Goal: Task Accomplishment & Management: Use online tool/utility

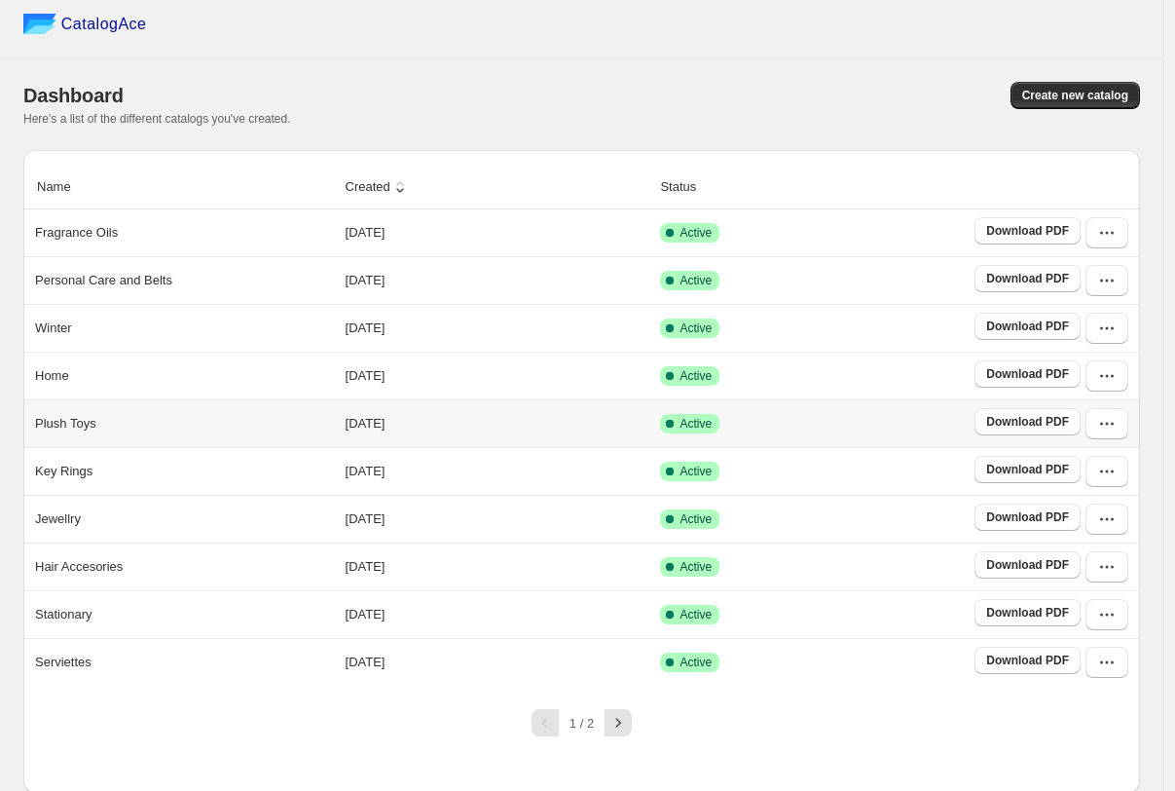
scroll to position [13, 0]
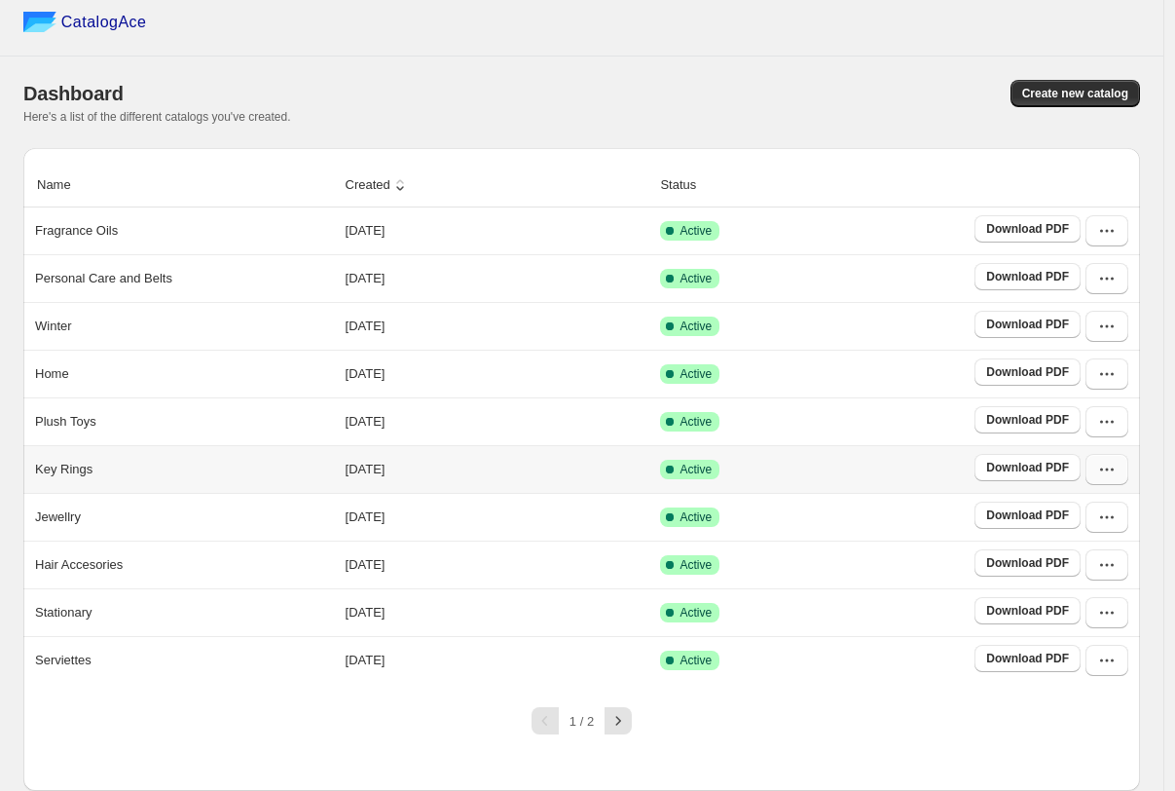
click at [809, 467] on icon "button" at bounding box center [1107, 469] width 19 height 19
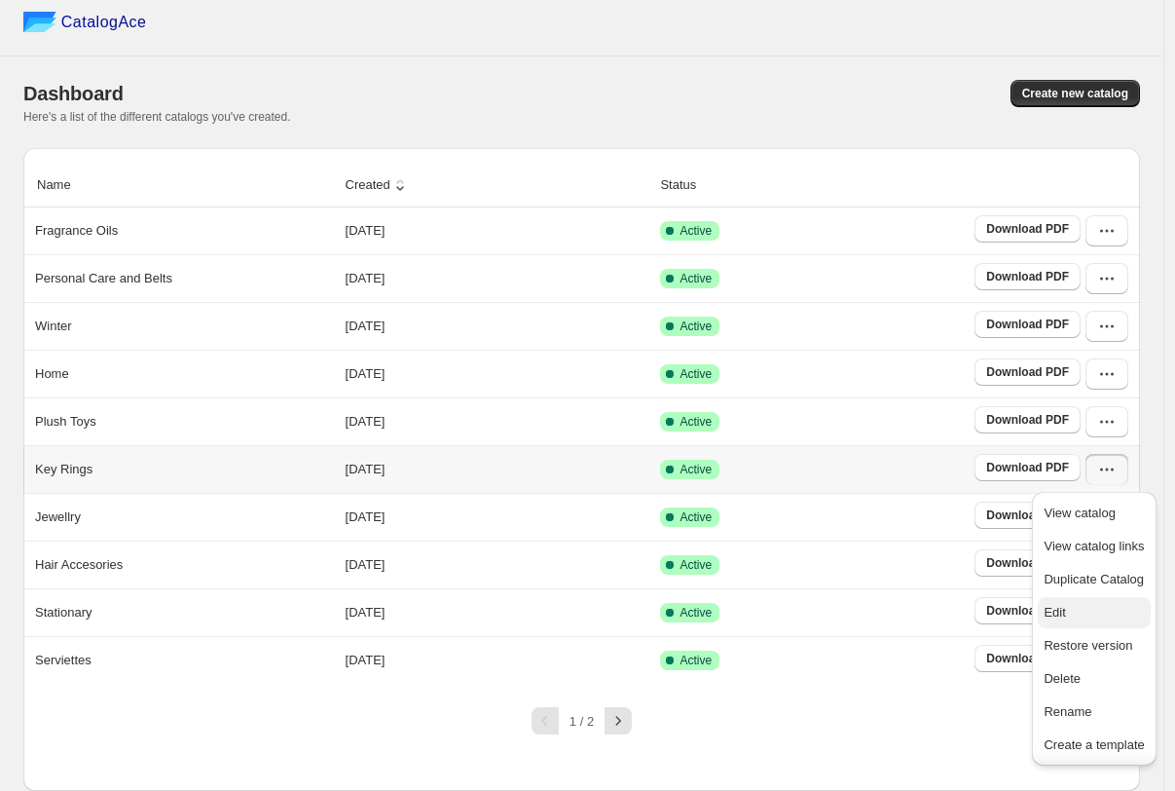
click at [809, 622] on span "Edit" at bounding box center [1094, 612] width 100 height 19
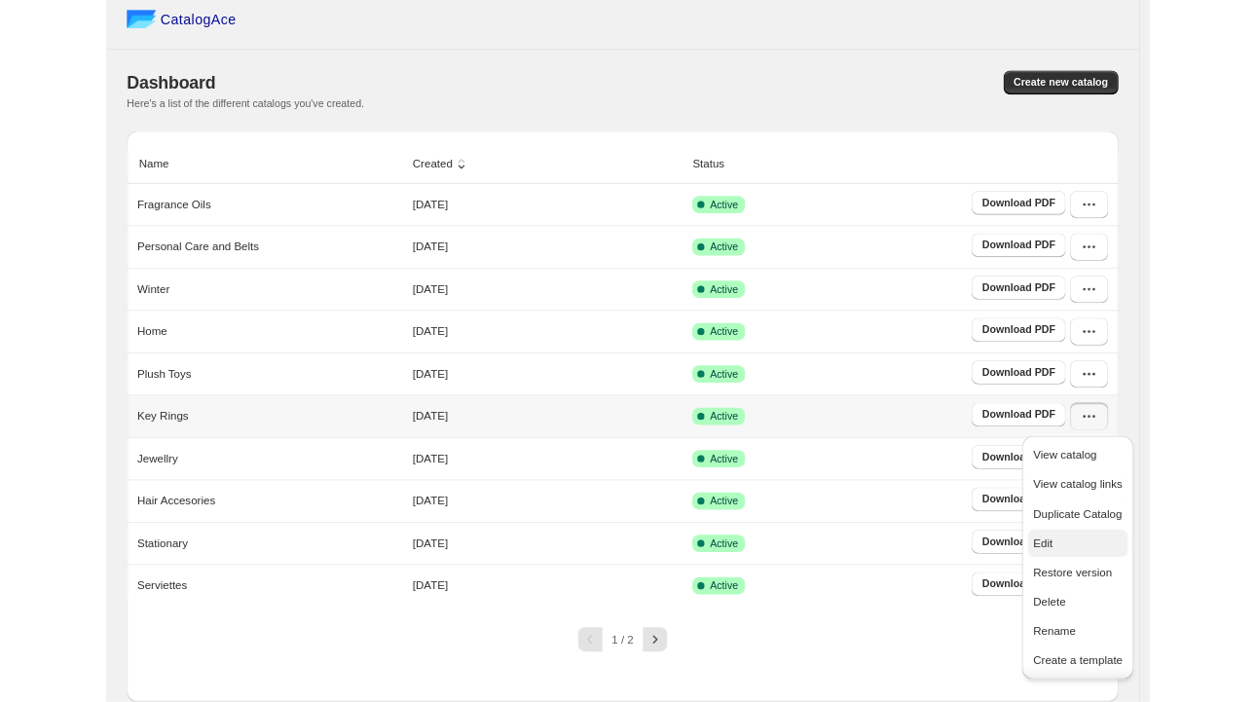
scroll to position [0, 0]
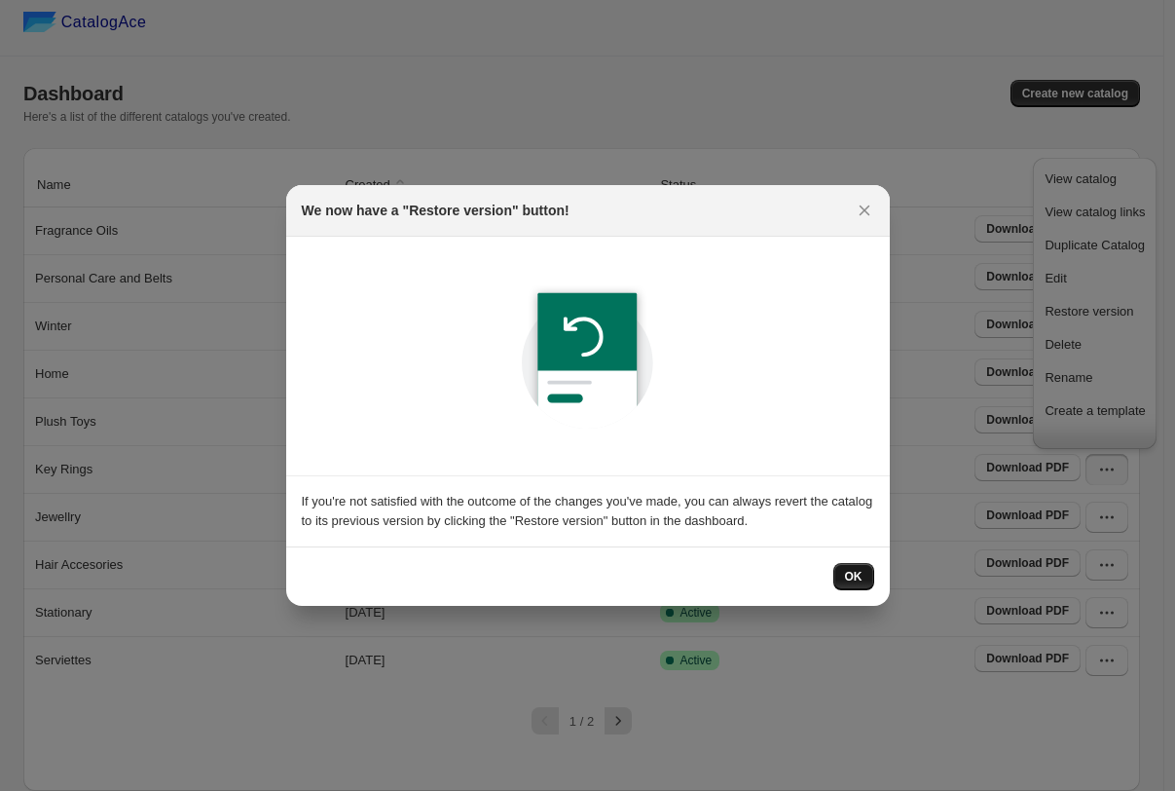
click at [809, 577] on span "OK" at bounding box center [854, 577] width 18 height 16
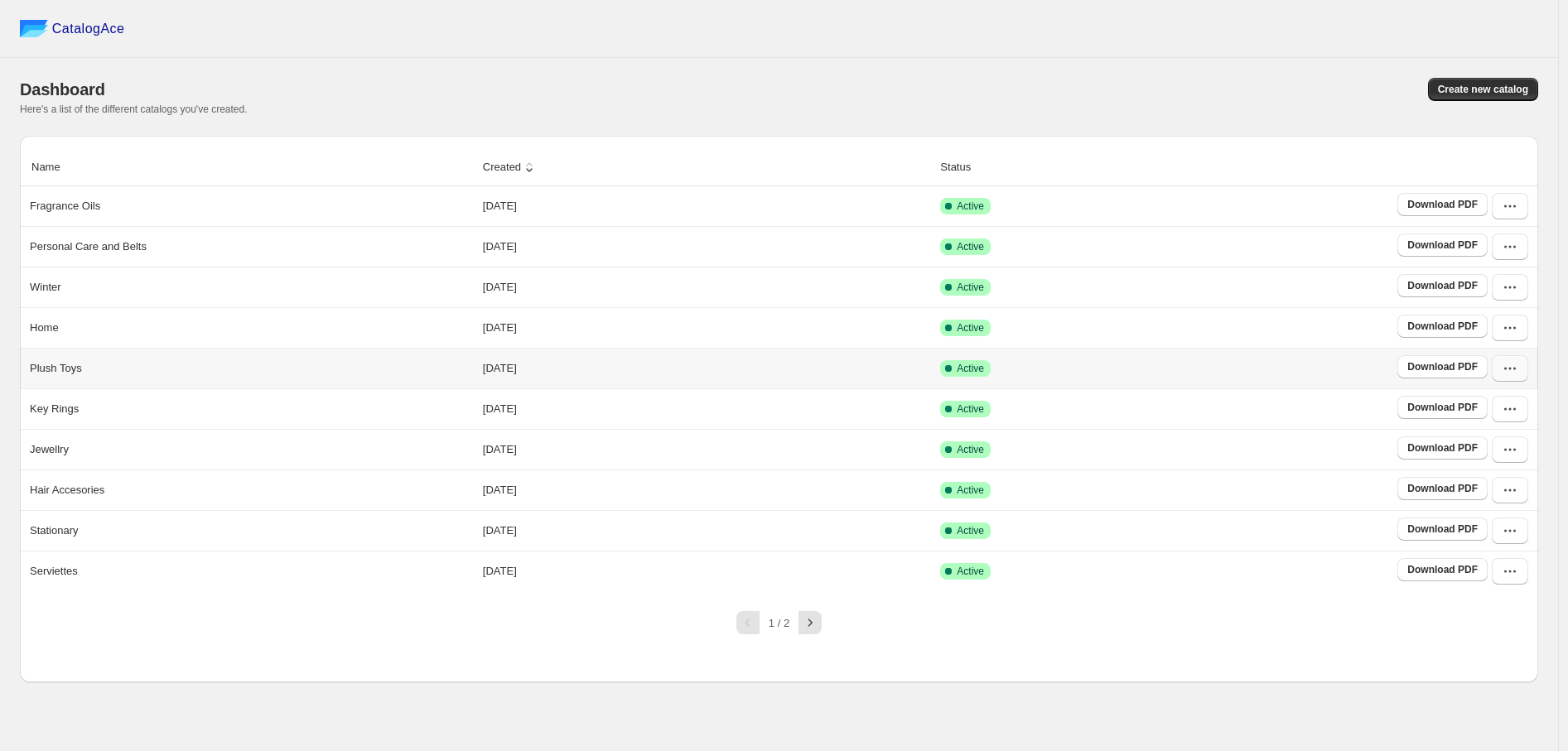
click at [1509, 368] on icon "button" at bounding box center [1510, 368] width 16 height 16
click at [1480, 490] on span "Edit" at bounding box center [1498, 490] width 85 height 16
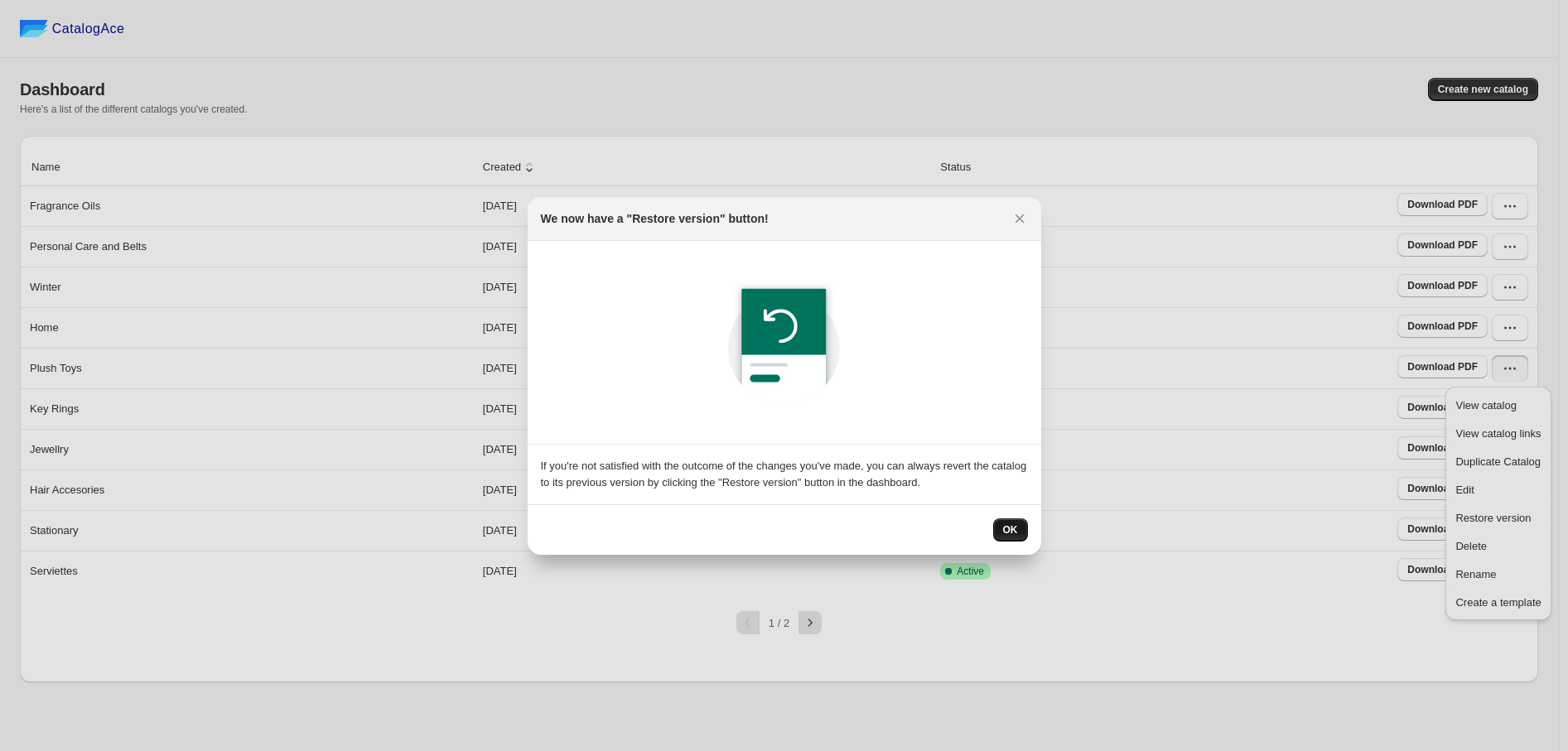
click at [1011, 532] on span "OK" at bounding box center [1011, 530] width 15 height 14
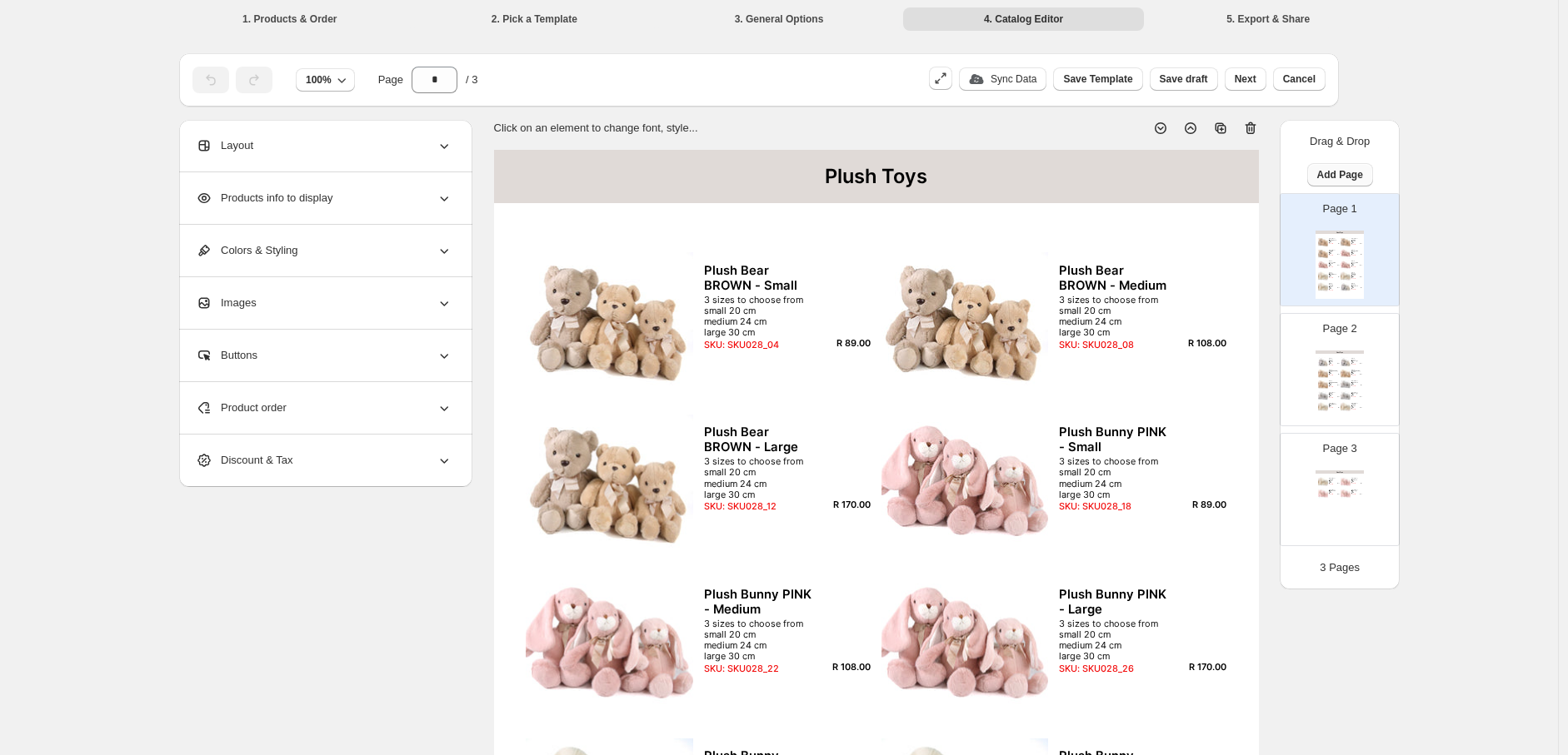
click at [1343, 174] on span "Add Page" at bounding box center [1340, 175] width 46 height 14
click at [1322, 236] on span "Product Grid Page" at bounding box center [1339, 237] width 89 height 13
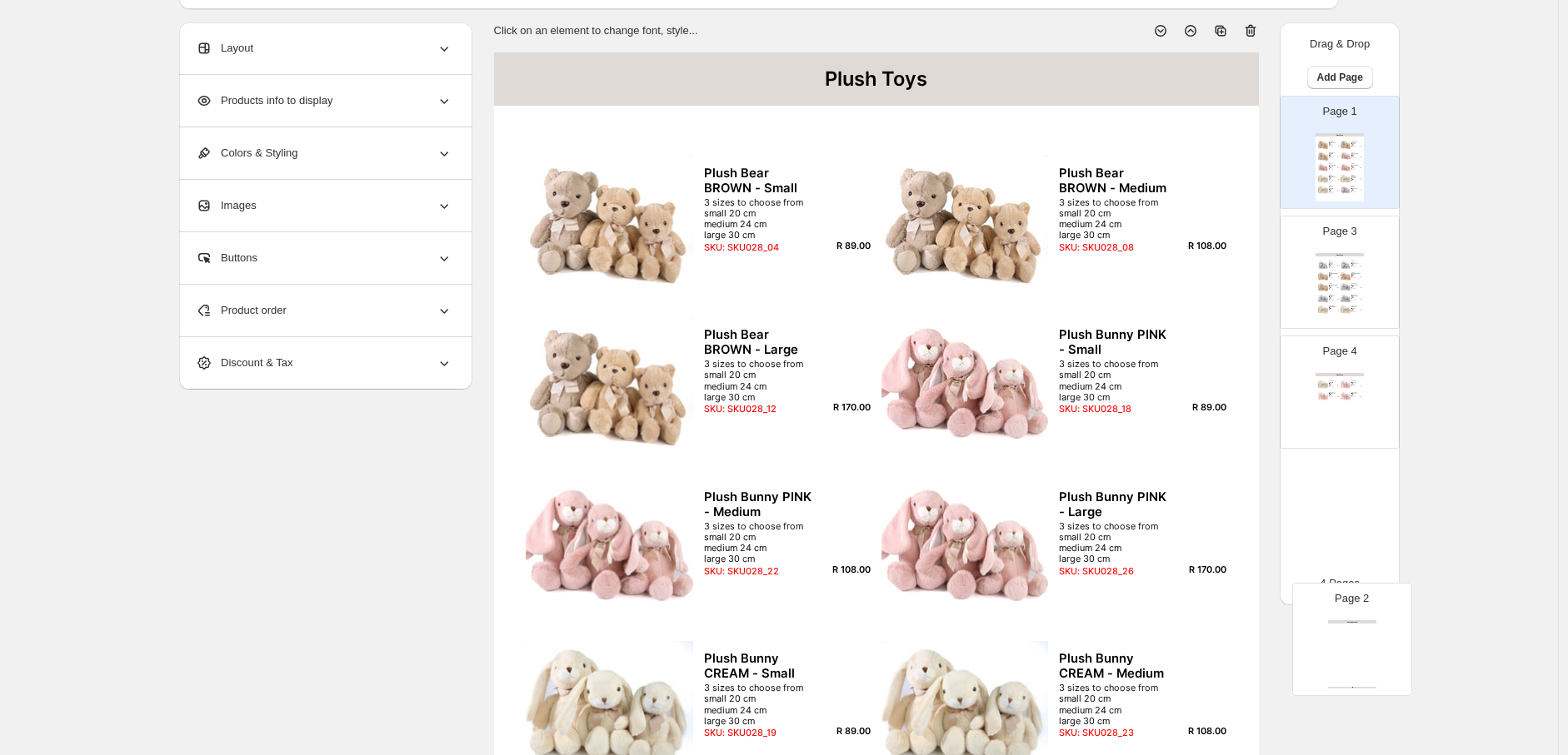
drag, startPoint x: 1356, startPoint y: 419, endPoint x: 1364, endPoint y: 649, distance: 230.1
click at [1364, 649] on div "**********" at bounding box center [778, 532] width 1199 height 1019
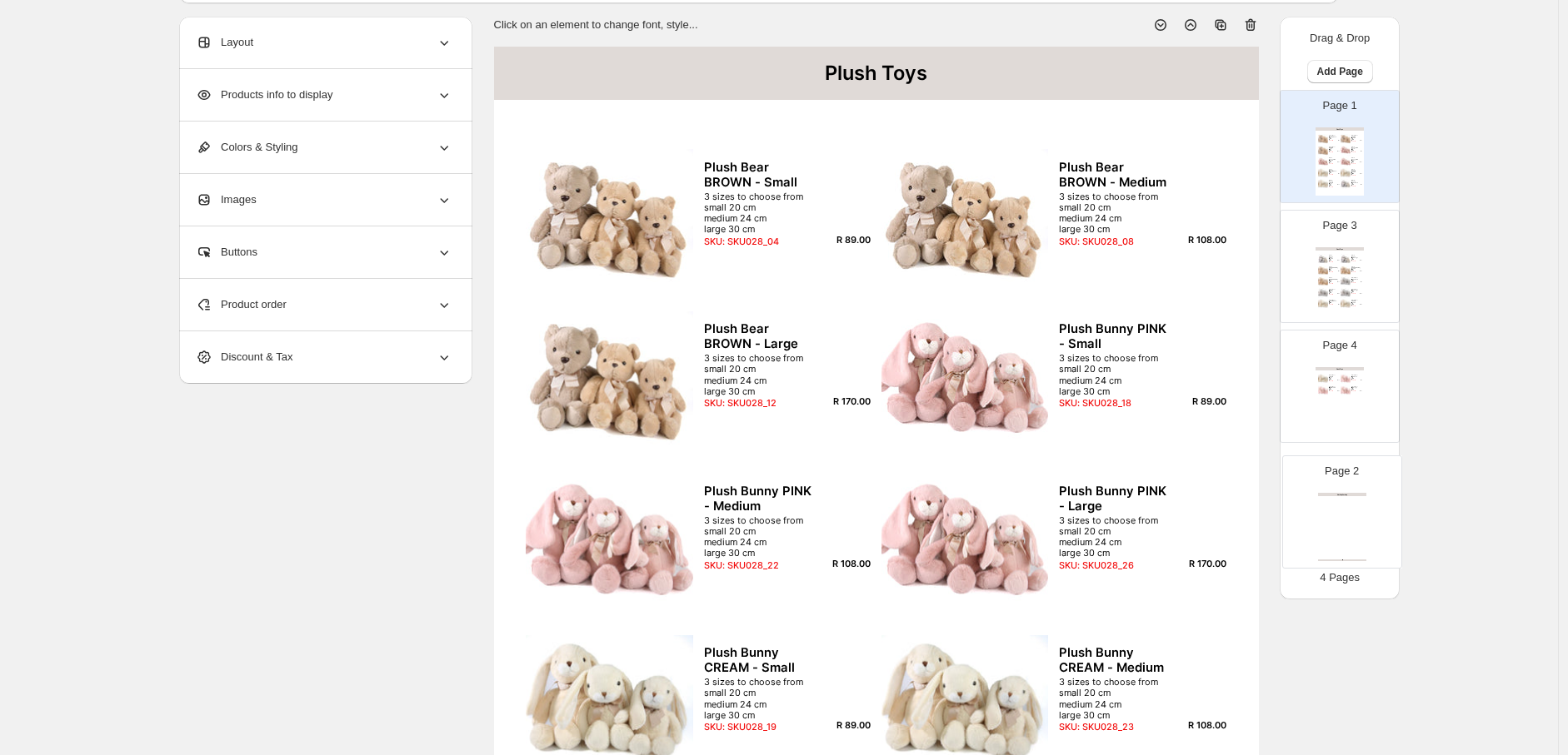
drag, startPoint x: 1360, startPoint y: 280, endPoint x: 1358, endPoint y: 529, distance: 249.0
click at [1358, 529] on div "Page 1 Plush Toys Plush Bear BROWN - Small 3 sizes to choose from small 20 cm m…" at bounding box center [1340, 326] width 120 height 473
click at [1358, 515] on div "Clothing Catalog Clothing Catalog | Page undefined" at bounding box center [1340, 522] width 48 height 68
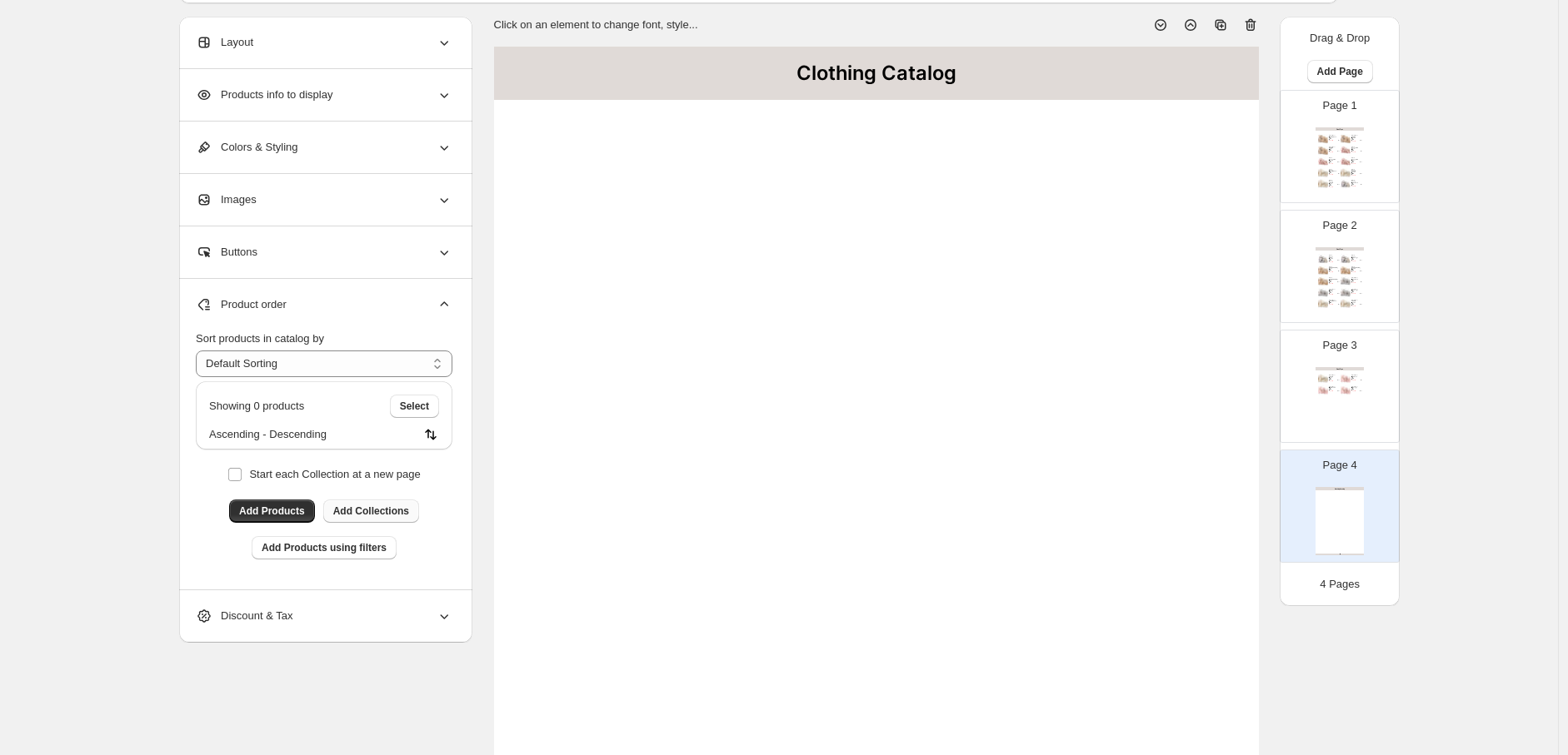
click at [380, 503] on button "Add Collections" at bounding box center [371, 510] width 96 height 23
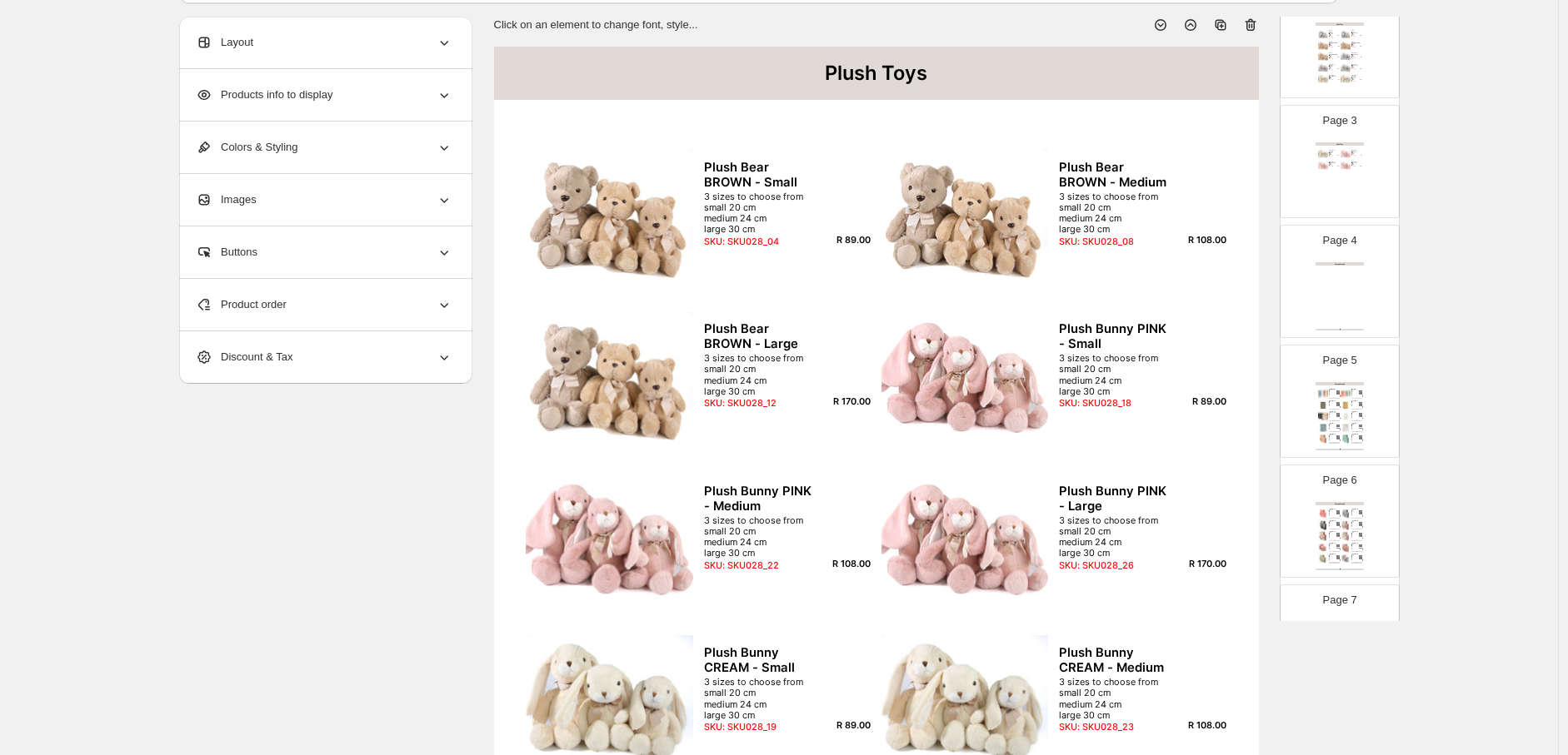
scroll to position [277, 0]
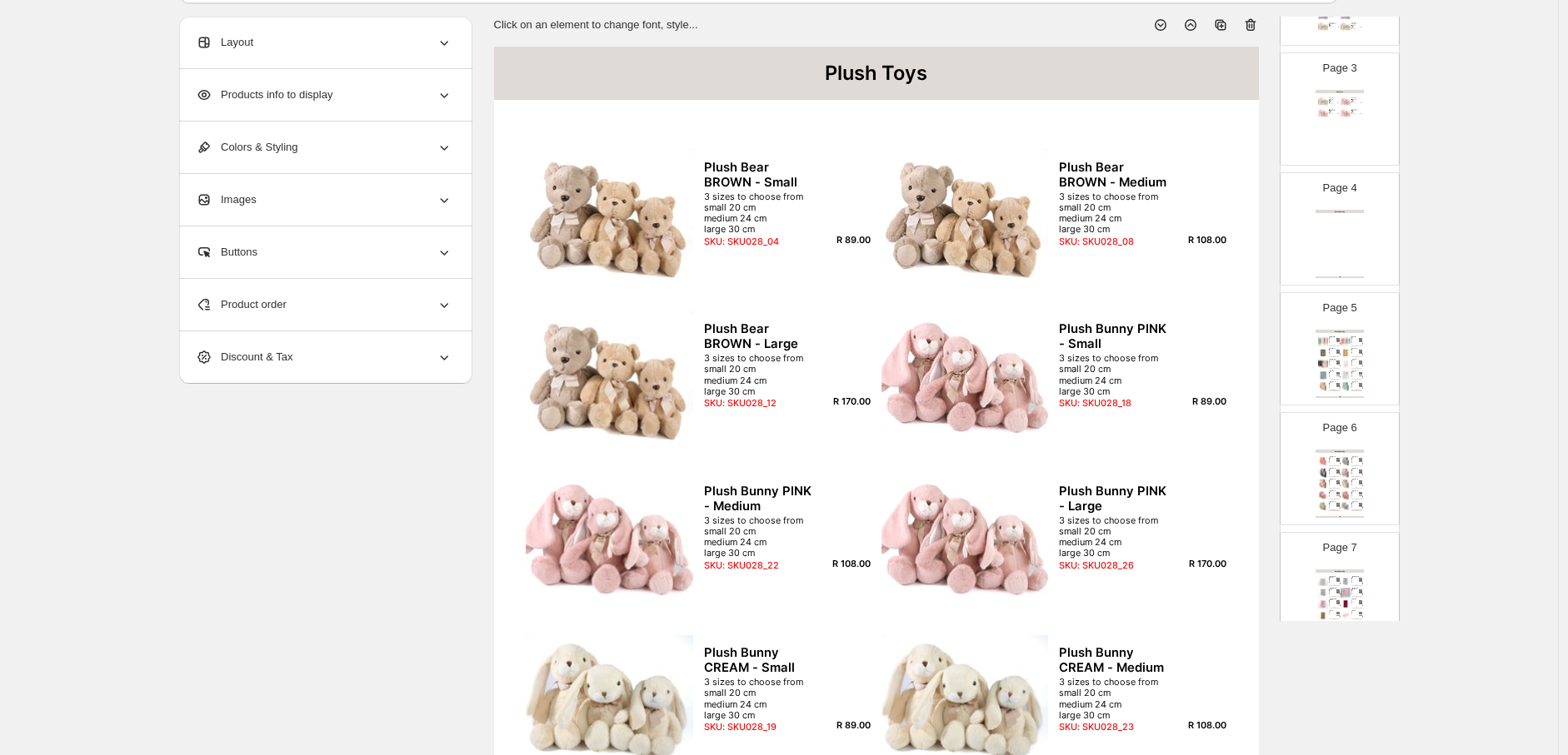
click at [1336, 356] on div "R 104.09" at bounding box center [1338, 356] width 3 height 1
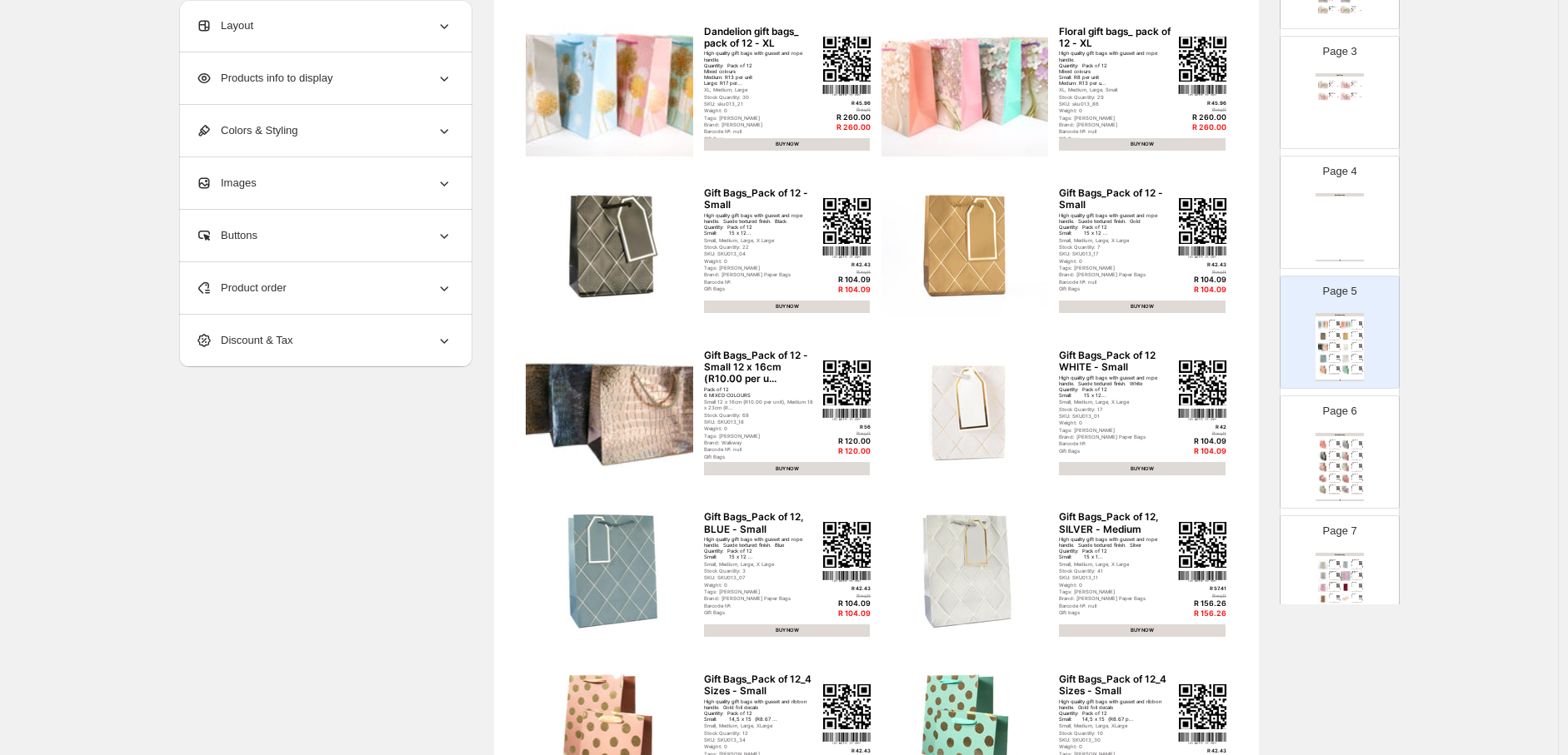
scroll to position [0, 0]
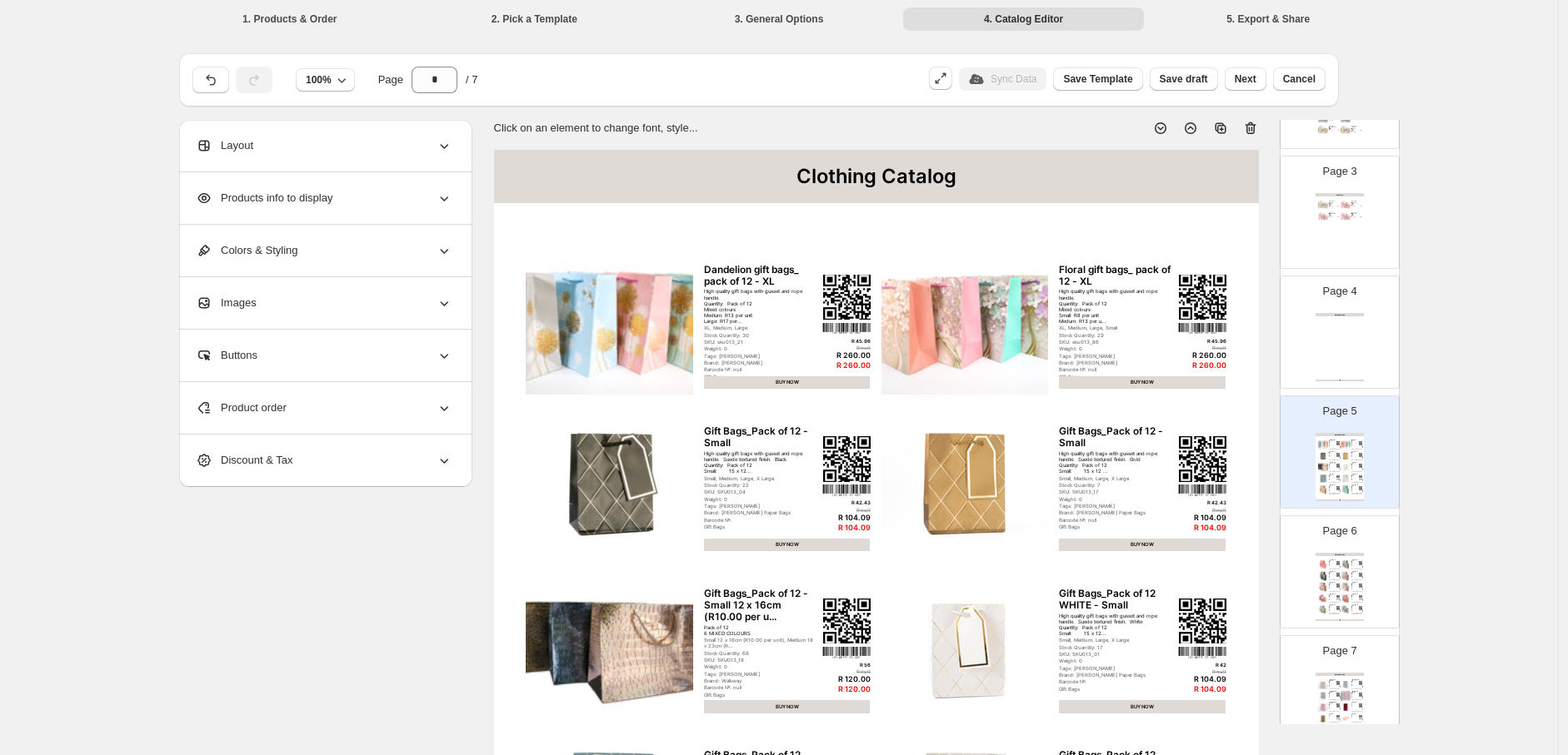
click at [1256, 126] on icon at bounding box center [1250, 127] width 16 height 16
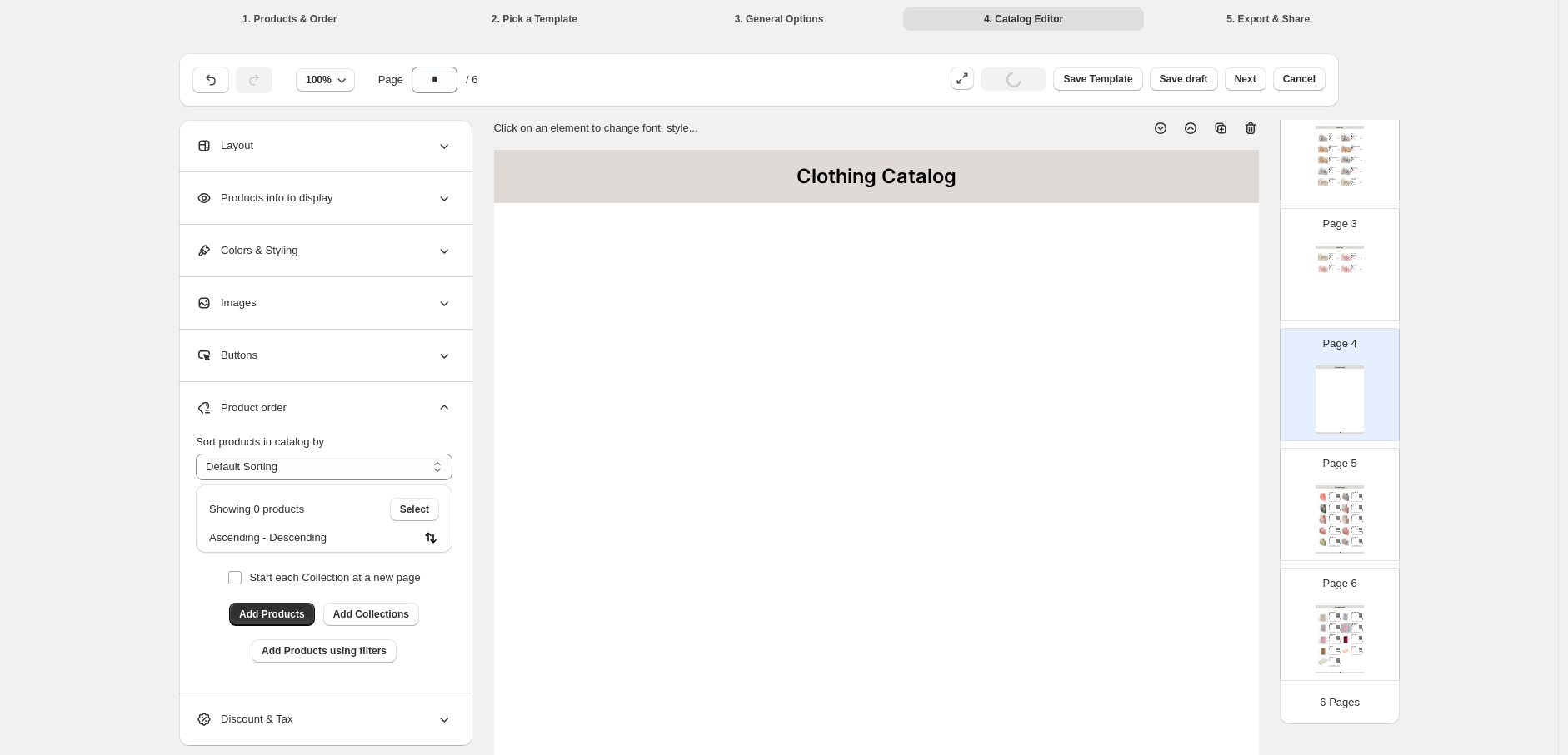
scroll to position [225, 0]
drag, startPoint x: 1338, startPoint y: 491, endPoint x: 1328, endPoint y: 416, distance: 75.7
click at [1338, 489] on div "Clothing Catalog" at bounding box center [1340, 487] width 48 height 3
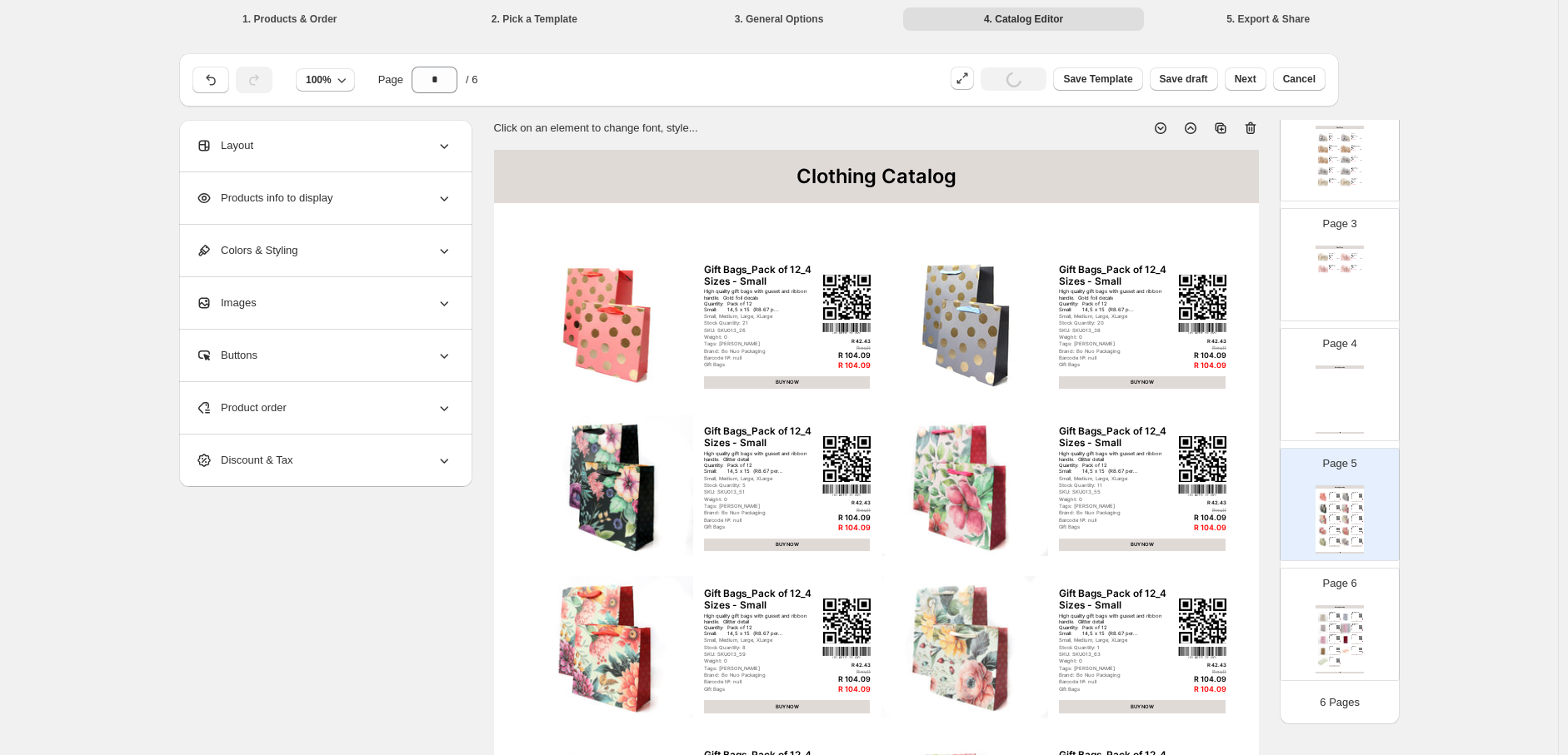
click at [1254, 121] on icon at bounding box center [1250, 127] width 16 height 16
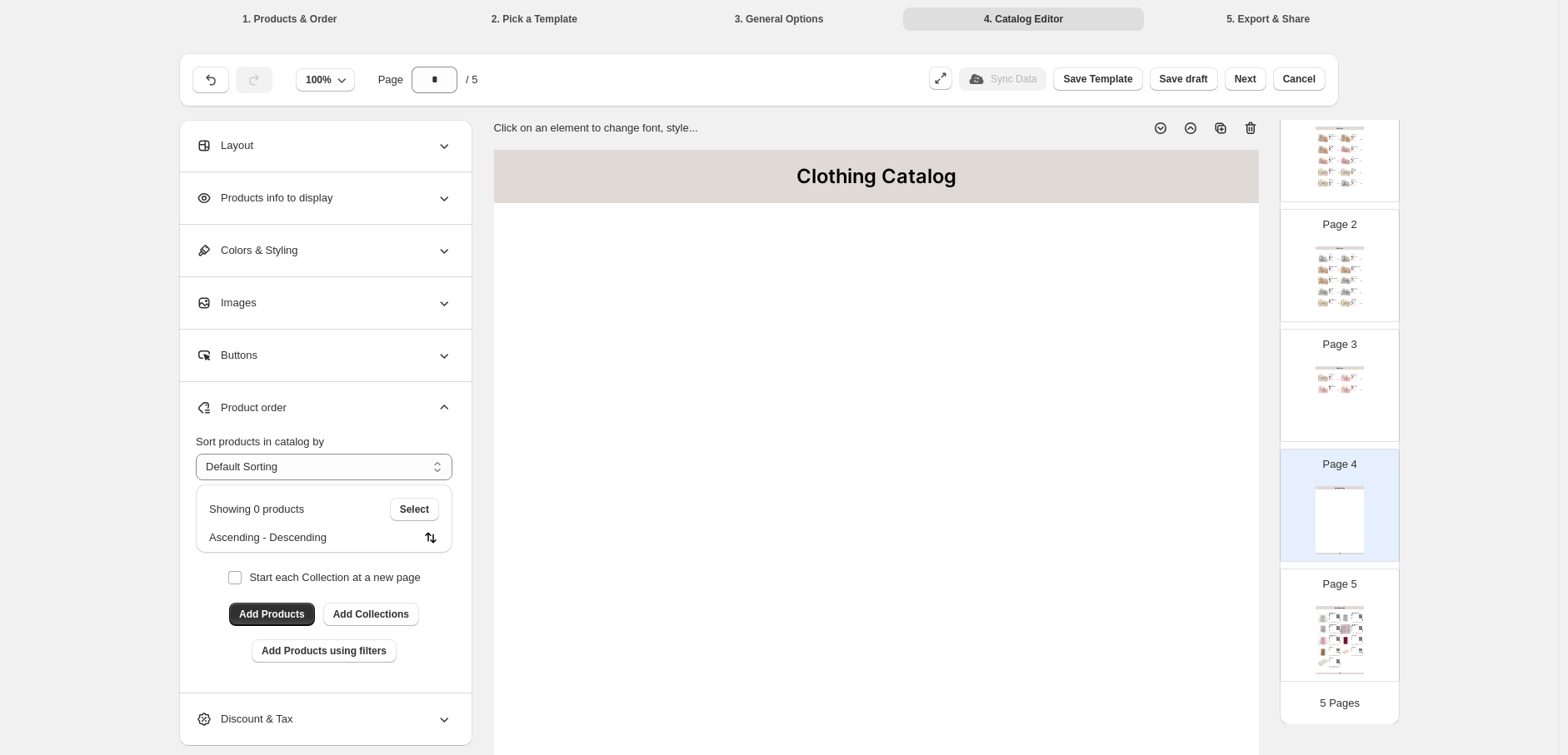
click at [1328, 617] on div "High quality gift bags with gusset and rope handle. Quantity: Pack of 12, beige…" at bounding box center [1332, 616] width 8 height 2
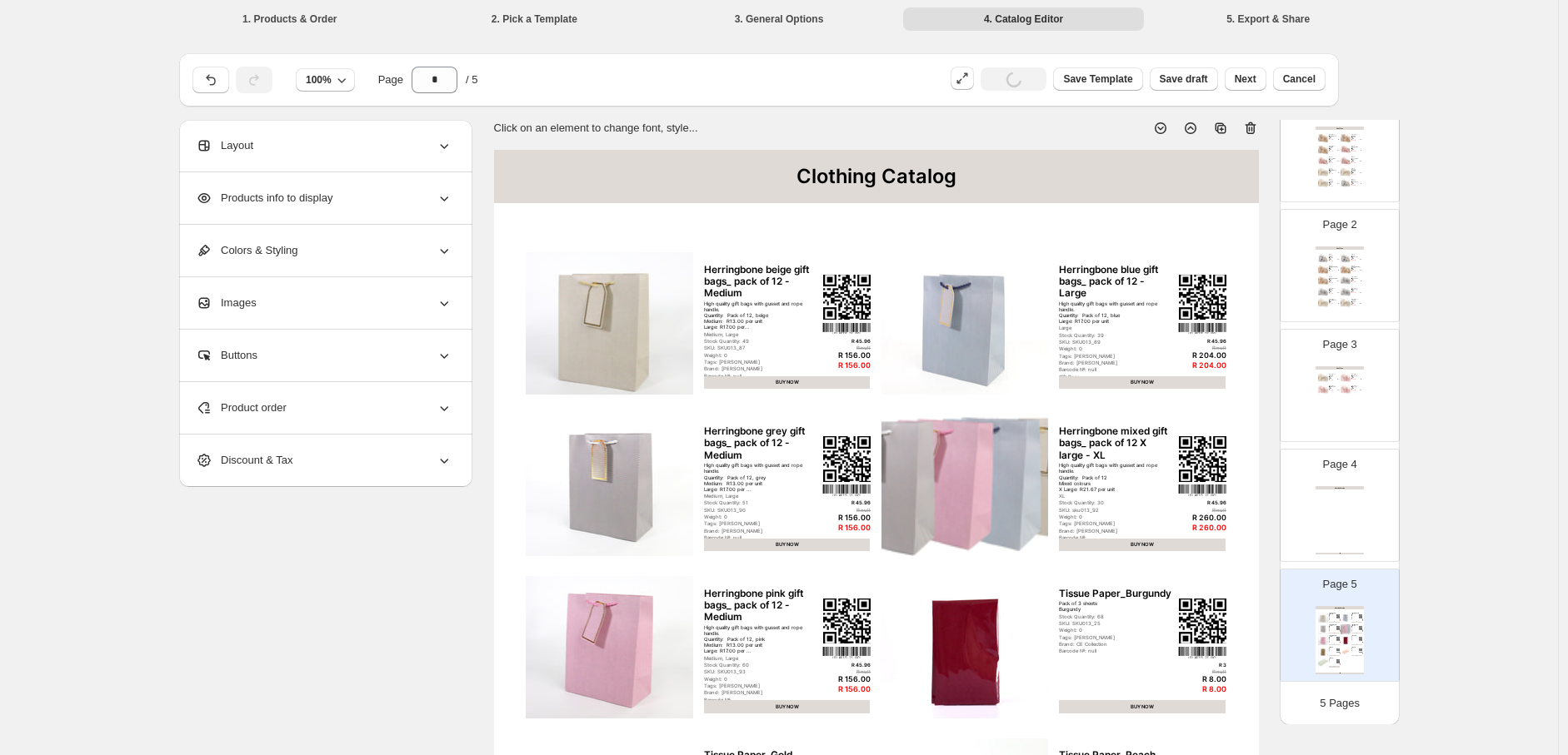
click at [1256, 123] on icon at bounding box center [1250, 128] width 11 height 13
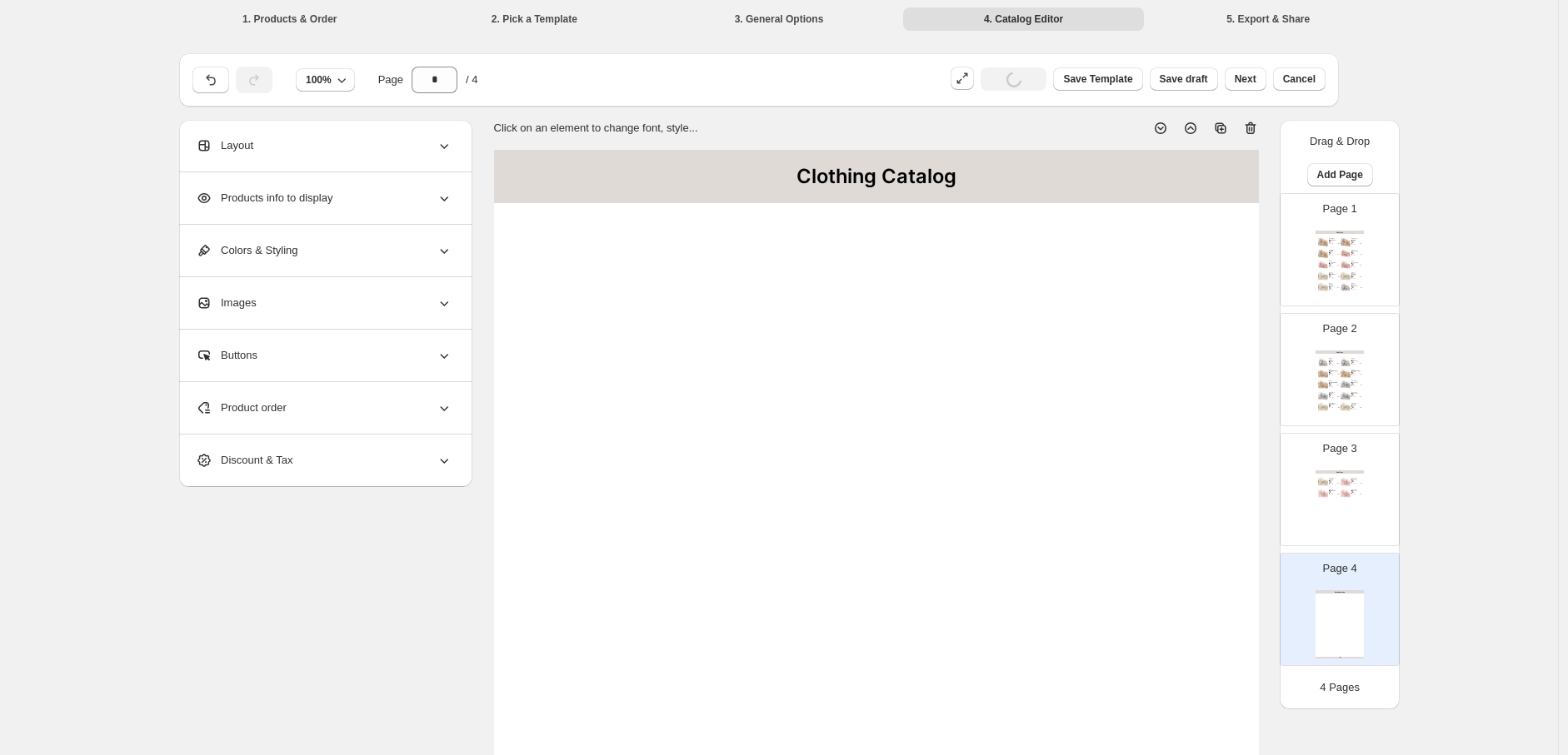
scroll to position [0, 0]
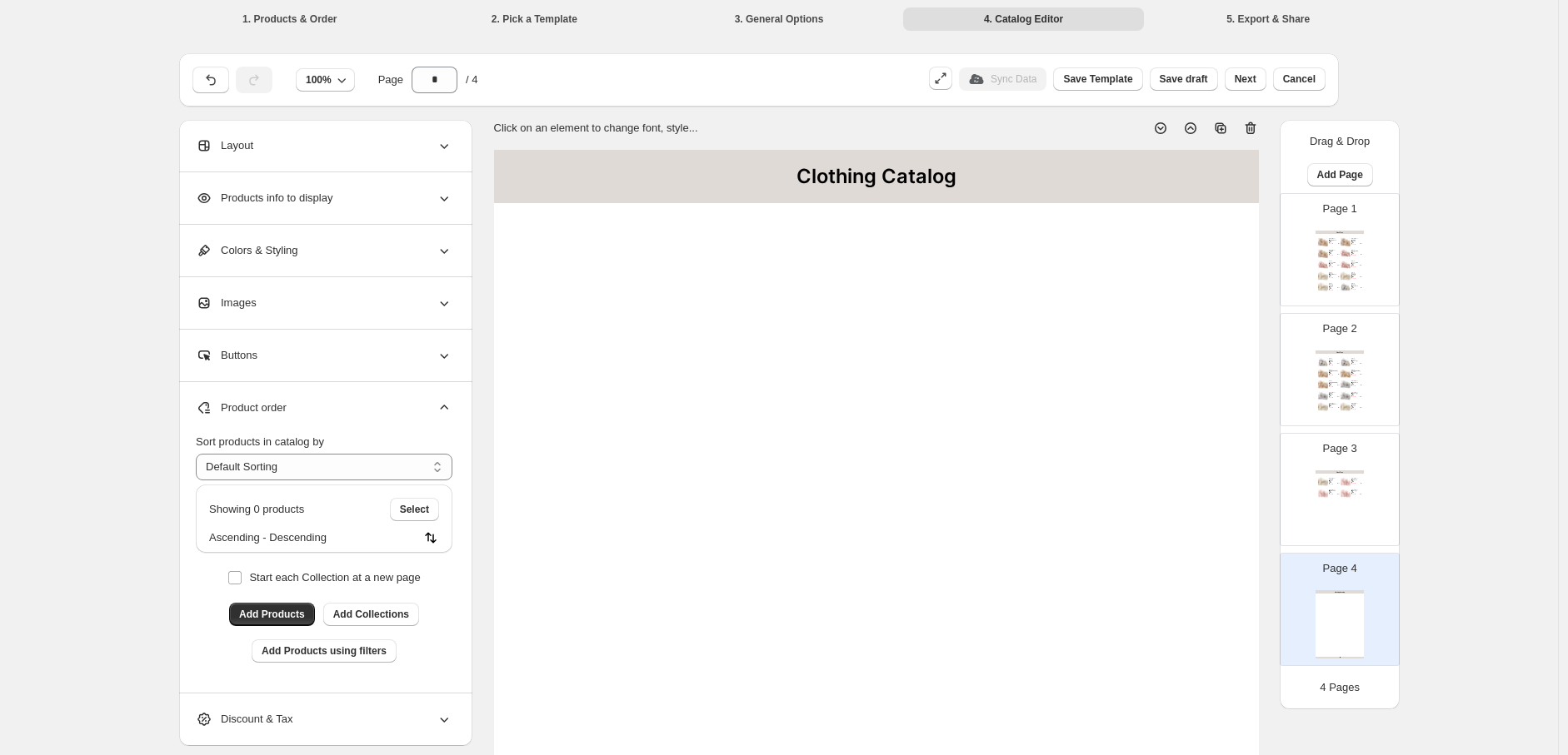
click at [1343, 620] on div "Clothing Catalog Clothing Catalog | Page undefined" at bounding box center [1340, 624] width 48 height 68
click at [1252, 130] on icon at bounding box center [1251, 129] width 2 height 5
type input "*"
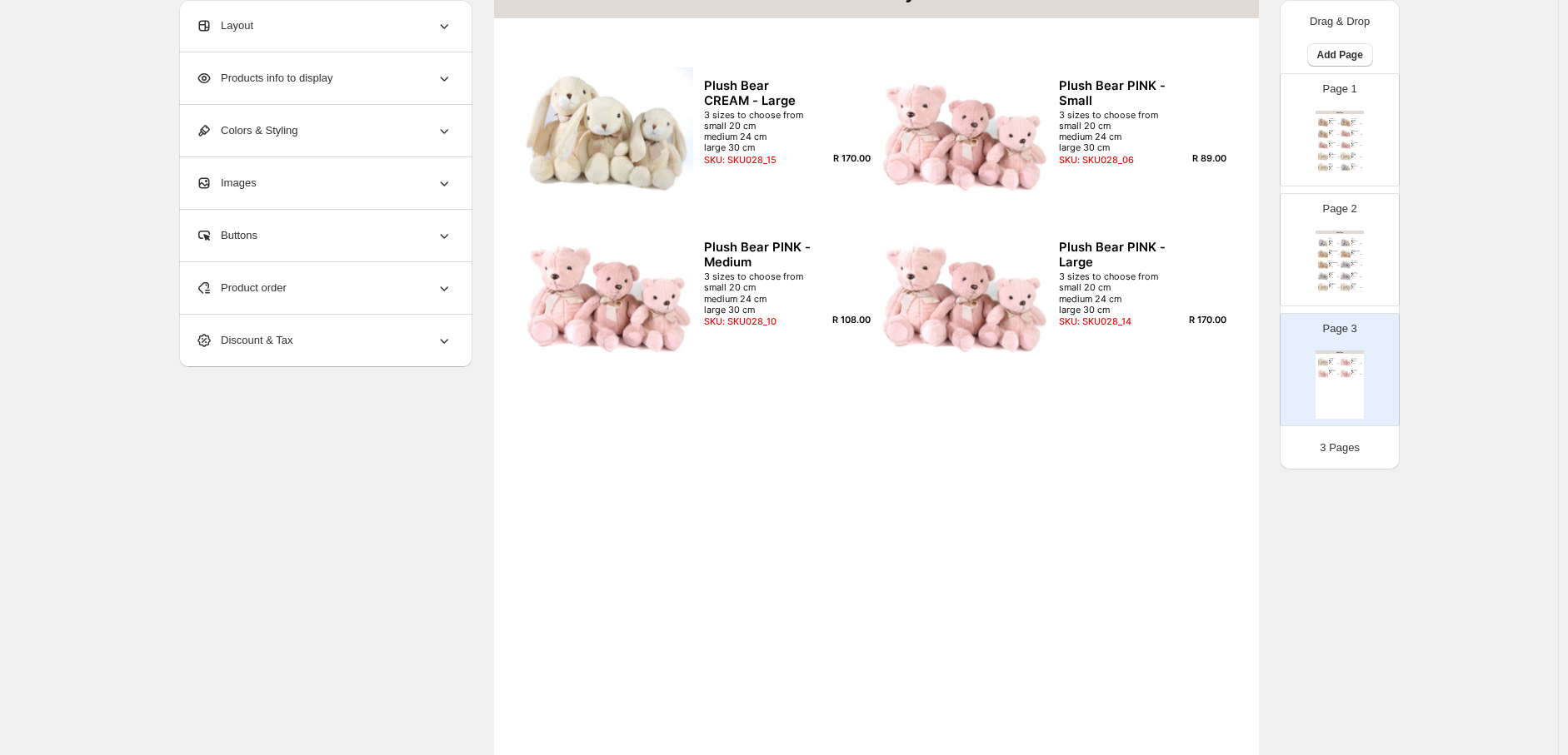
scroll to position [451, 0]
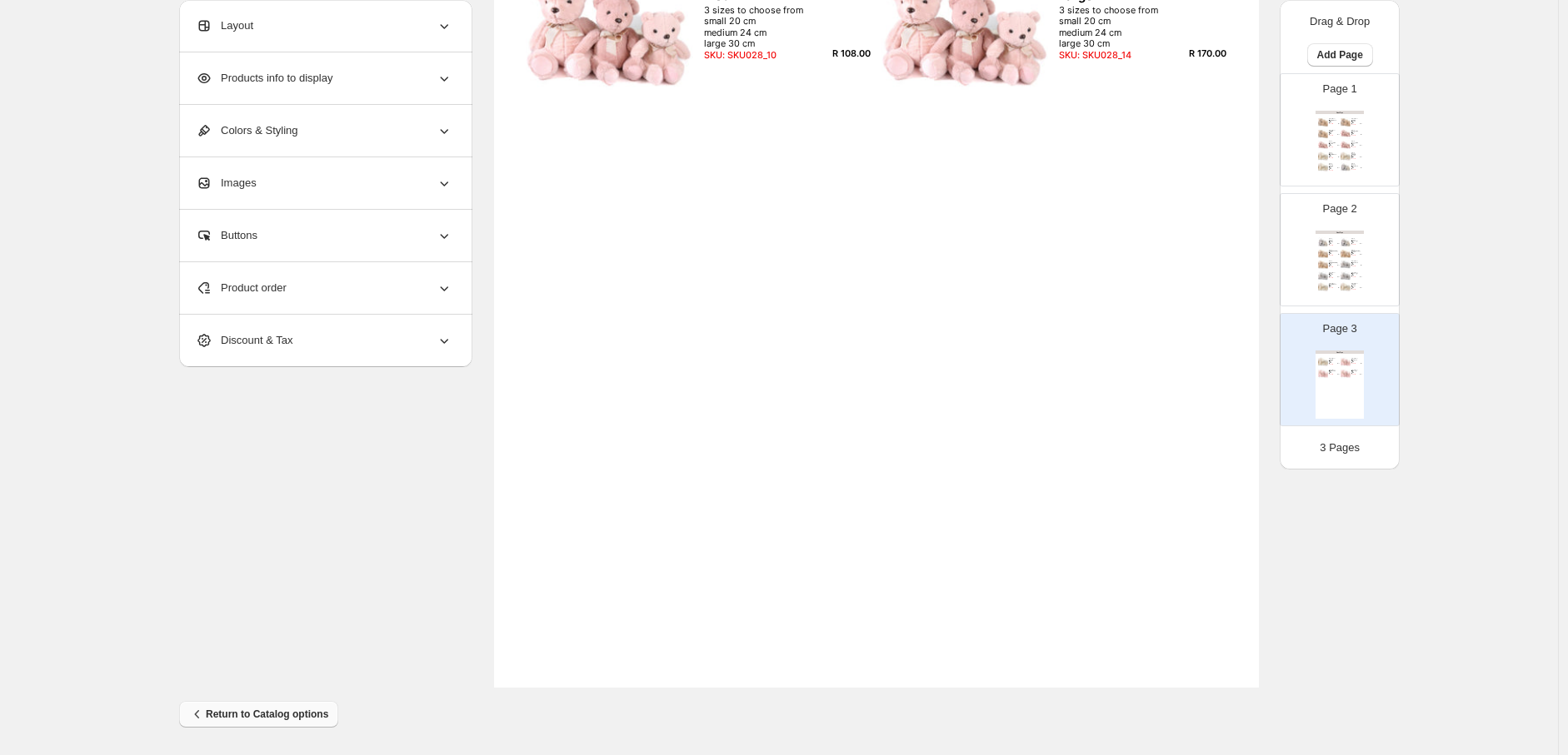
click at [239, 710] on span "Return to Catalog options" at bounding box center [258, 714] width 139 height 16
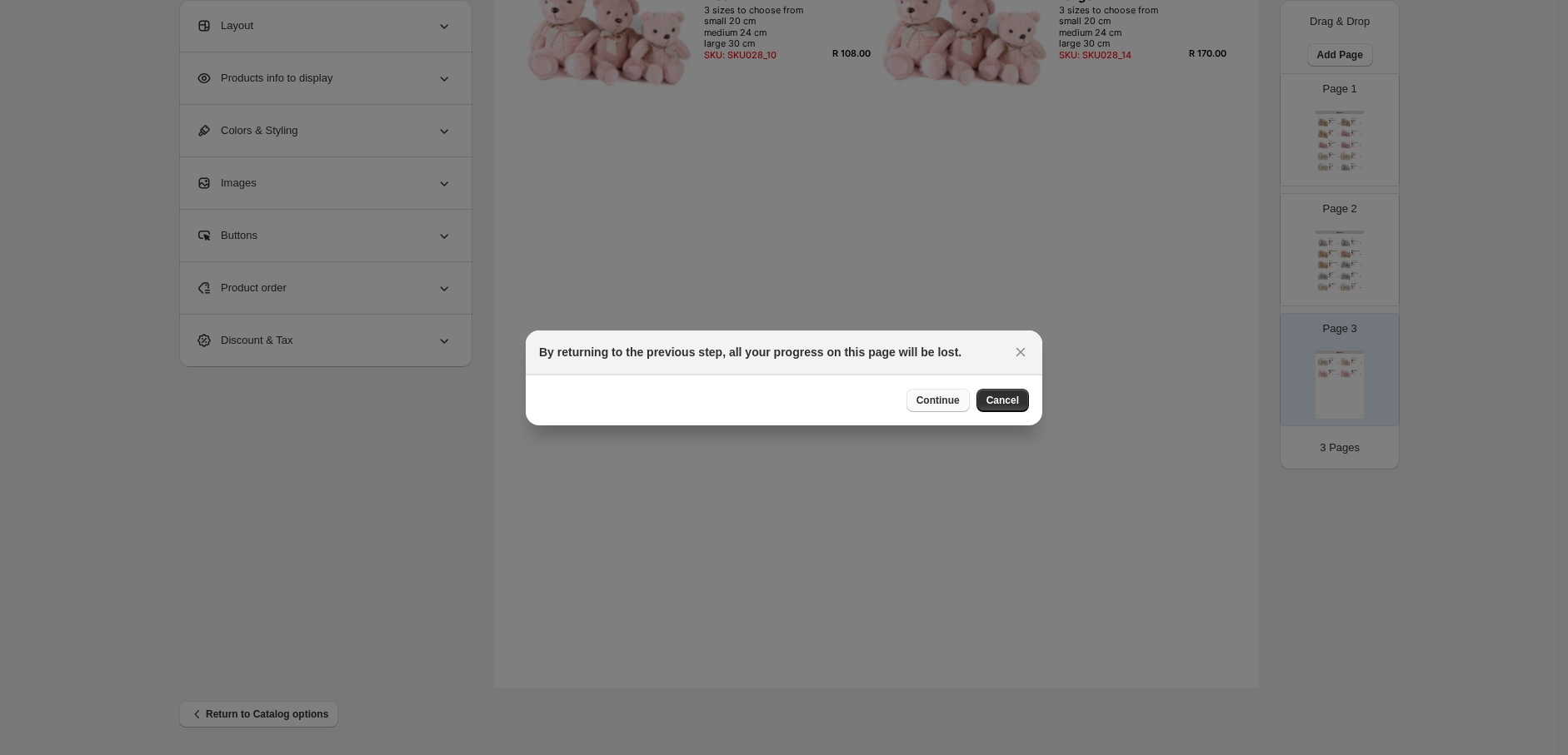
click at [948, 398] on span "Continue" at bounding box center [938, 401] width 44 height 14
select select "**********"
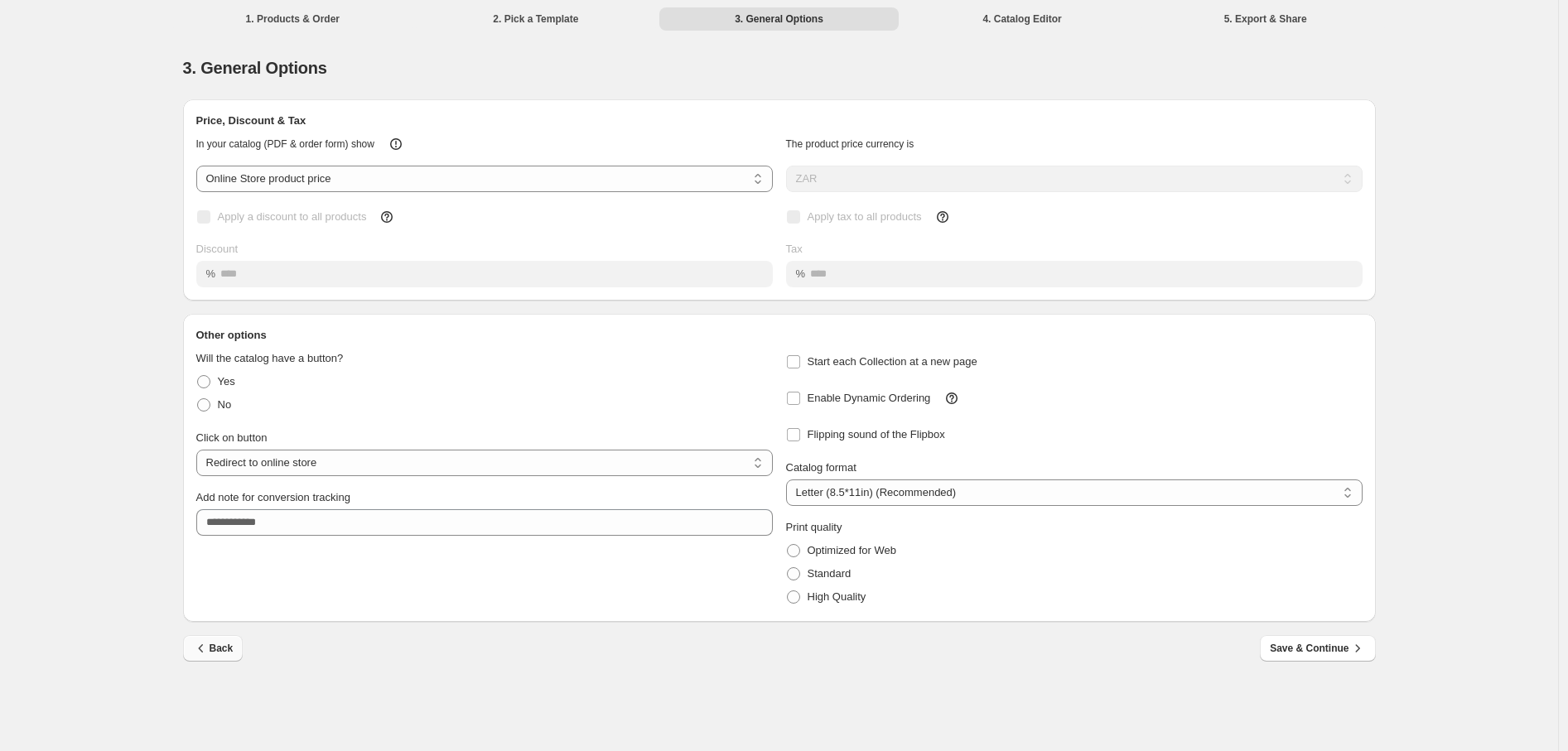
click at [205, 640] on button "Back" at bounding box center [213, 648] width 60 height 26
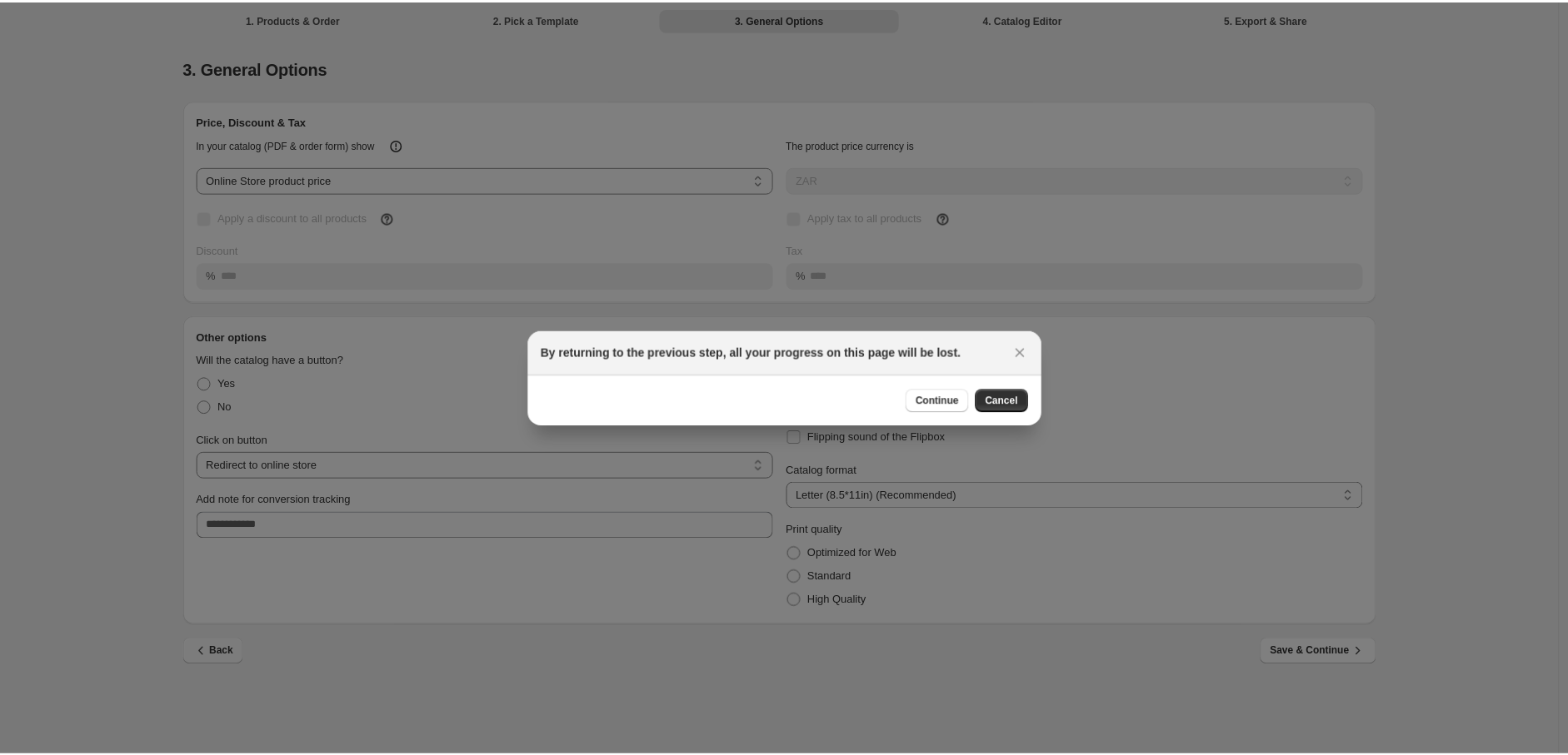
scroll to position [0, 0]
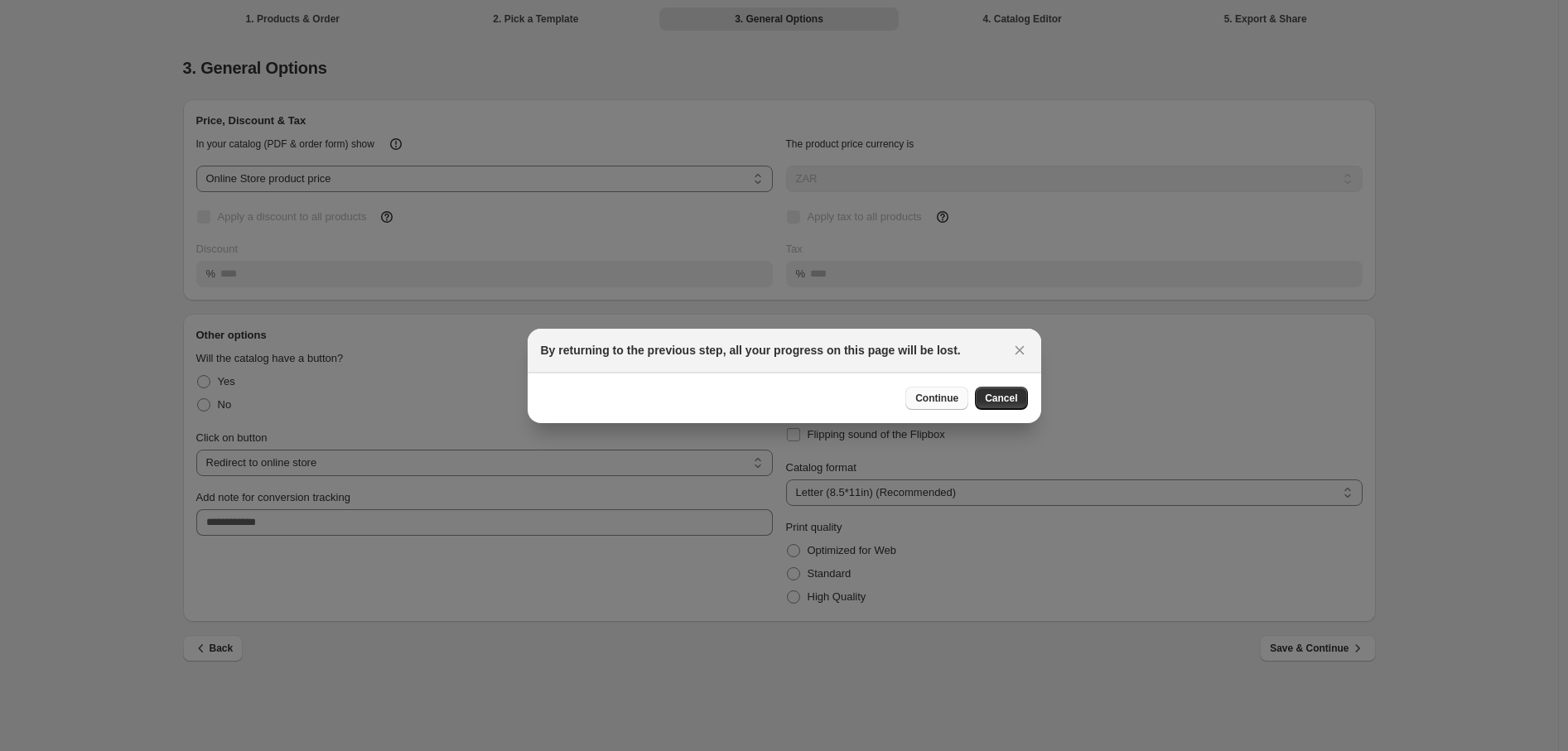
click at [932, 396] on span "Continue" at bounding box center [937, 399] width 43 height 14
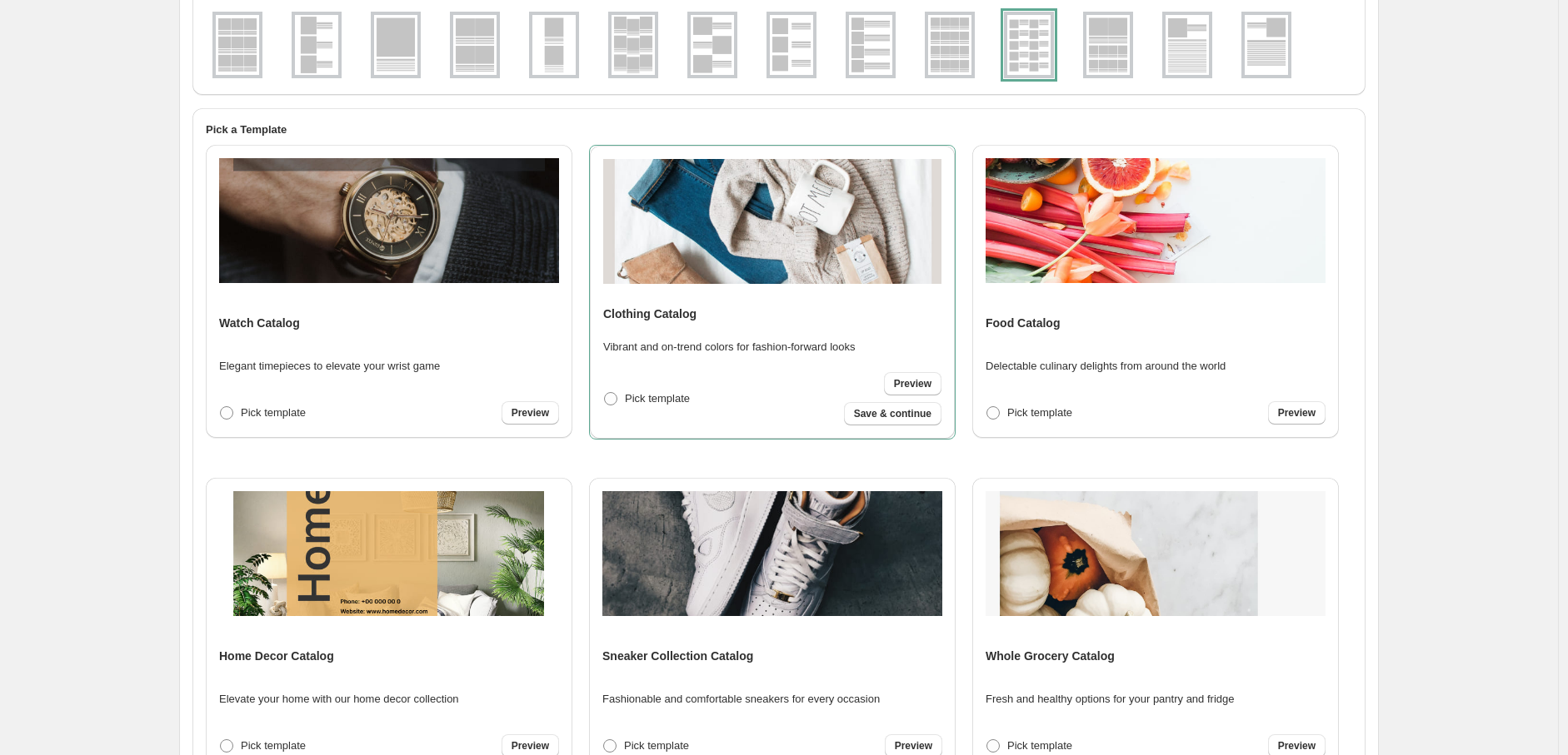
scroll to position [337, 0]
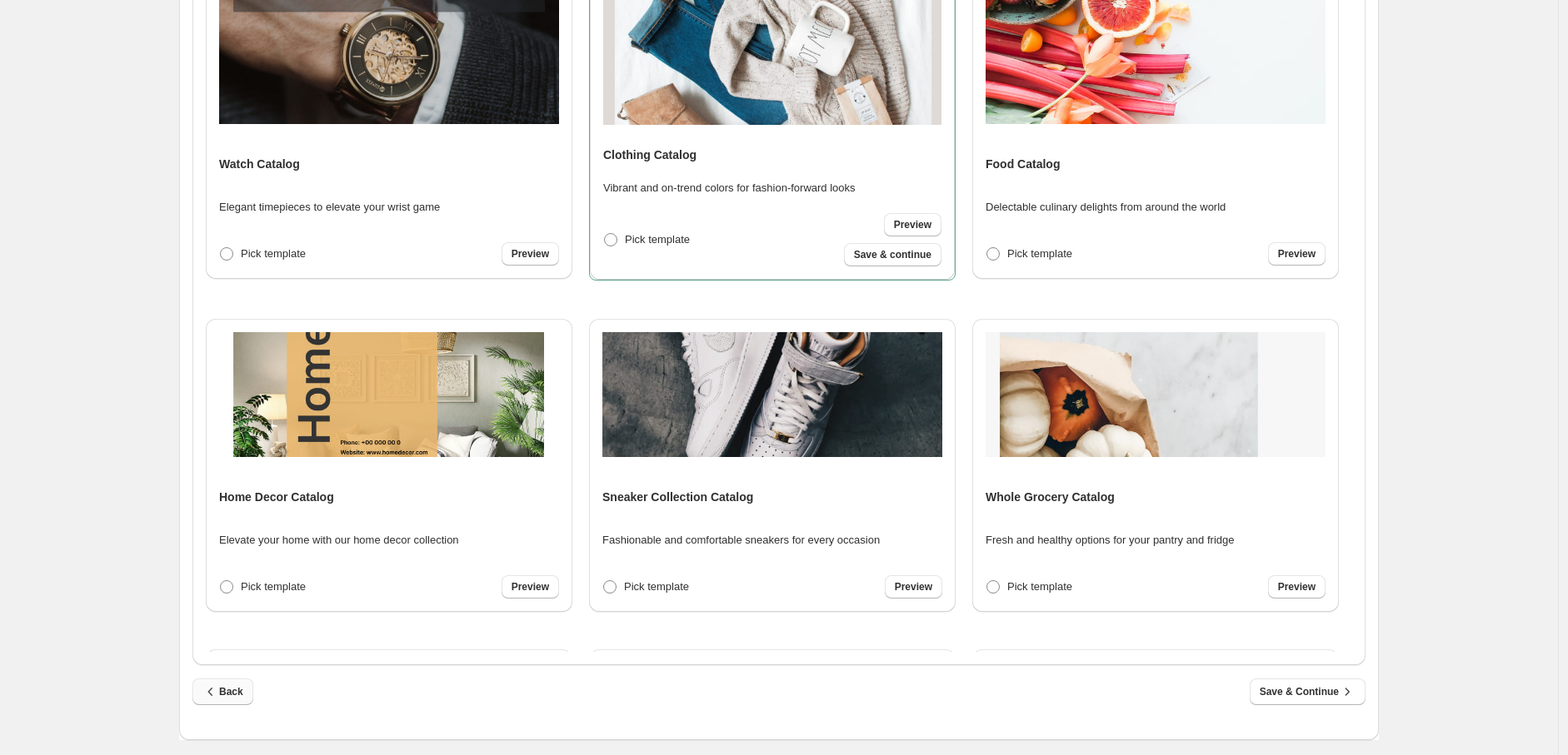
click at [225, 681] on button "Back" at bounding box center [222, 692] width 61 height 27
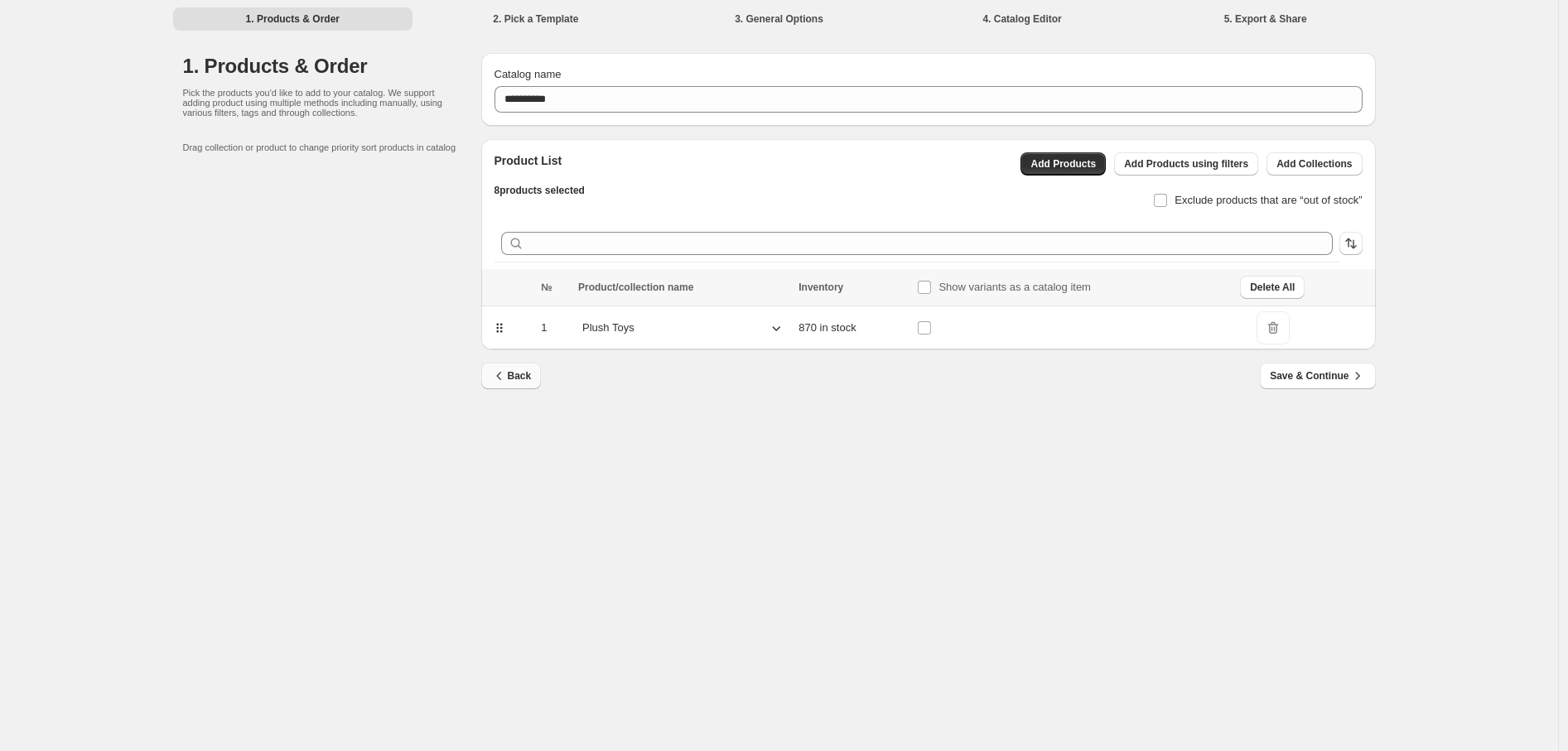
click at [516, 374] on span "Back" at bounding box center [511, 375] width 41 height 16
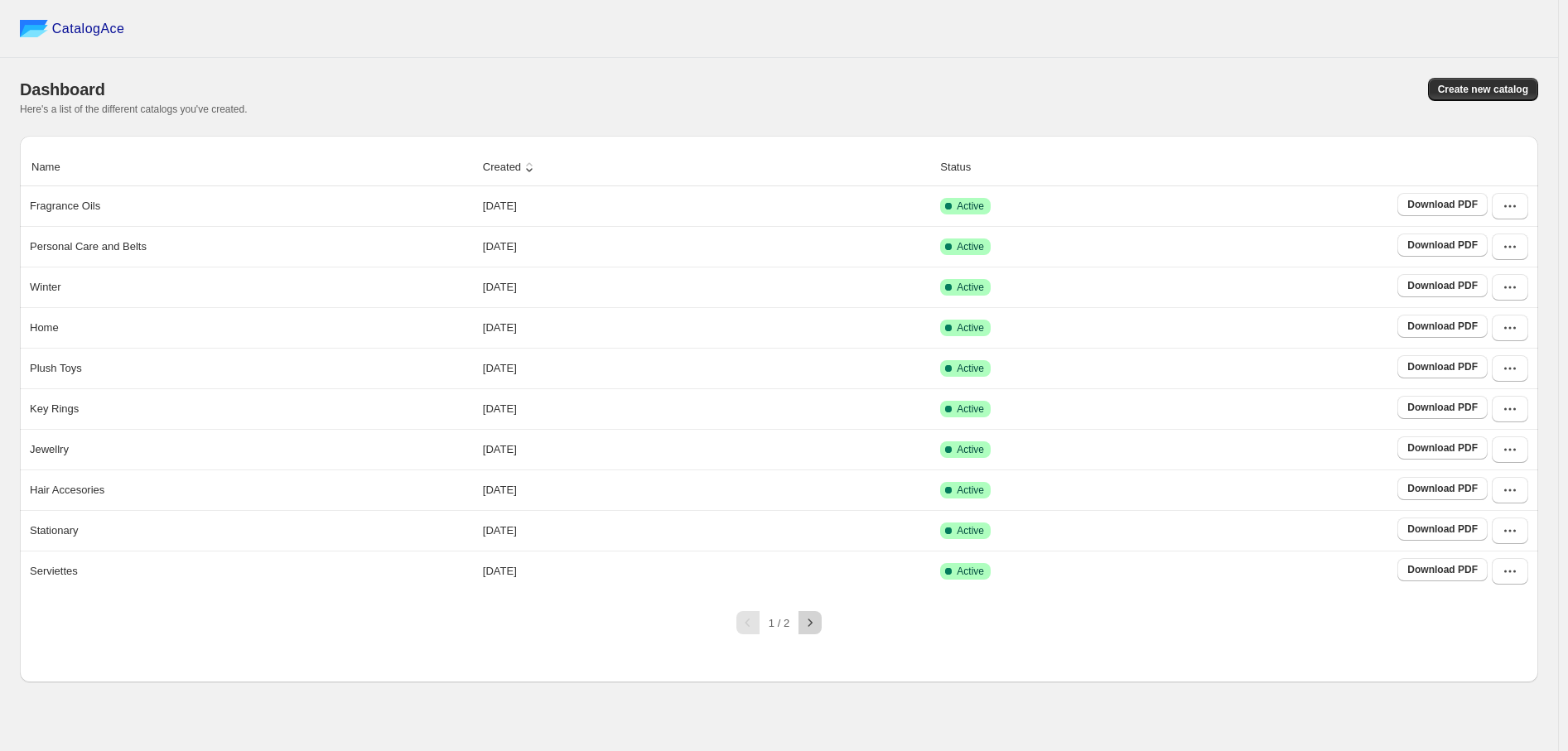
click at [810, 623] on icon "button" at bounding box center [810, 622] width 4 height 8
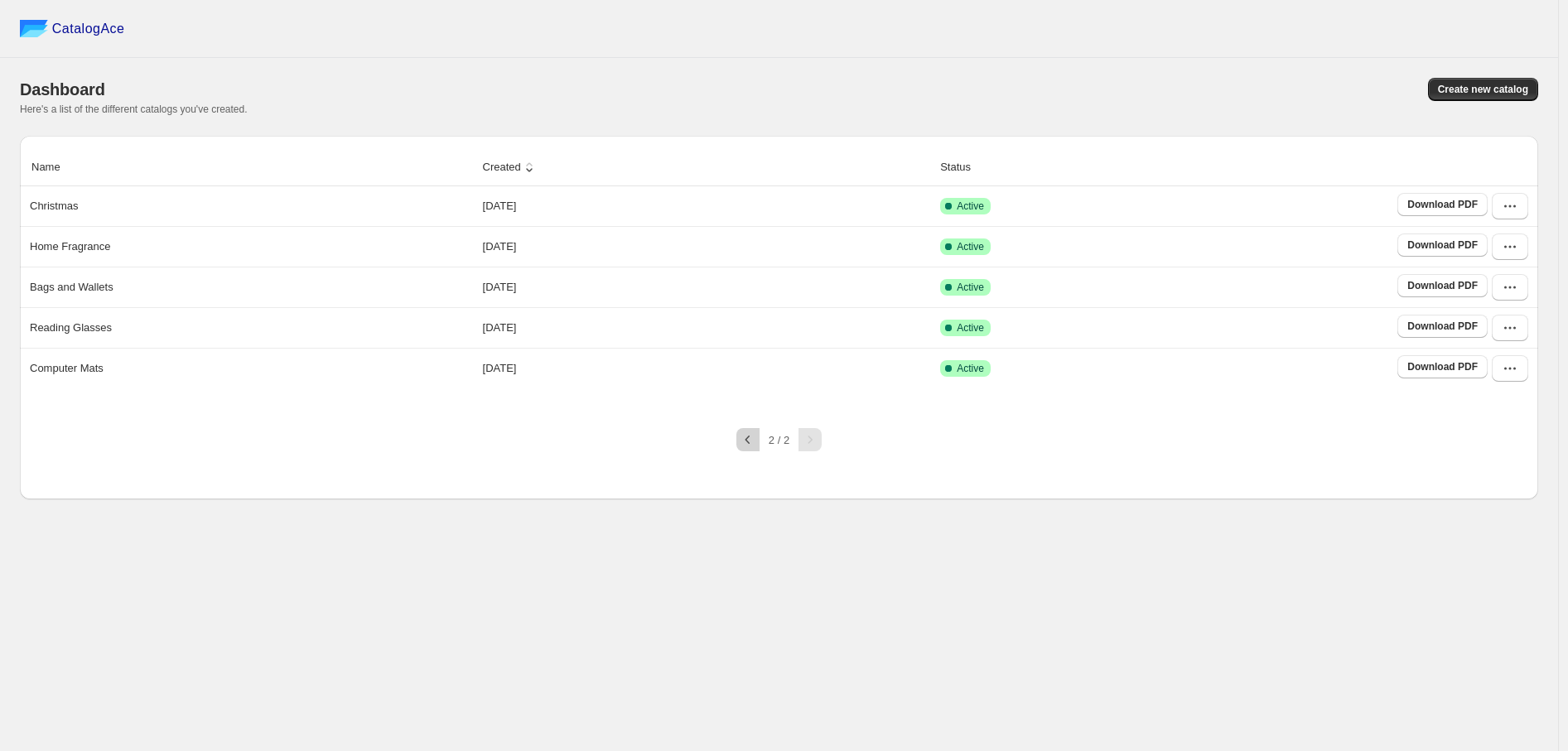
click at [744, 435] on icon "button" at bounding box center [748, 439] width 16 height 16
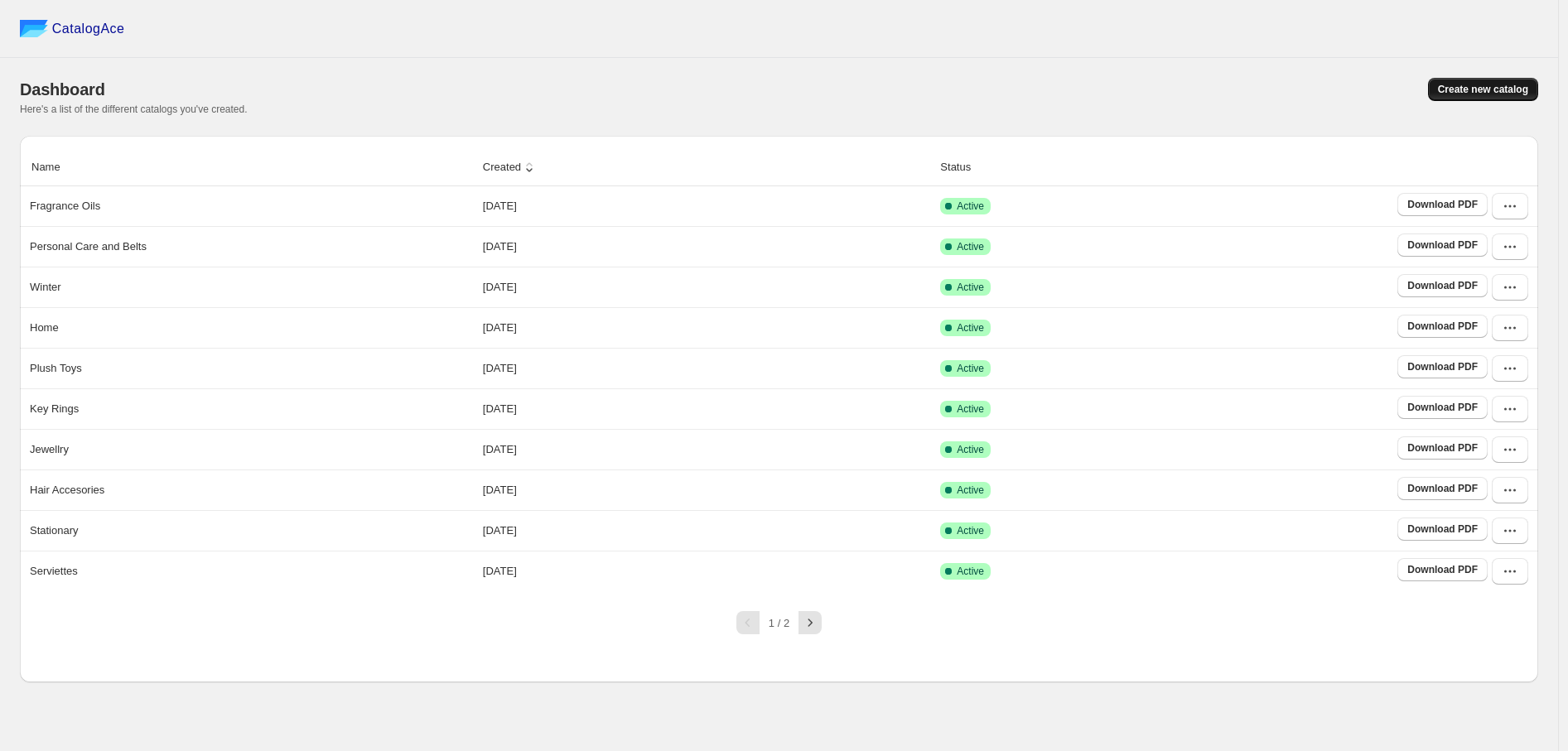
click at [1471, 89] on span "Create new catalog" at bounding box center [1484, 89] width 90 height 14
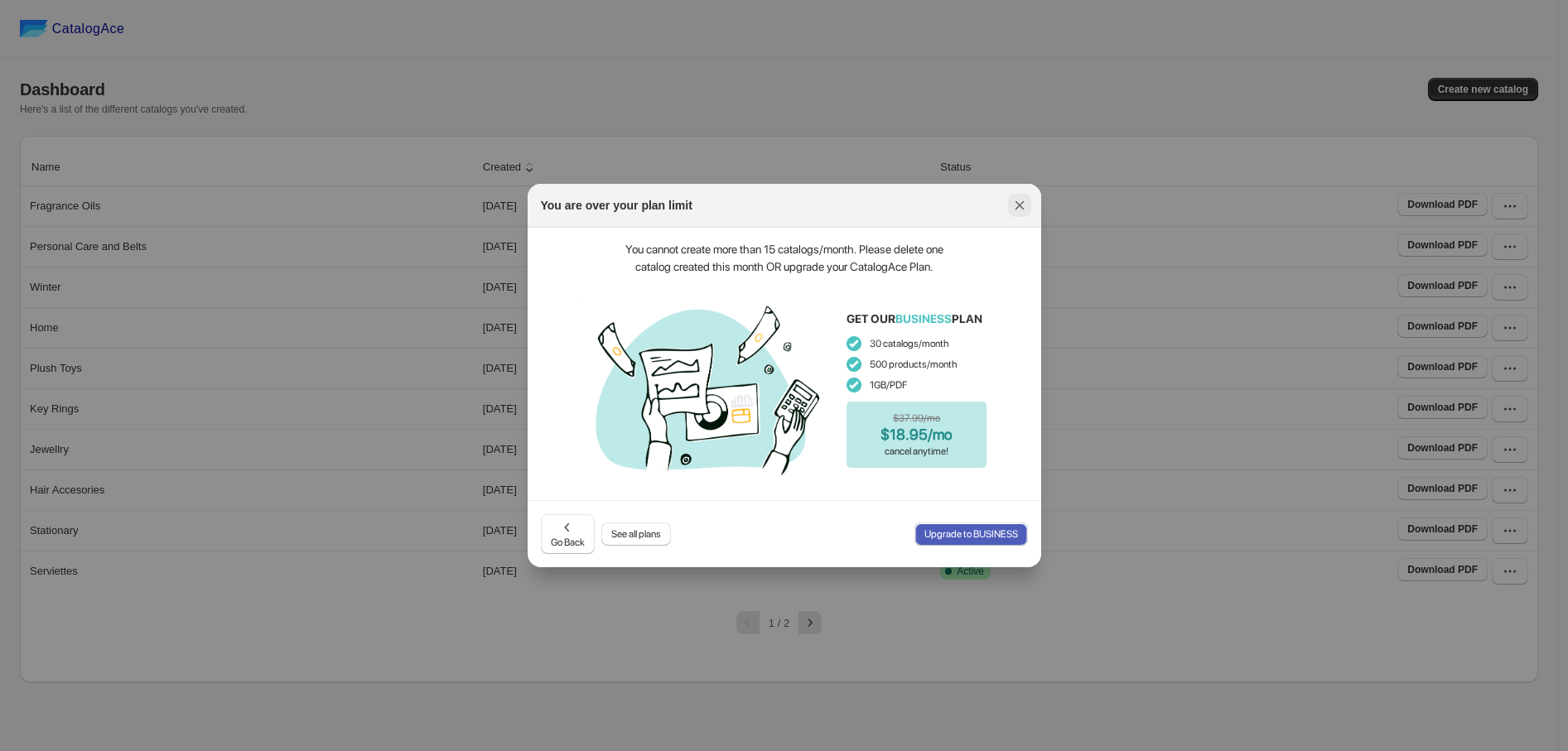
click at [1020, 203] on icon ":rj:" at bounding box center [1019, 205] width 16 height 16
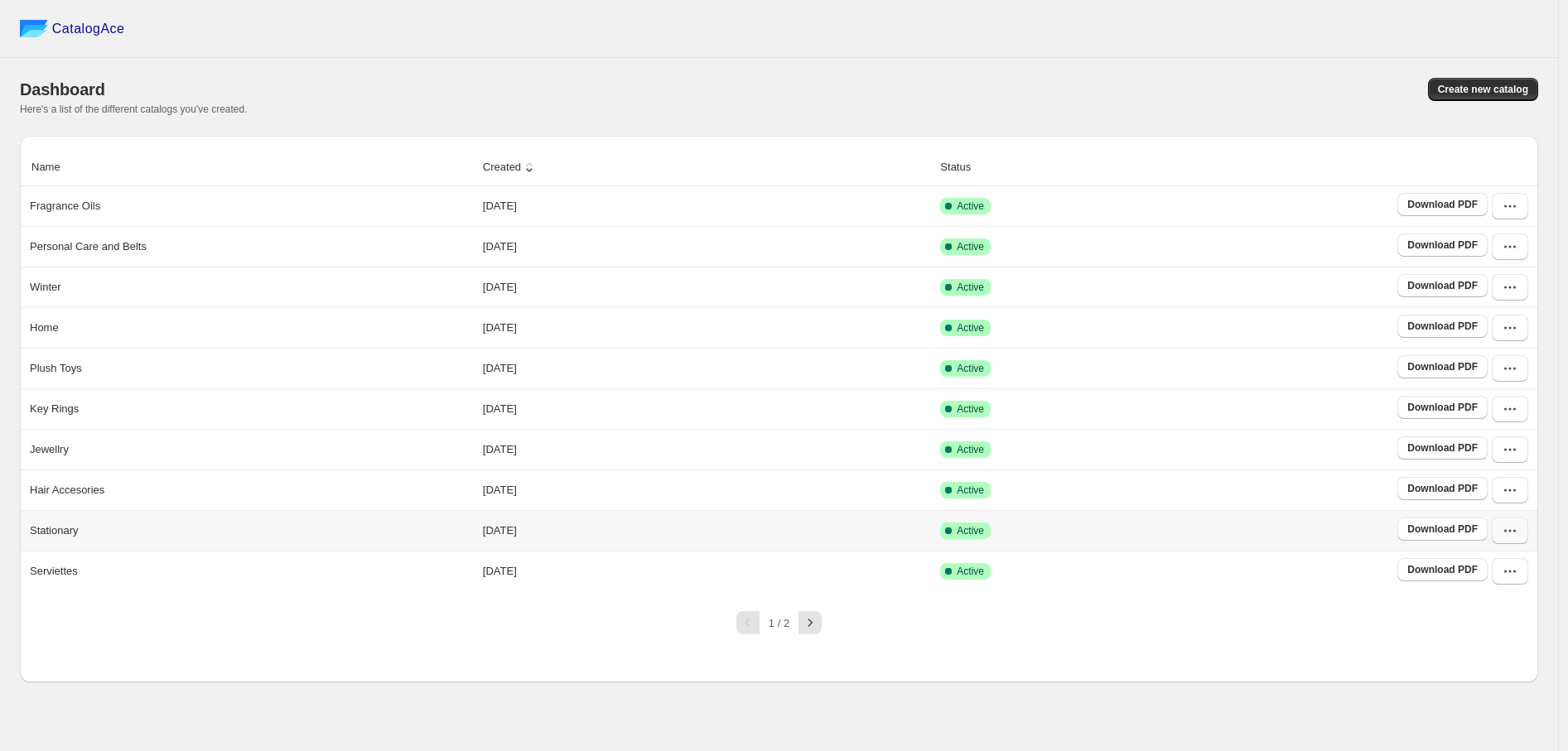
click at [1509, 531] on icon "button" at bounding box center [1510, 530] width 16 height 16
click at [1485, 440] on span "Delete" at bounding box center [1471, 440] width 31 height 13
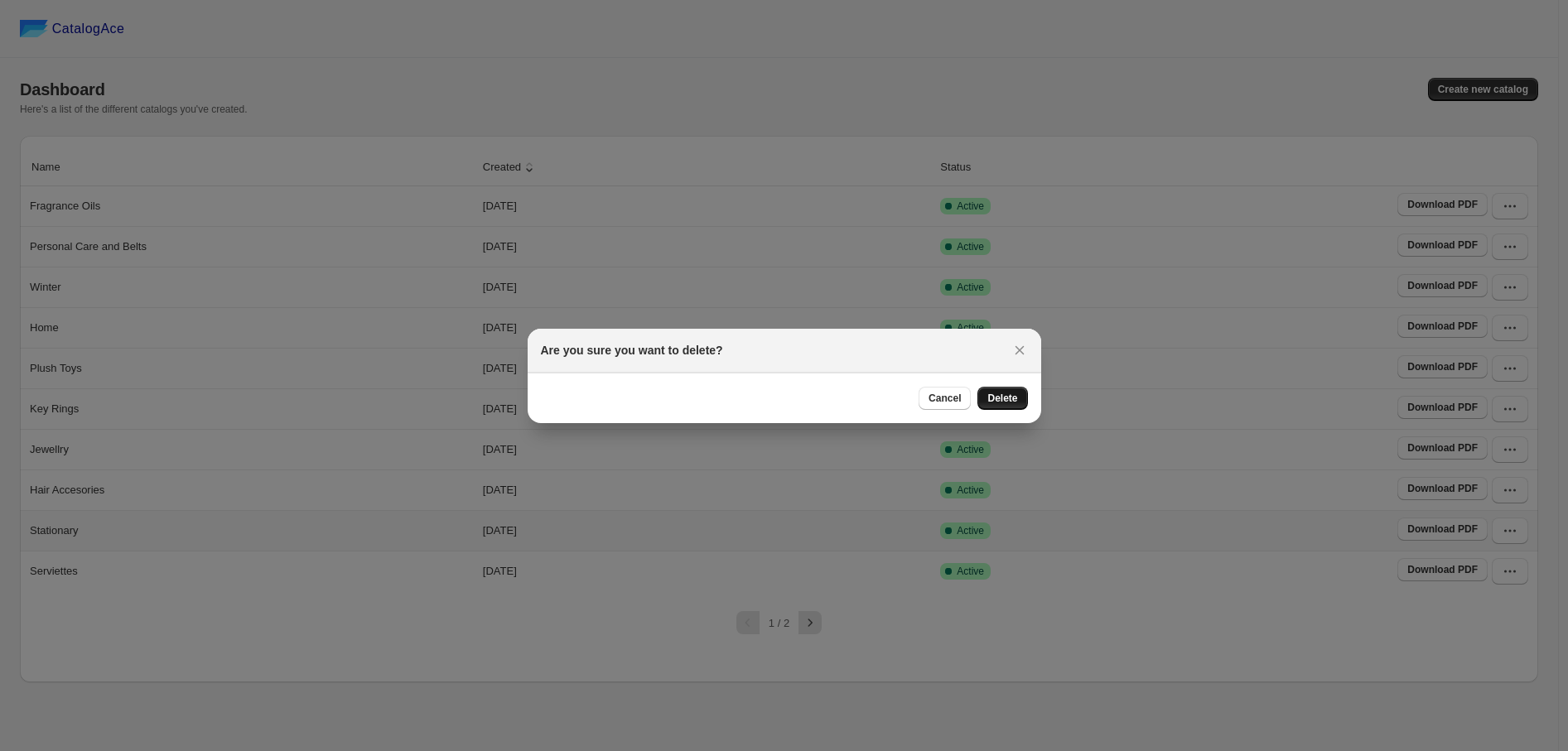
click at [1002, 394] on span "Delete" at bounding box center [1002, 399] width 30 height 14
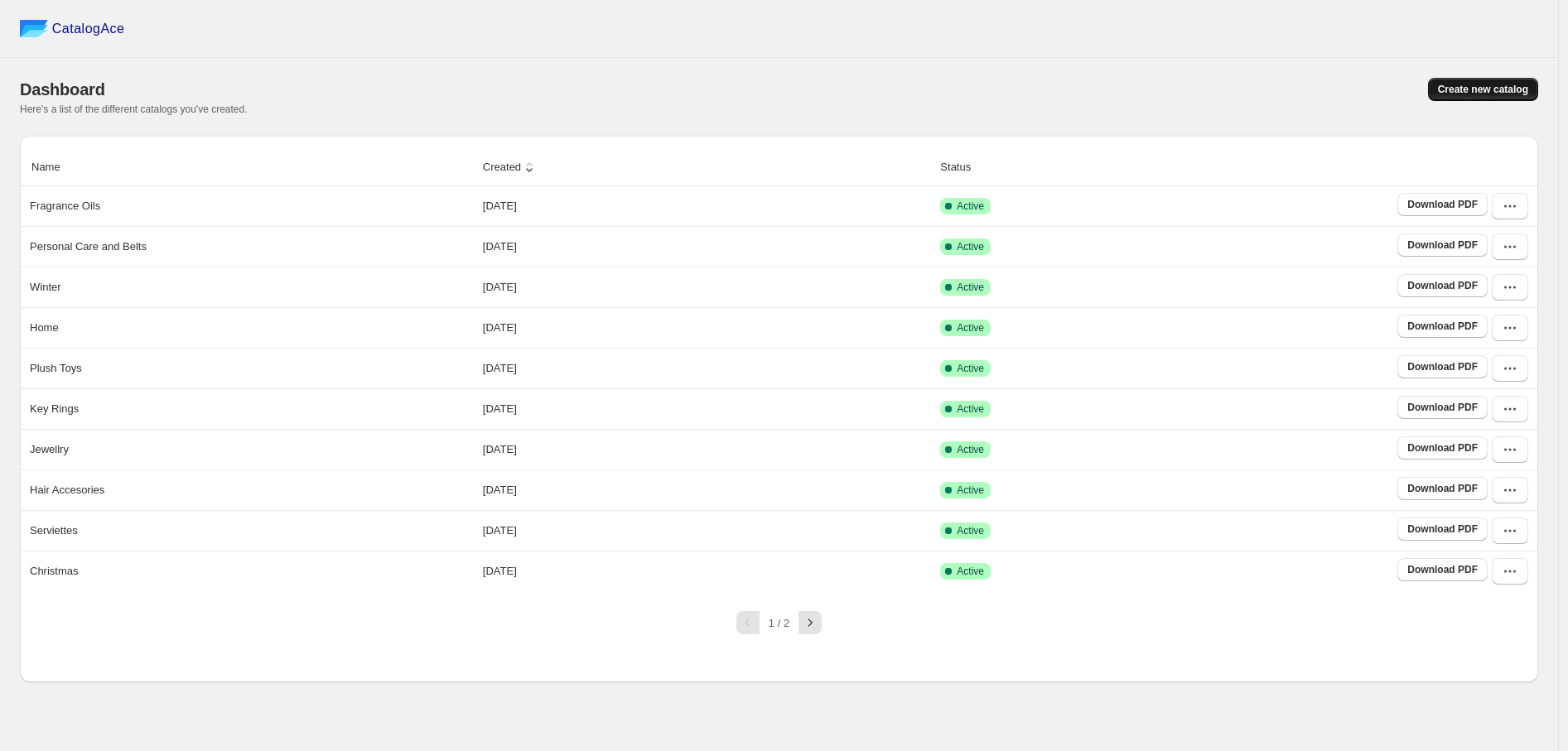
click at [1469, 82] on span "Create new catalog" at bounding box center [1484, 89] width 90 height 14
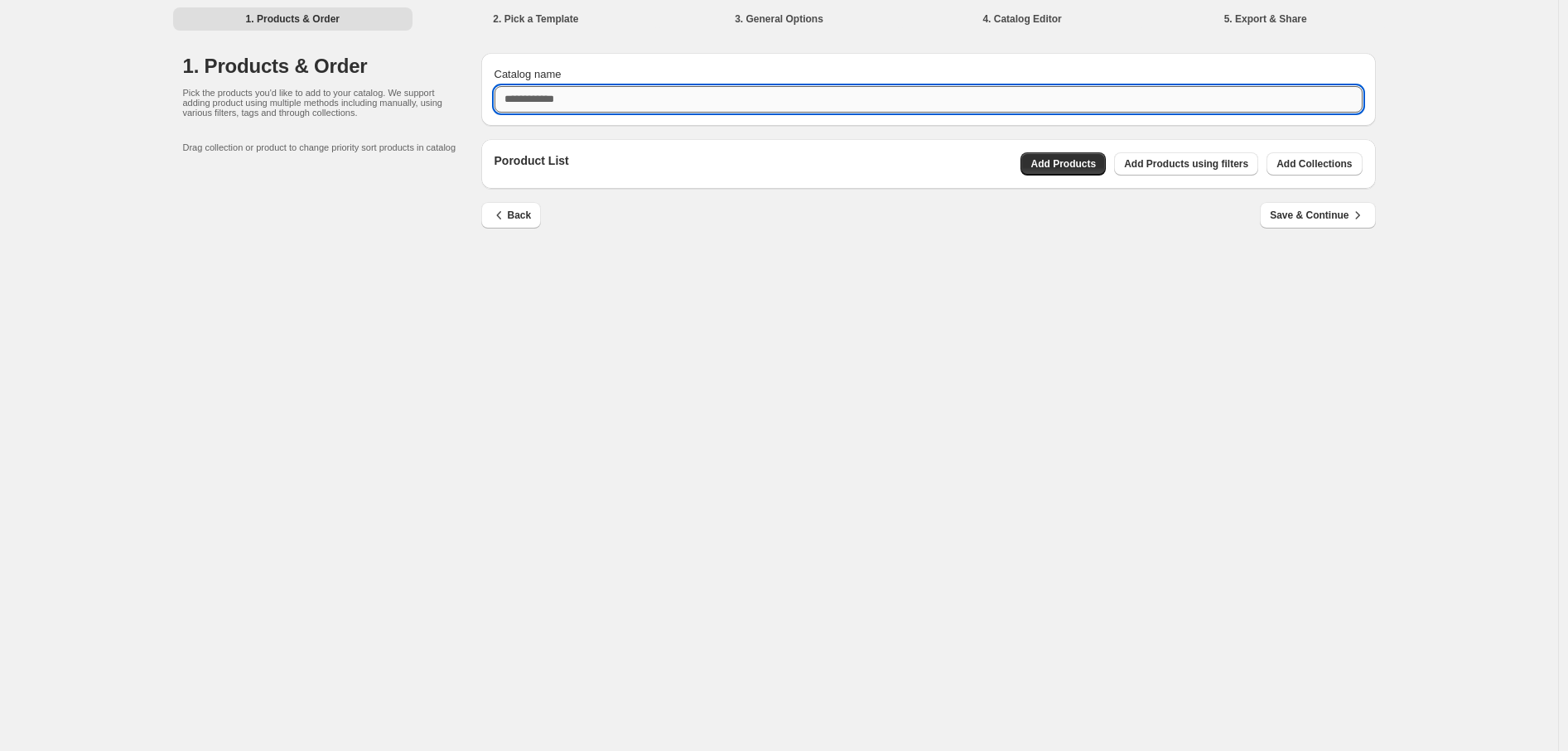
click at [592, 100] on input "Catalog name" at bounding box center [928, 99] width 869 height 26
type input "**********"
click at [1287, 158] on span "Add Collections" at bounding box center [1314, 164] width 76 height 14
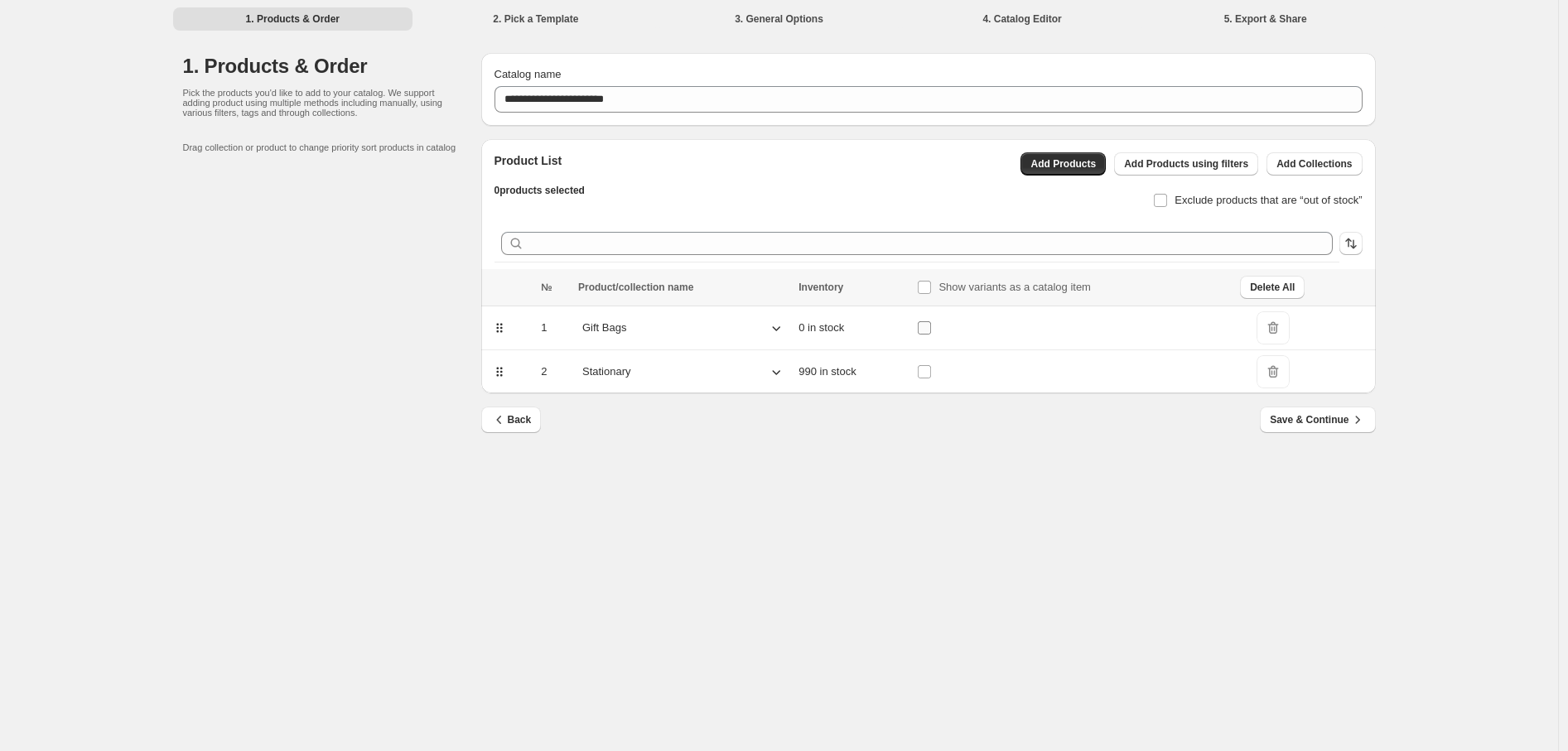
click at [907, 327] on td "0 in stock" at bounding box center [852, 328] width 118 height 44
click at [1353, 242] on icon "button" at bounding box center [1354, 243] width 7 height 9
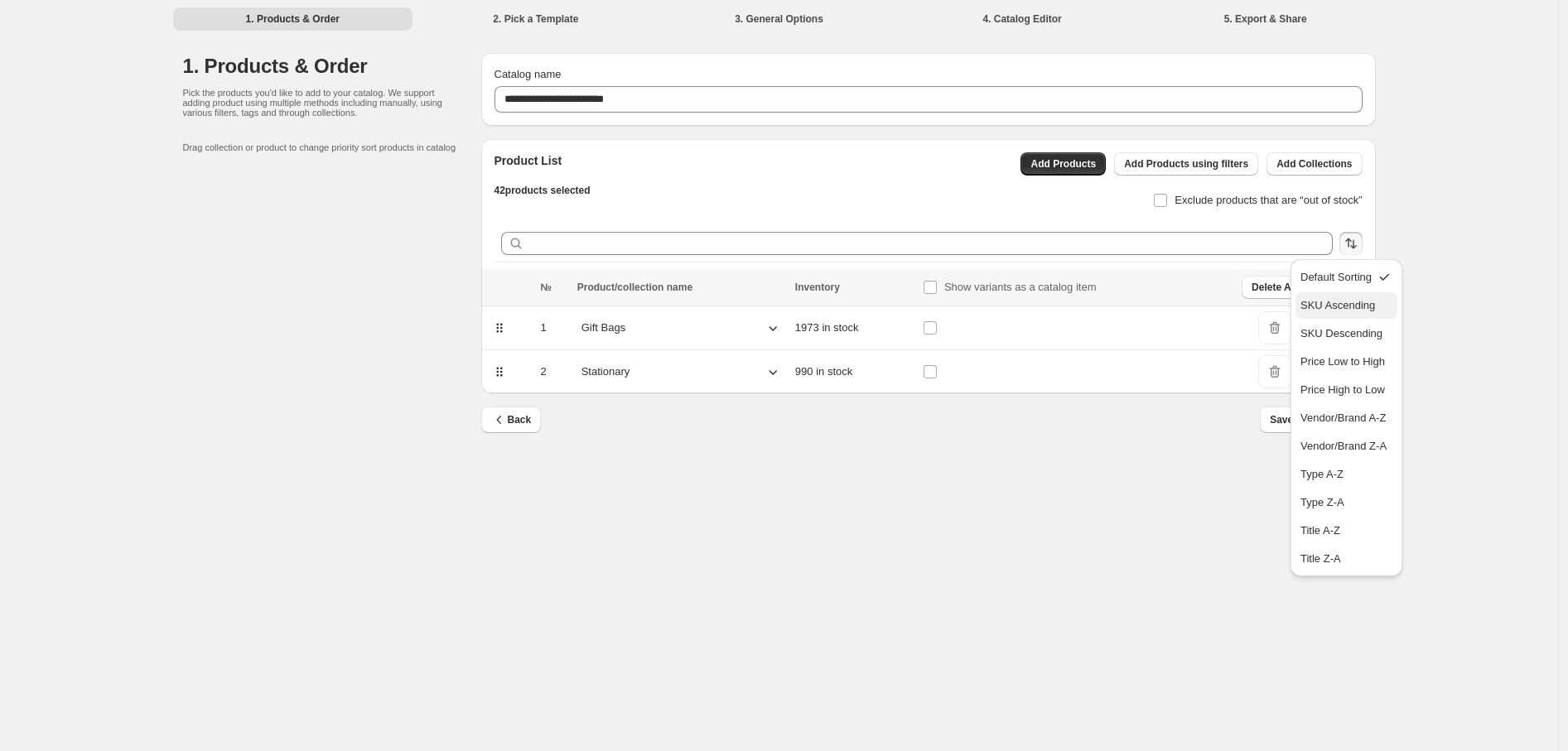
click at [1338, 304] on p "SKU Ascending" at bounding box center [1338, 305] width 75 height 16
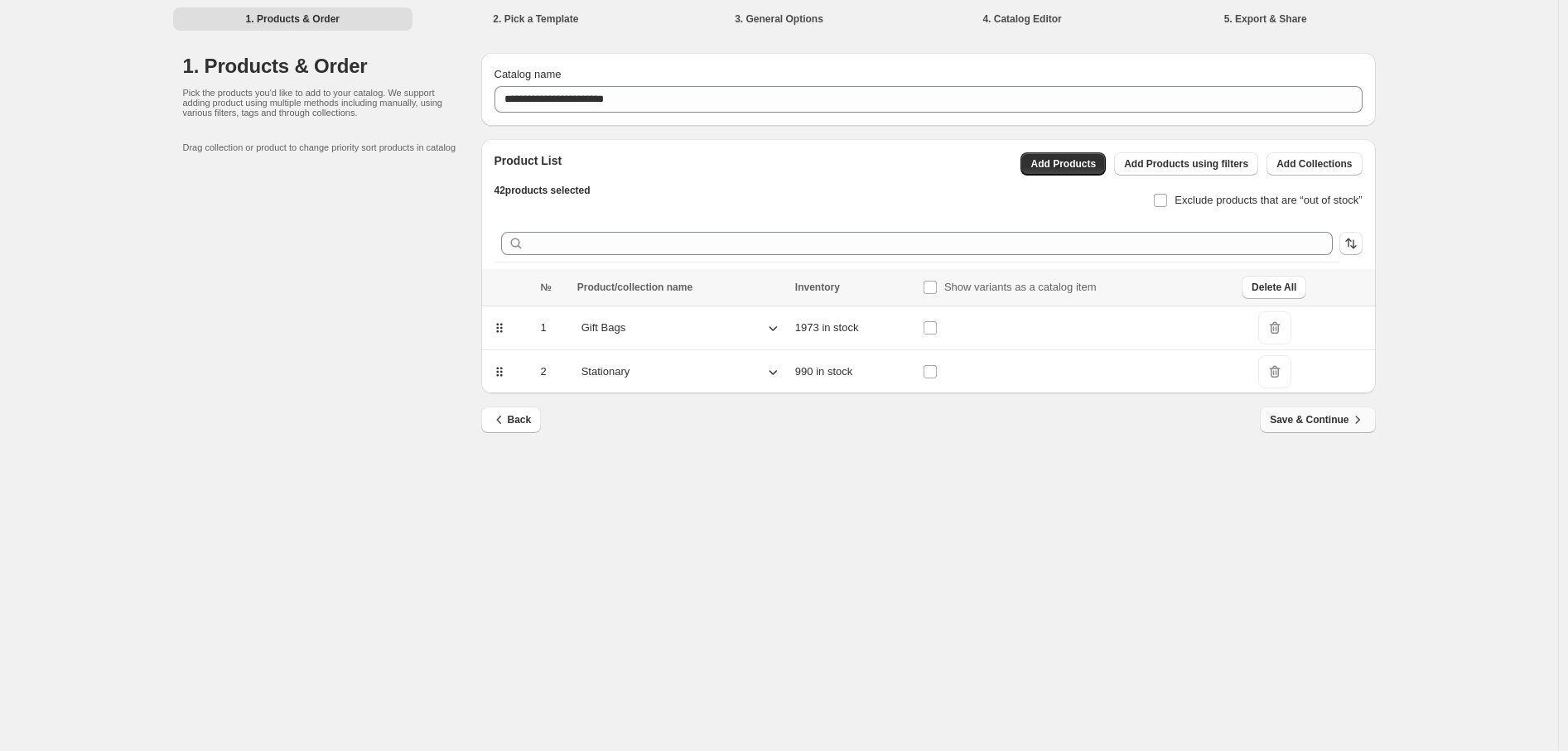
click at [1326, 418] on span "Save & Continue" at bounding box center [1318, 419] width 95 height 16
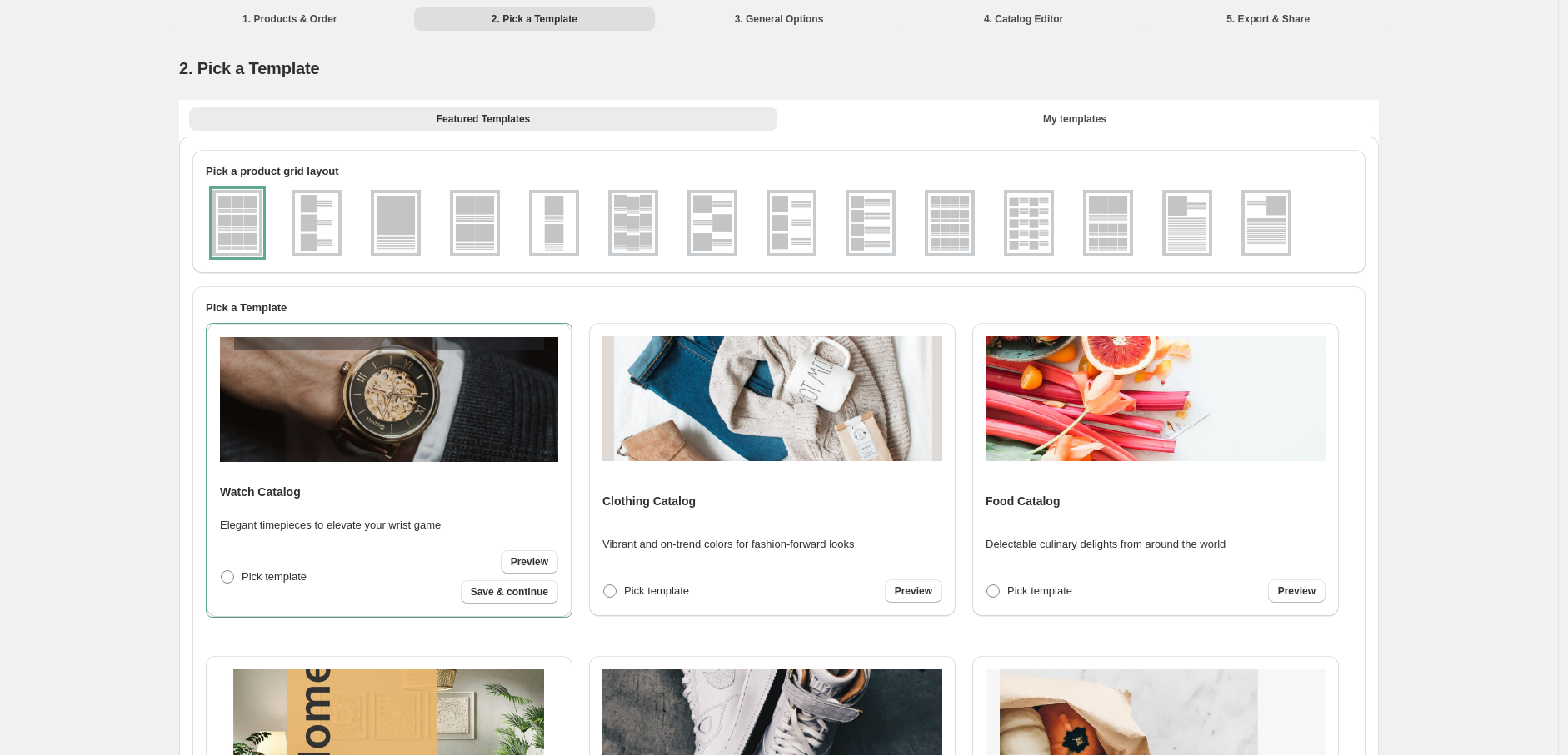
click at [1034, 228] on img at bounding box center [1028, 223] width 44 height 60
click at [621, 589] on label "Pick template" at bounding box center [645, 591] width 86 height 23
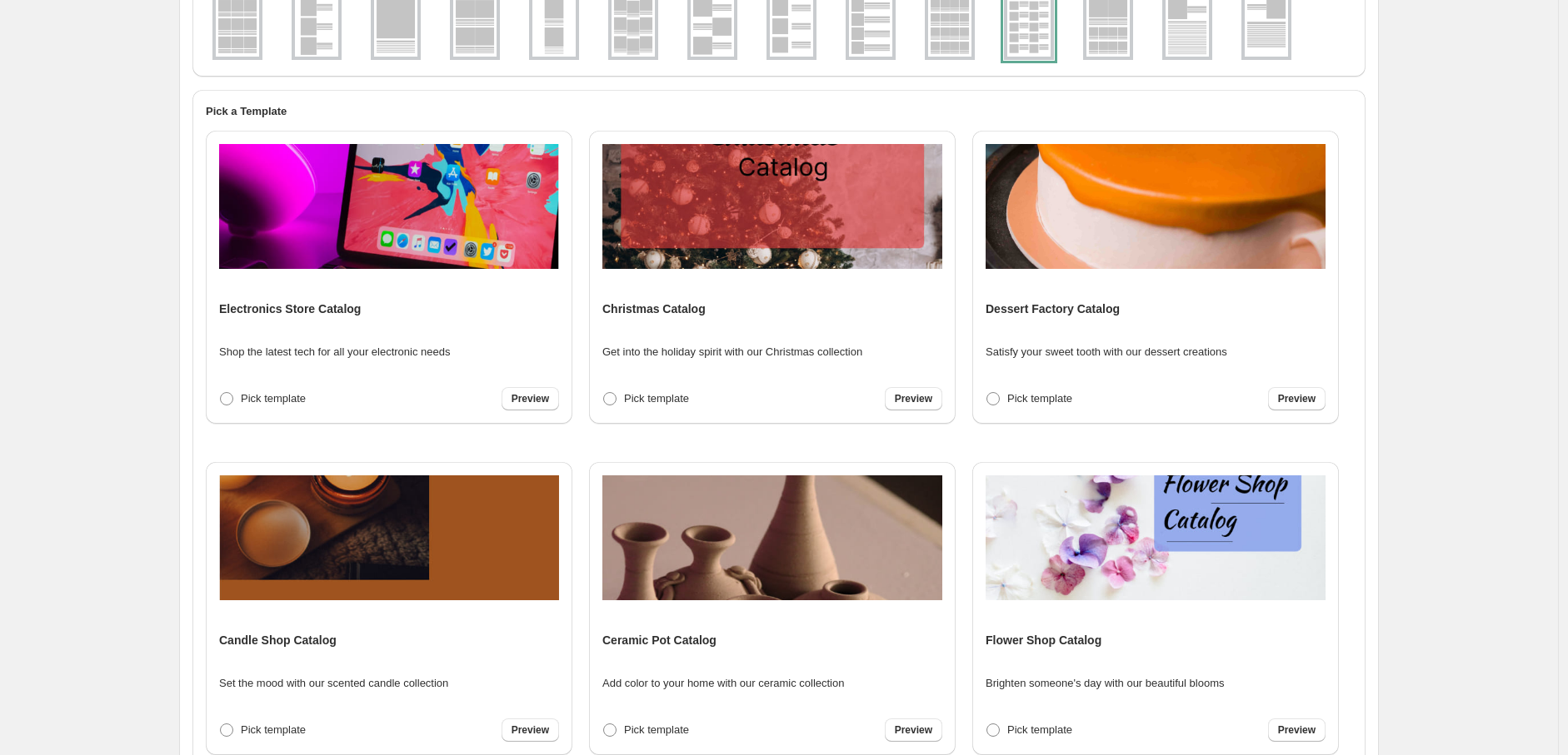
scroll to position [337, 0]
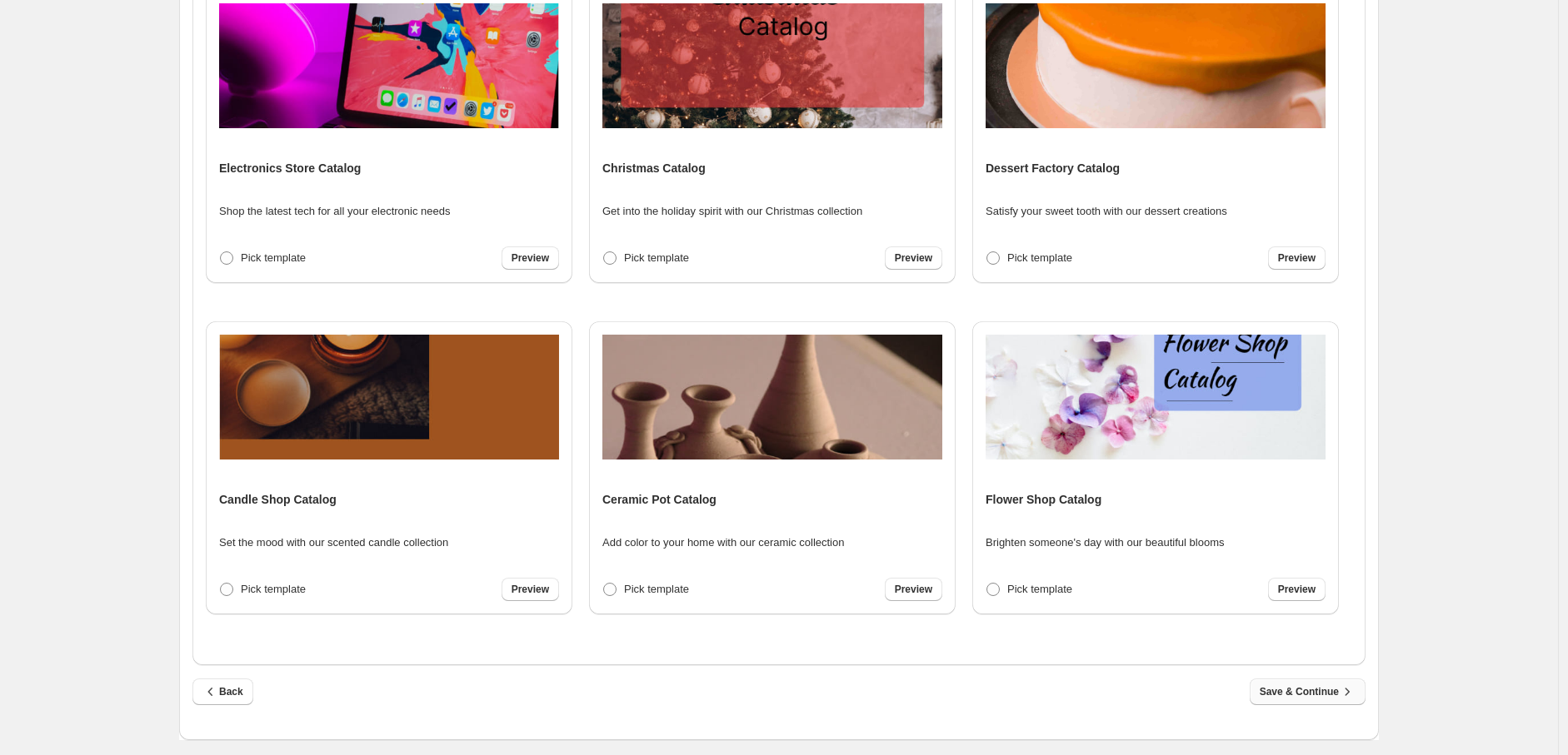
click at [1275, 687] on span "Save & Continue" at bounding box center [1307, 692] width 96 height 16
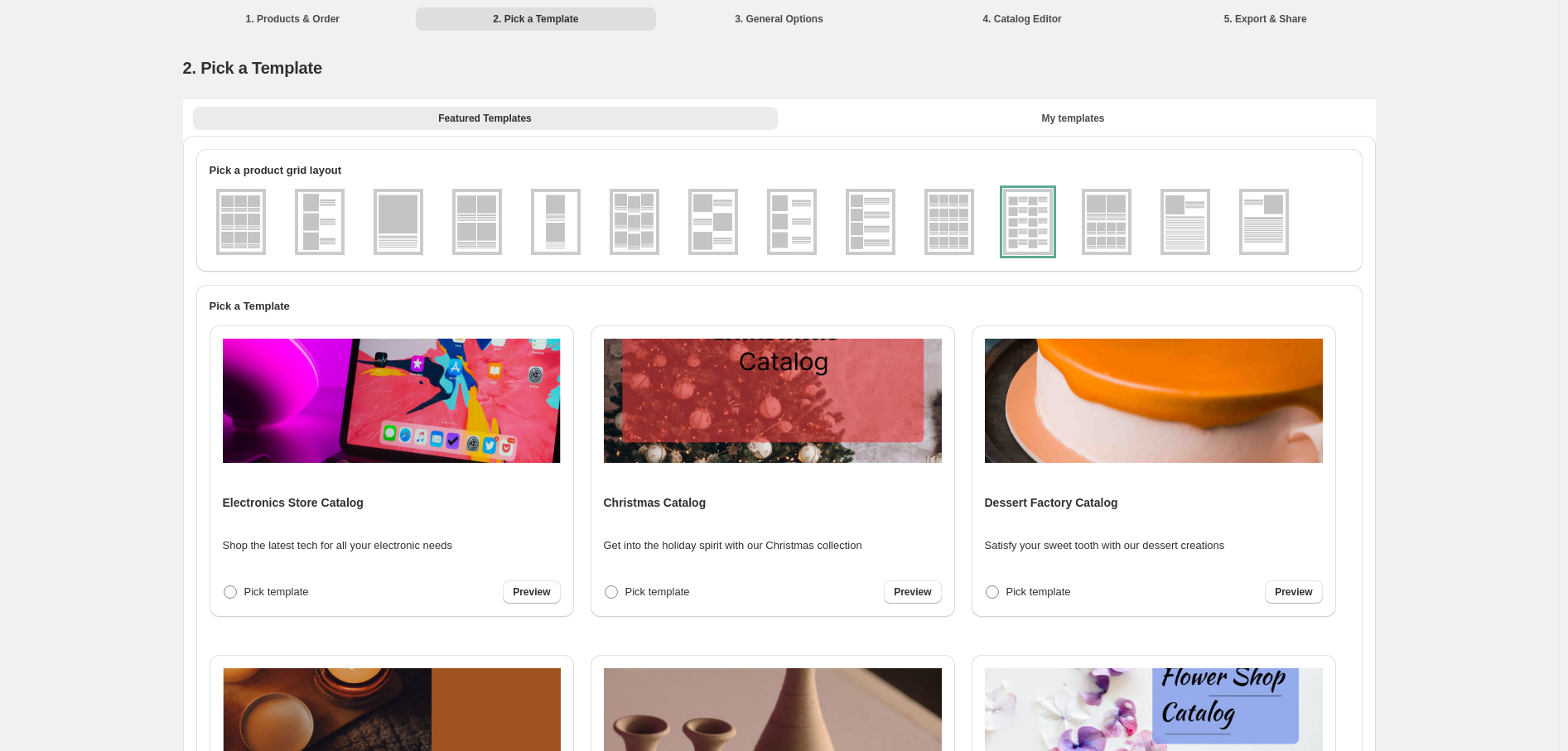
select select "**********"
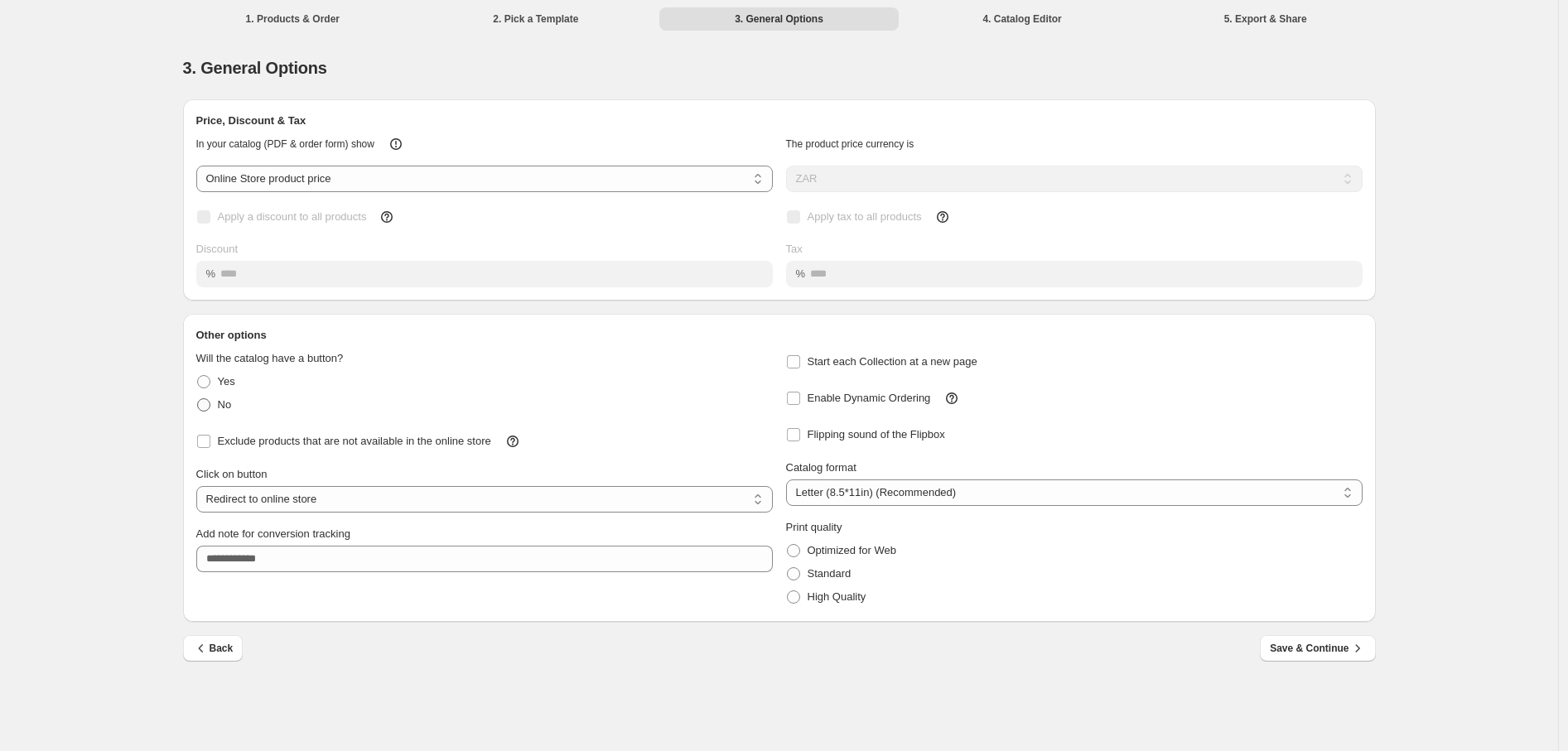
click at [202, 401] on span at bounding box center [204, 405] width 14 height 14
select select "**********"
click at [1289, 649] on span "Save & Continue" at bounding box center [1318, 648] width 95 height 16
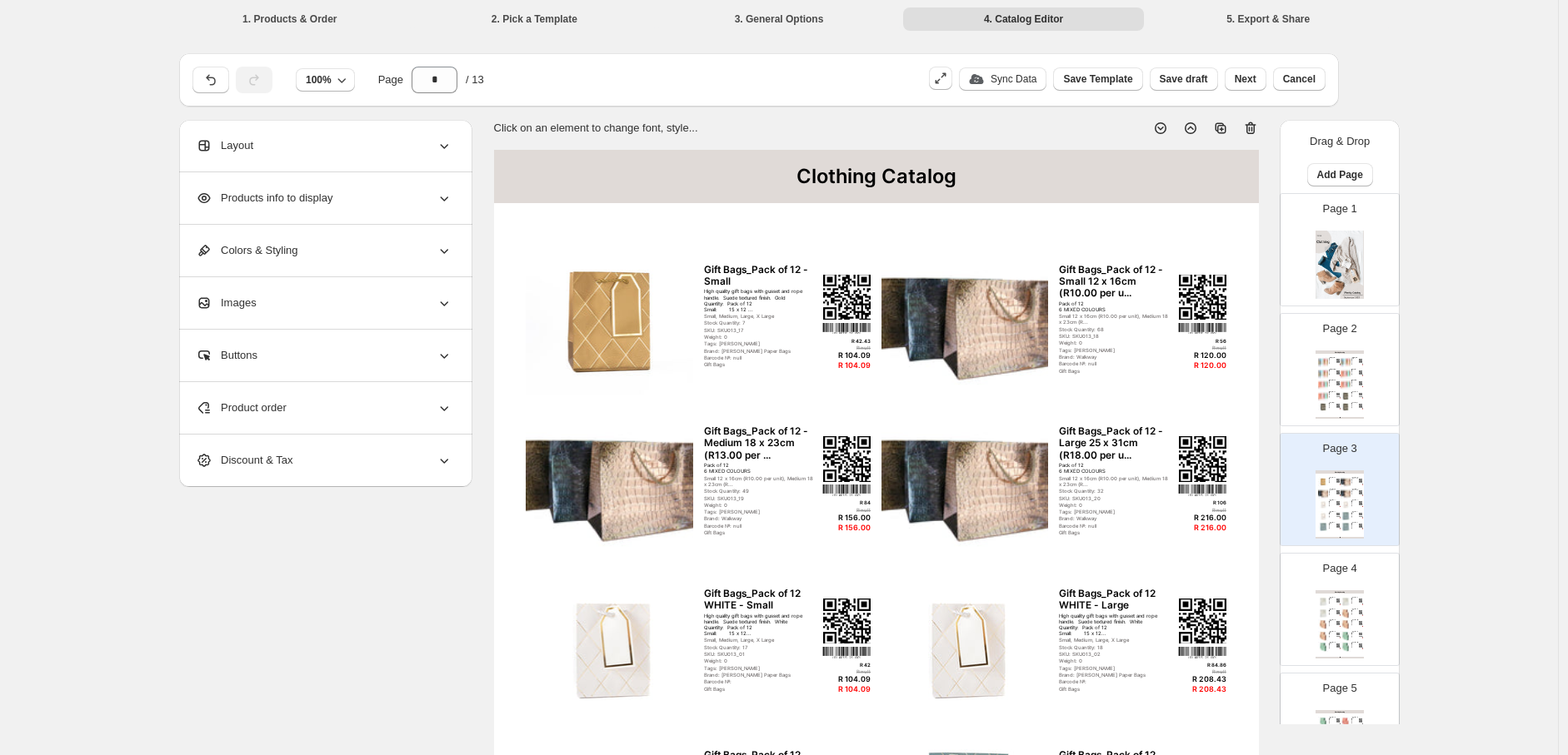
click at [1337, 250] on img at bounding box center [1340, 265] width 48 height 68
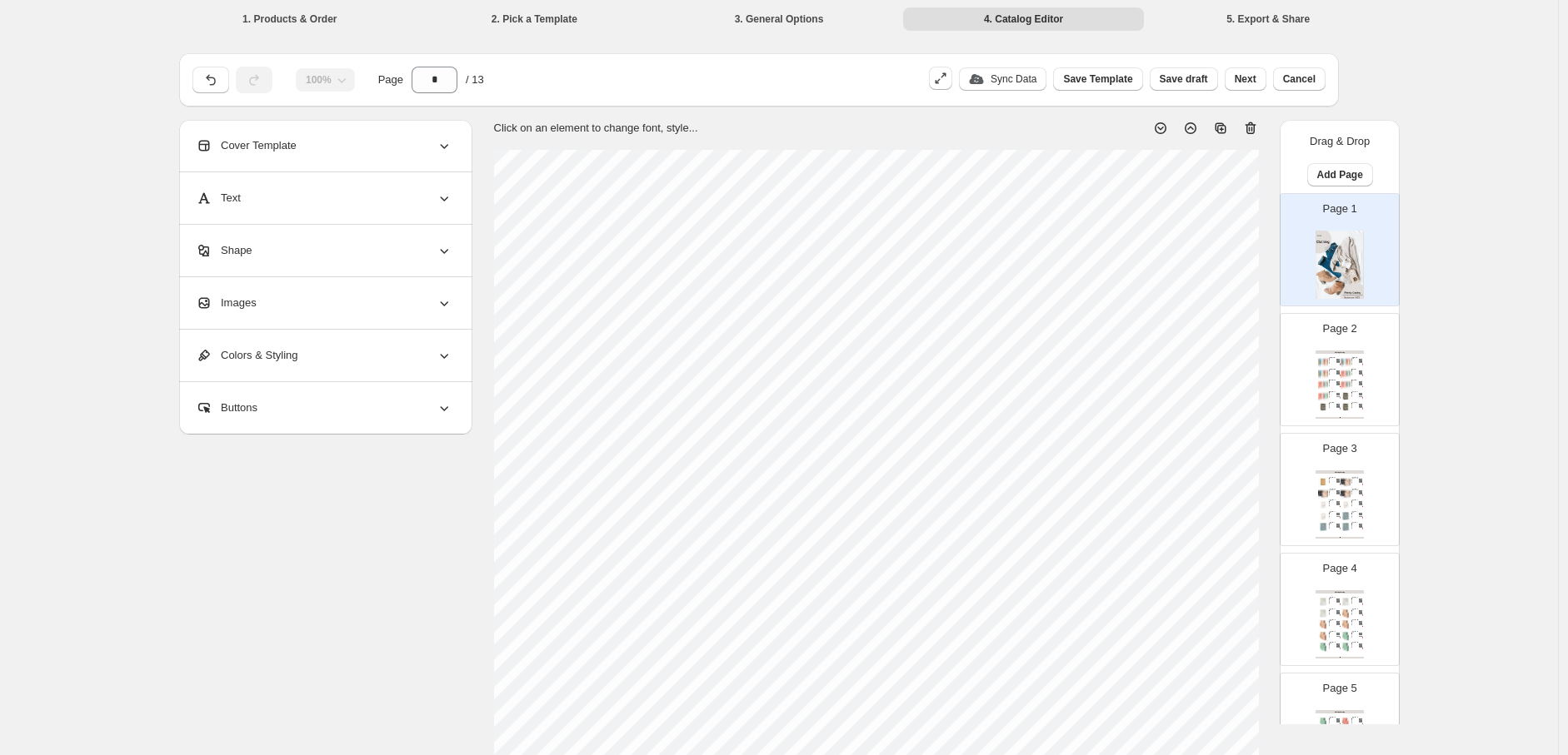
click at [1256, 126] on icon at bounding box center [1250, 127] width 16 height 16
type input "*"
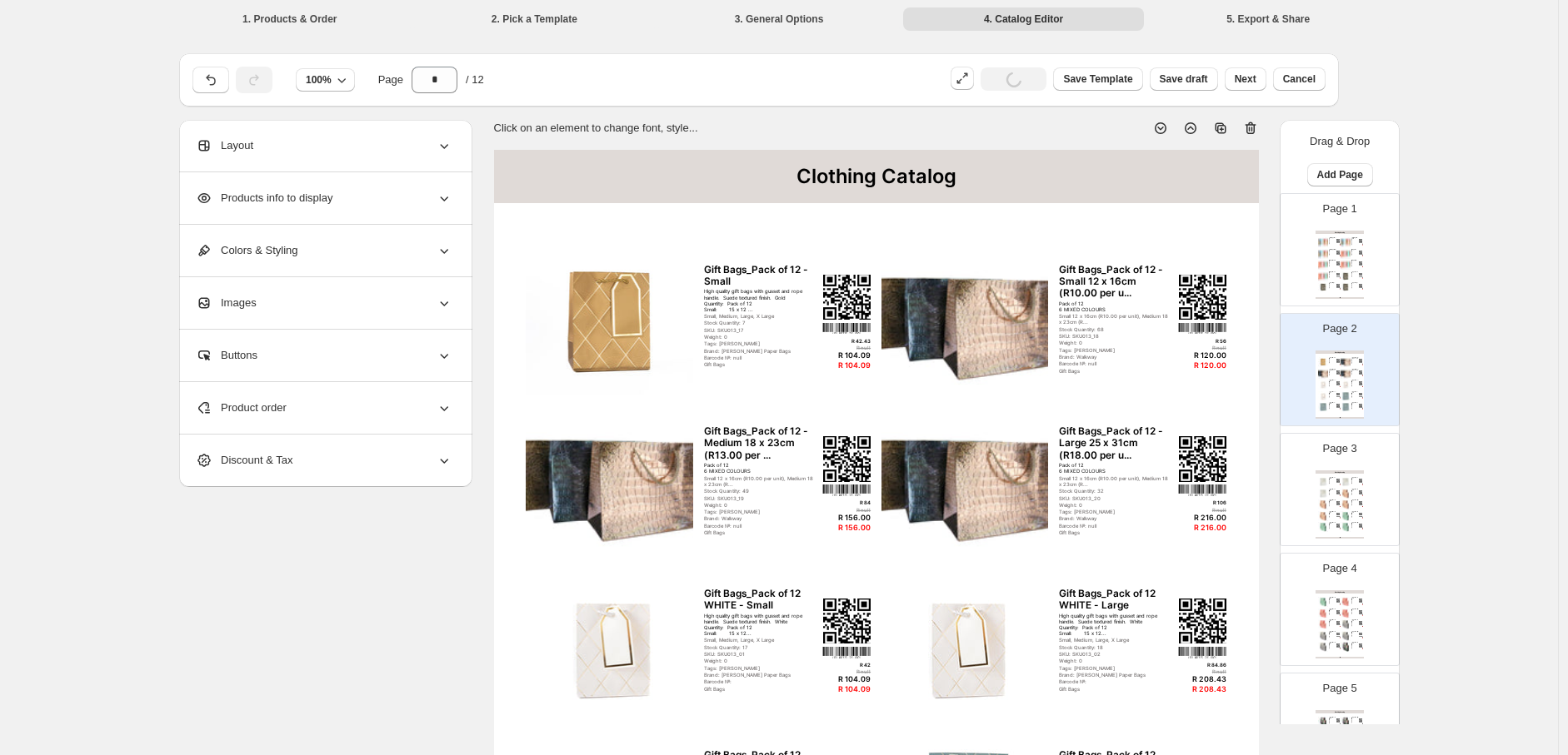
click at [798, 326] on div "Stock Quantity: 7" at bounding box center [760, 322] width 113 height 6
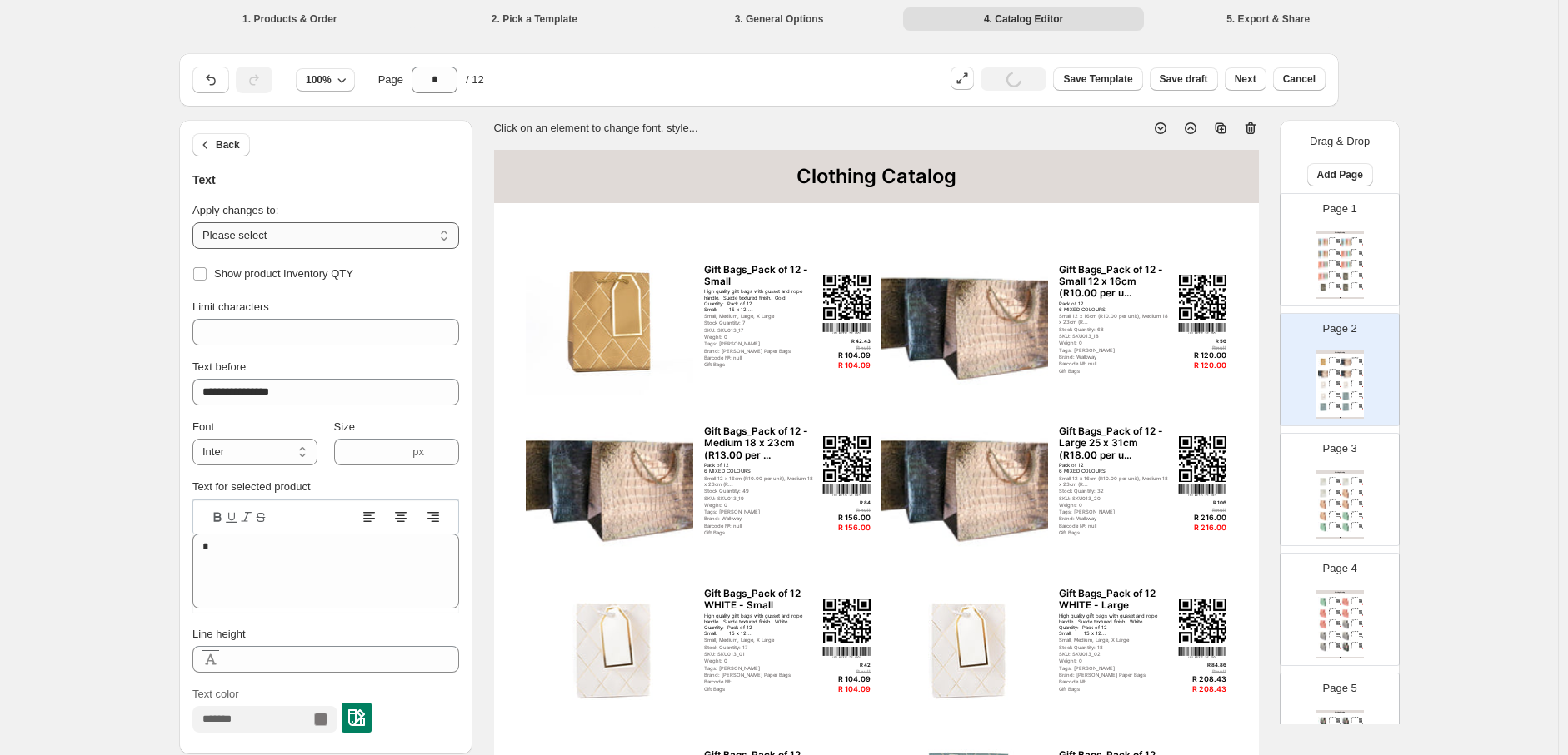
click at [447, 238] on select "**********" at bounding box center [326, 235] width 267 height 27
select select "**********"
click at [197, 222] on select "**********" at bounding box center [326, 235] width 267 height 27
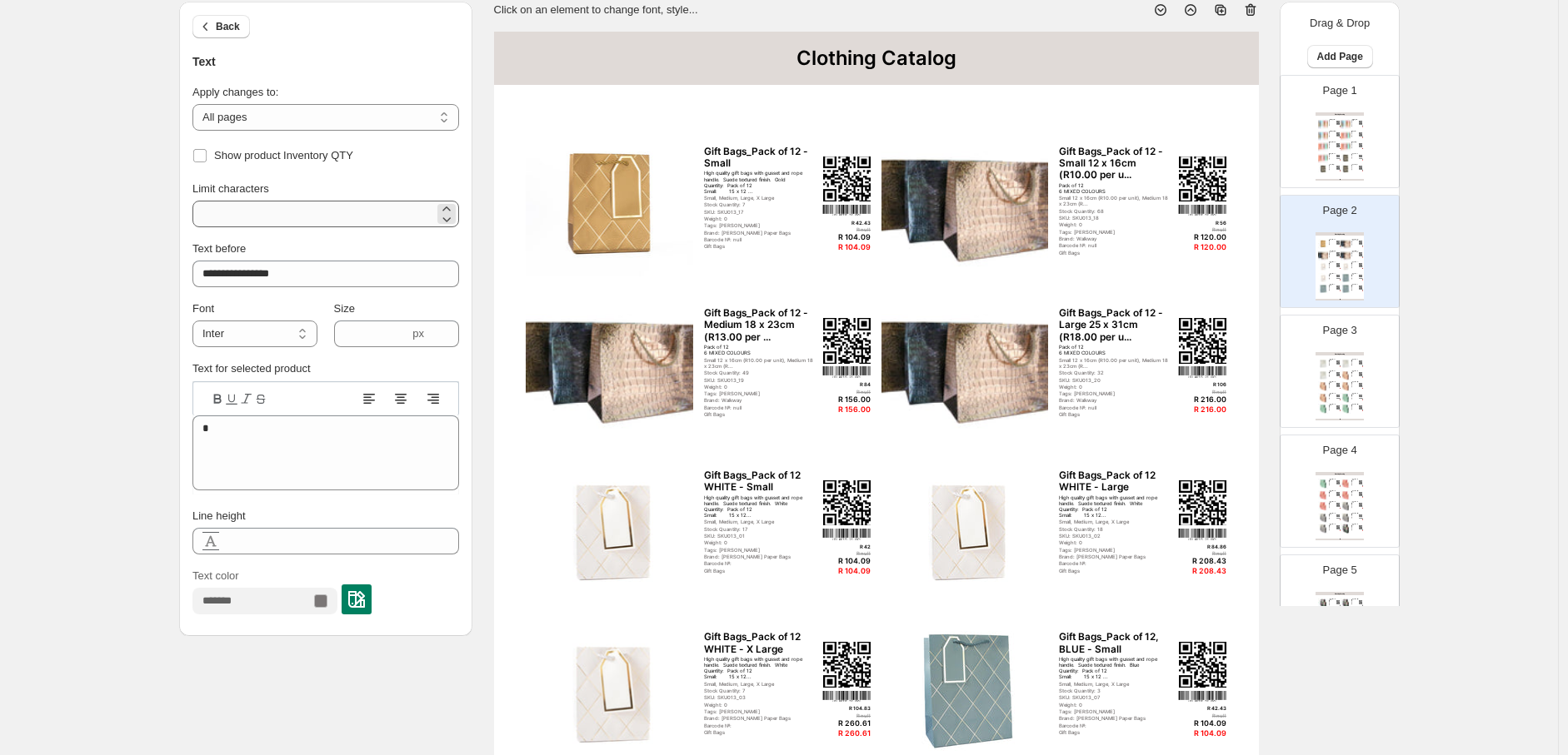
scroll to position [185, 0]
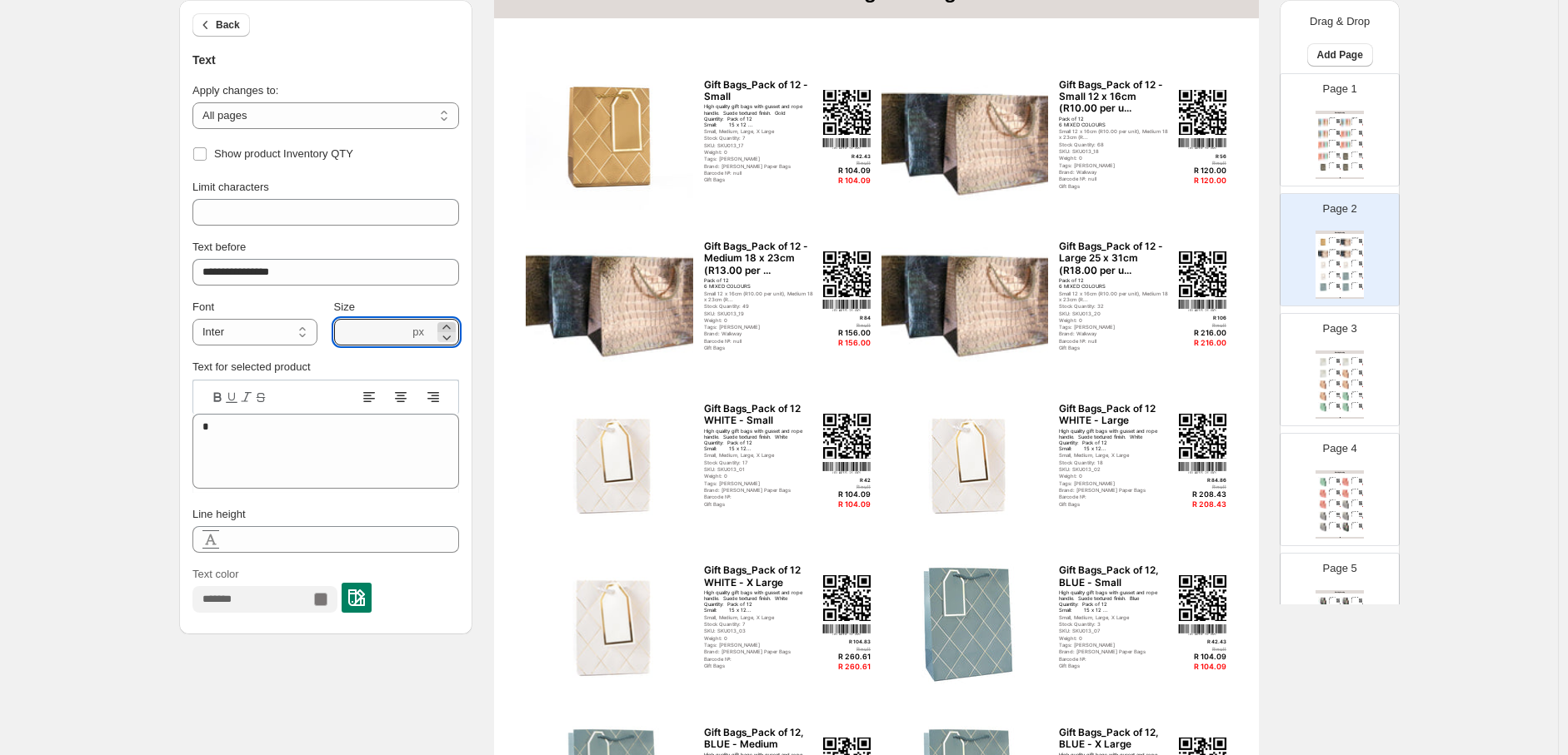
click at [450, 325] on icon at bounding box center [446, 327] width 8 height 4
click at [448, 321] on icon at bounding box center [446, 327] width 16 height 16
type input "***"
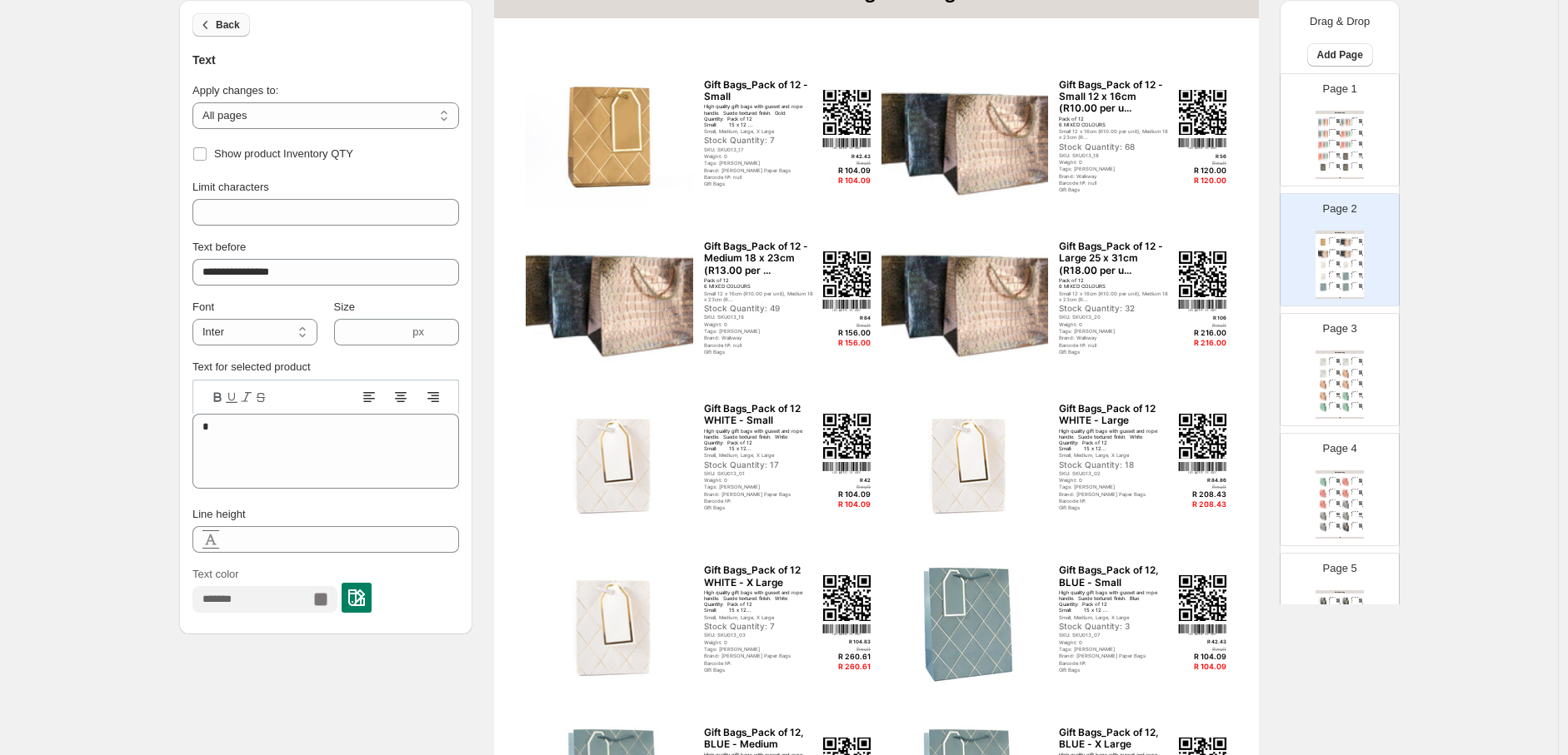
click at [203, 21] on icon "button" at bounding box center [205, 24] width 16 height 16
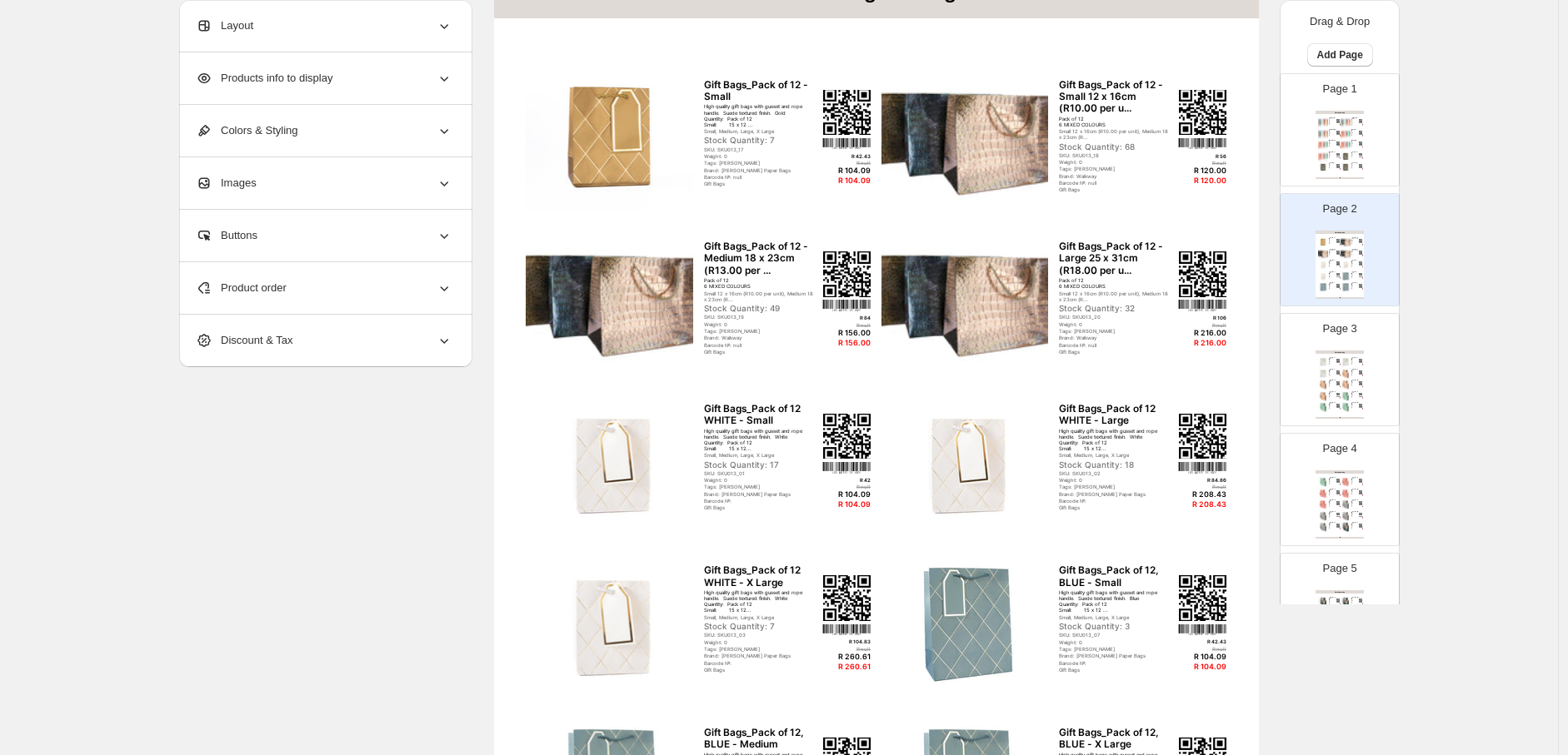
click at [447, 80] on icon at bounding box center [445, 80] width 9 height 5
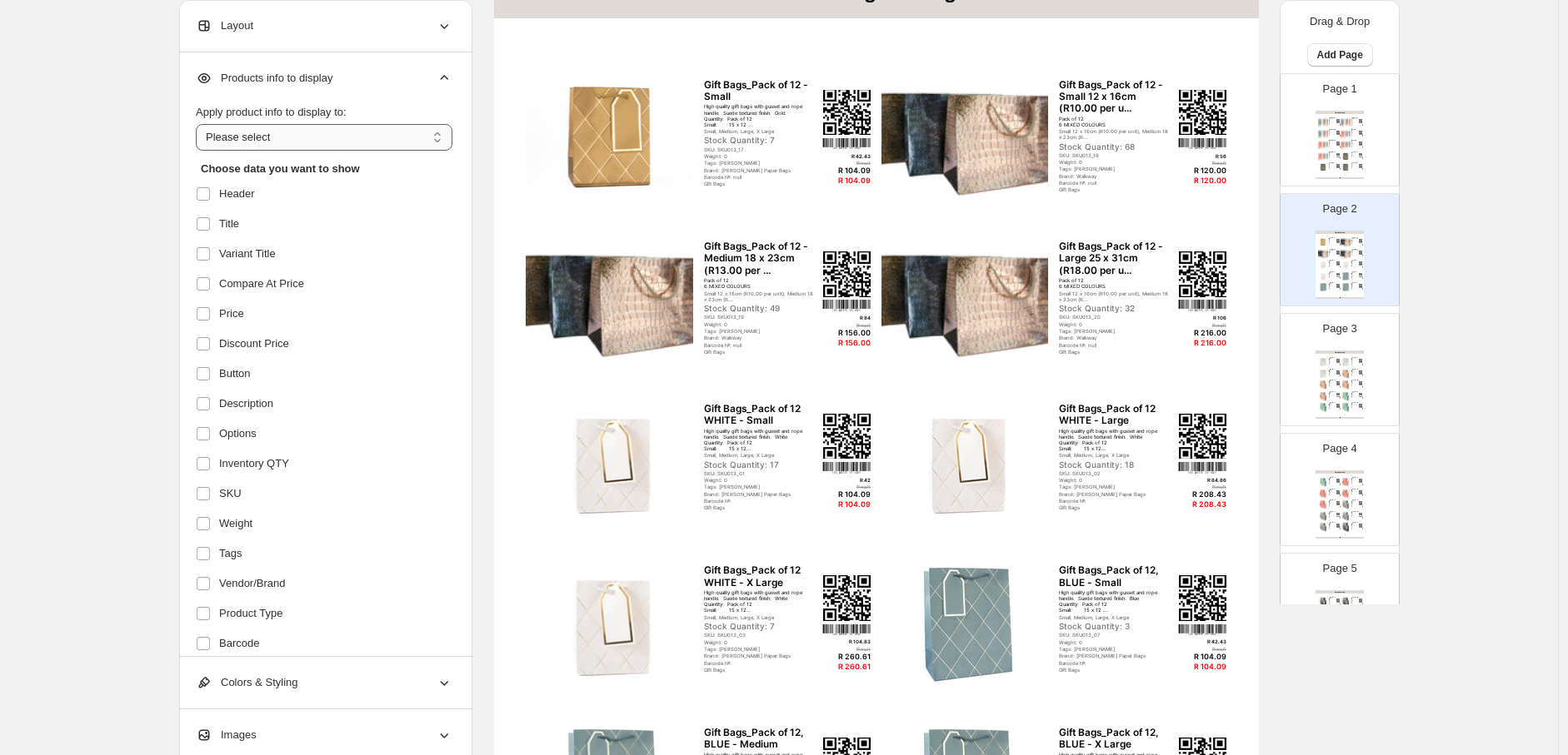
drag, startPoint x: 445, startPoint y: 144, endPoint x: 427, endPoint y: 150, distance: 19.0
click at [445, 144] on select "**********" at bounding box center [324, 137] width 257 height 27
select select "*********"
click at [200, 124] on select "**********" at bounding box center [324, 137] width 257 height 27
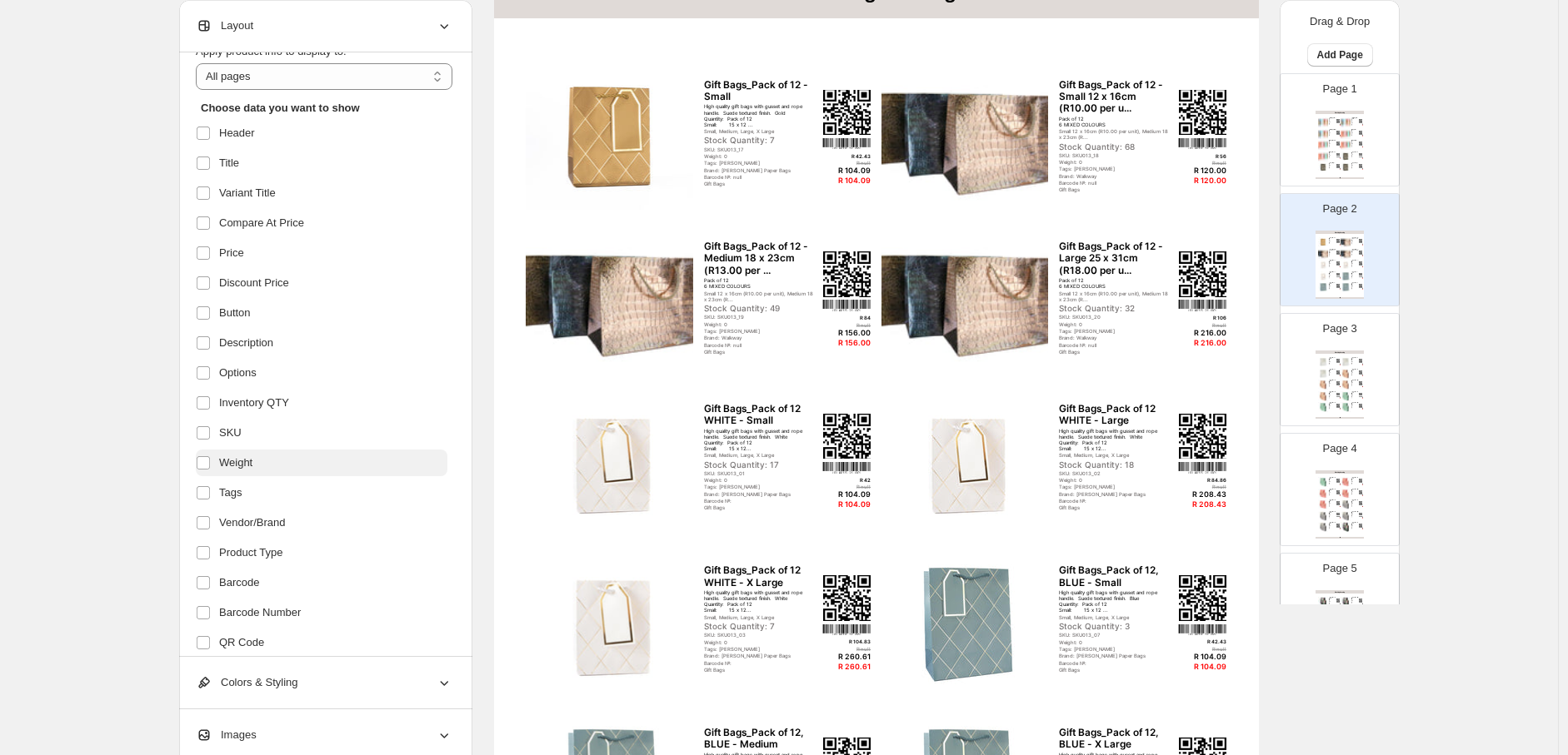
scroll to position [164, 0]
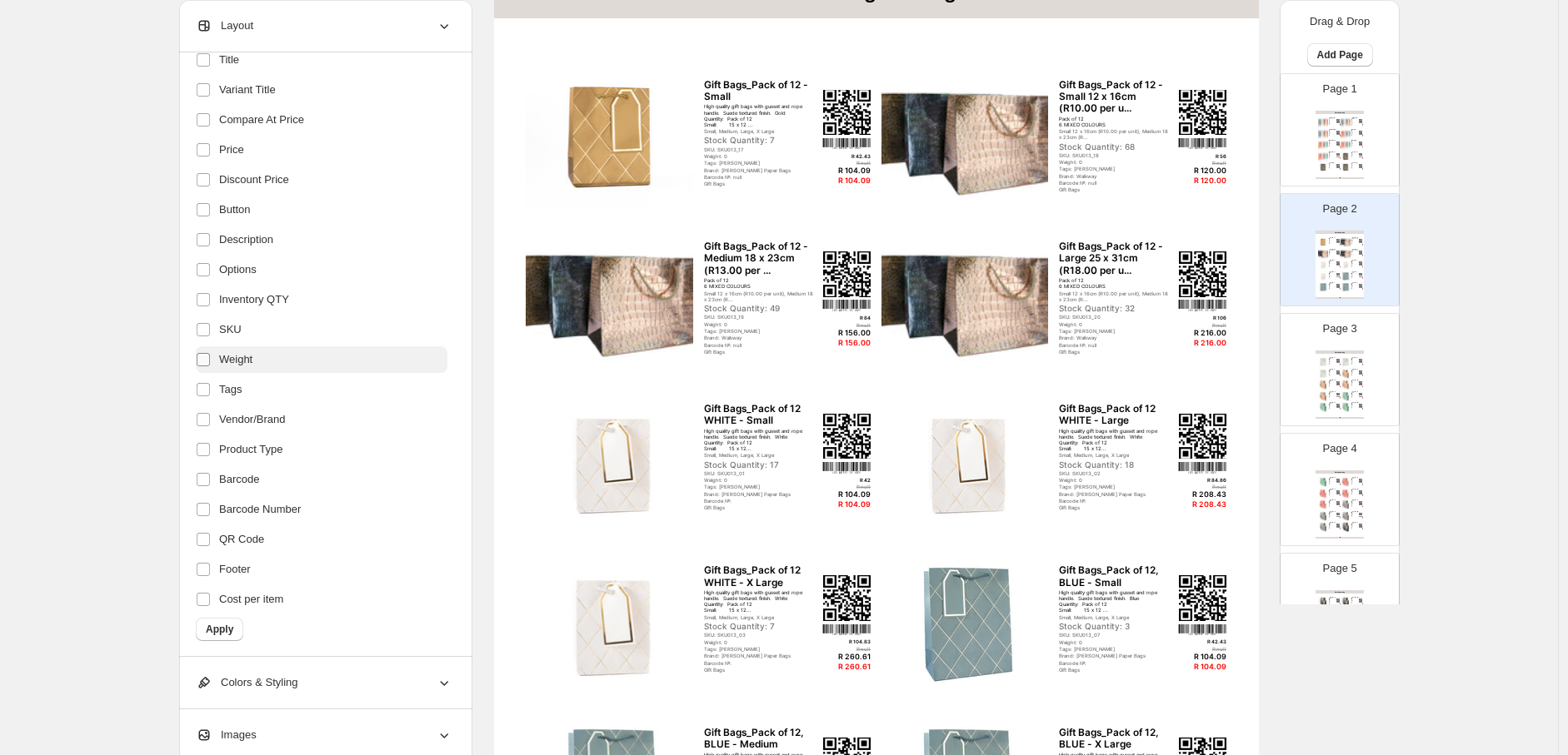
click at [217, 360] on label at bounding box center [206, 359] width 21 height 21
click at [206, 577] on label at bounding box center [206, 569] width 21 height 21
click at [221, 628] on span "Apply" at bounding box center [220, 629] width 27 height 14
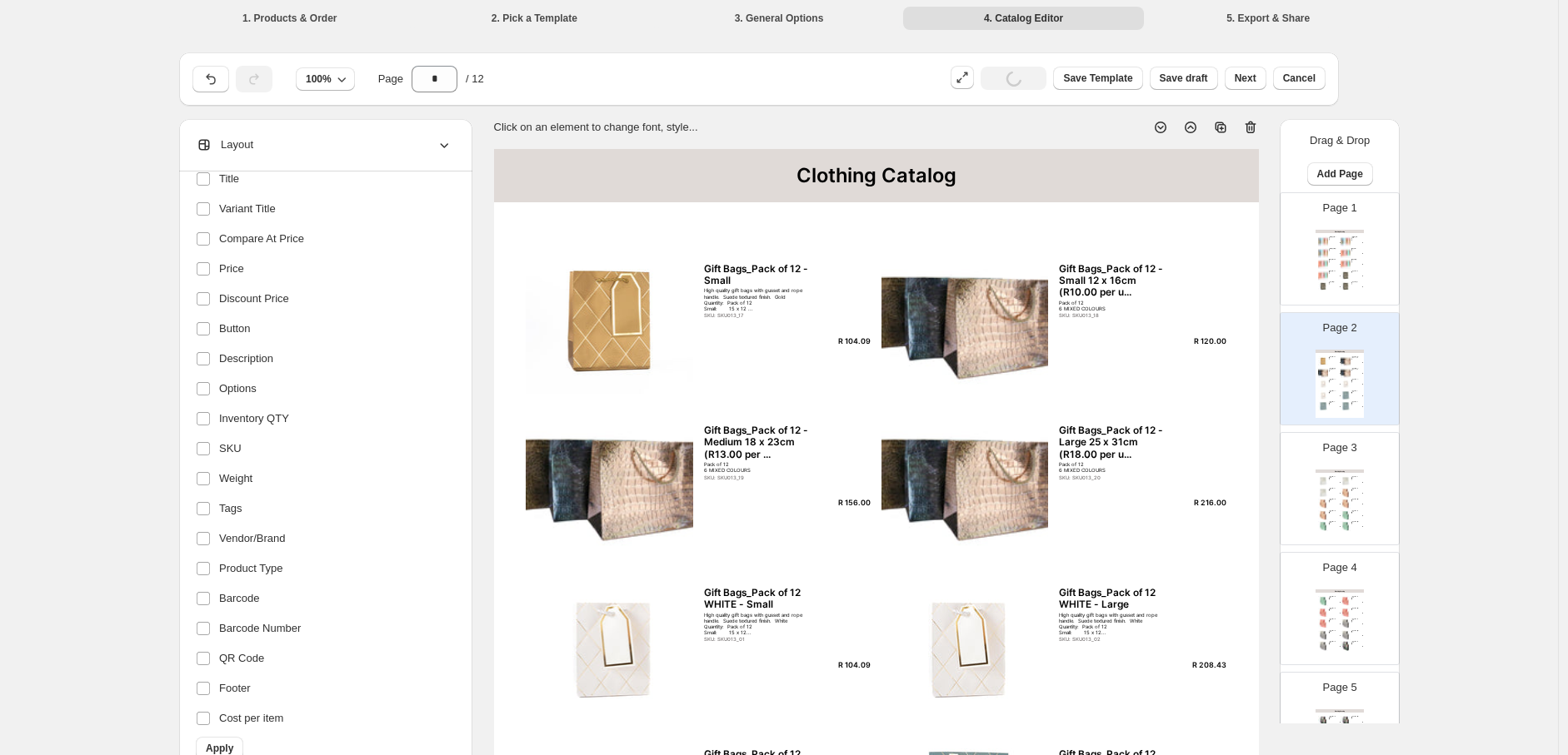
scroll to position [0, 0]
click at [733, 270] on div "Gift Bags_Pack of 12 - Small" at bounding box center [760, 276] width 113 height 24
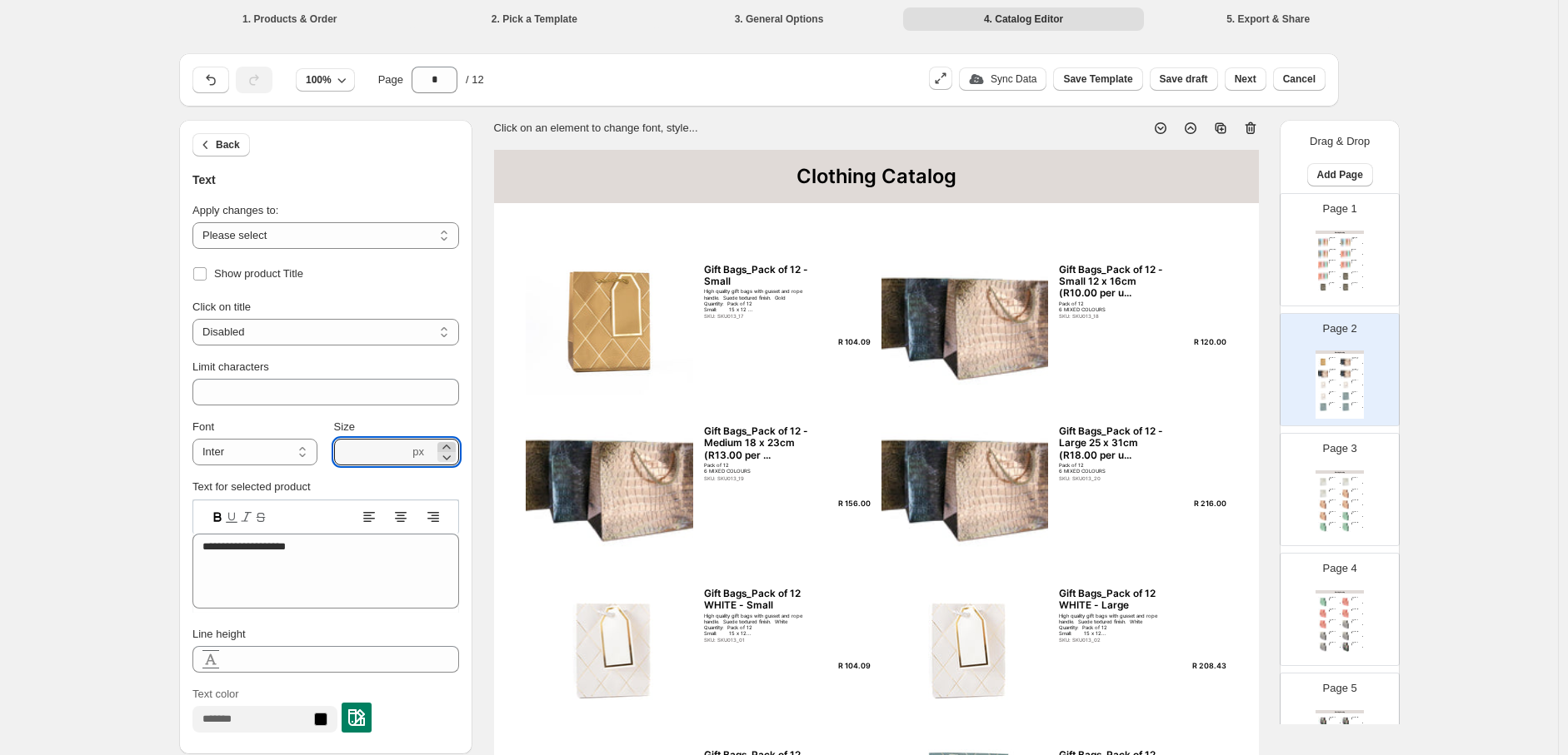
click at [451, 445] on icon at bounding box center [446, 446] width 16 height 16
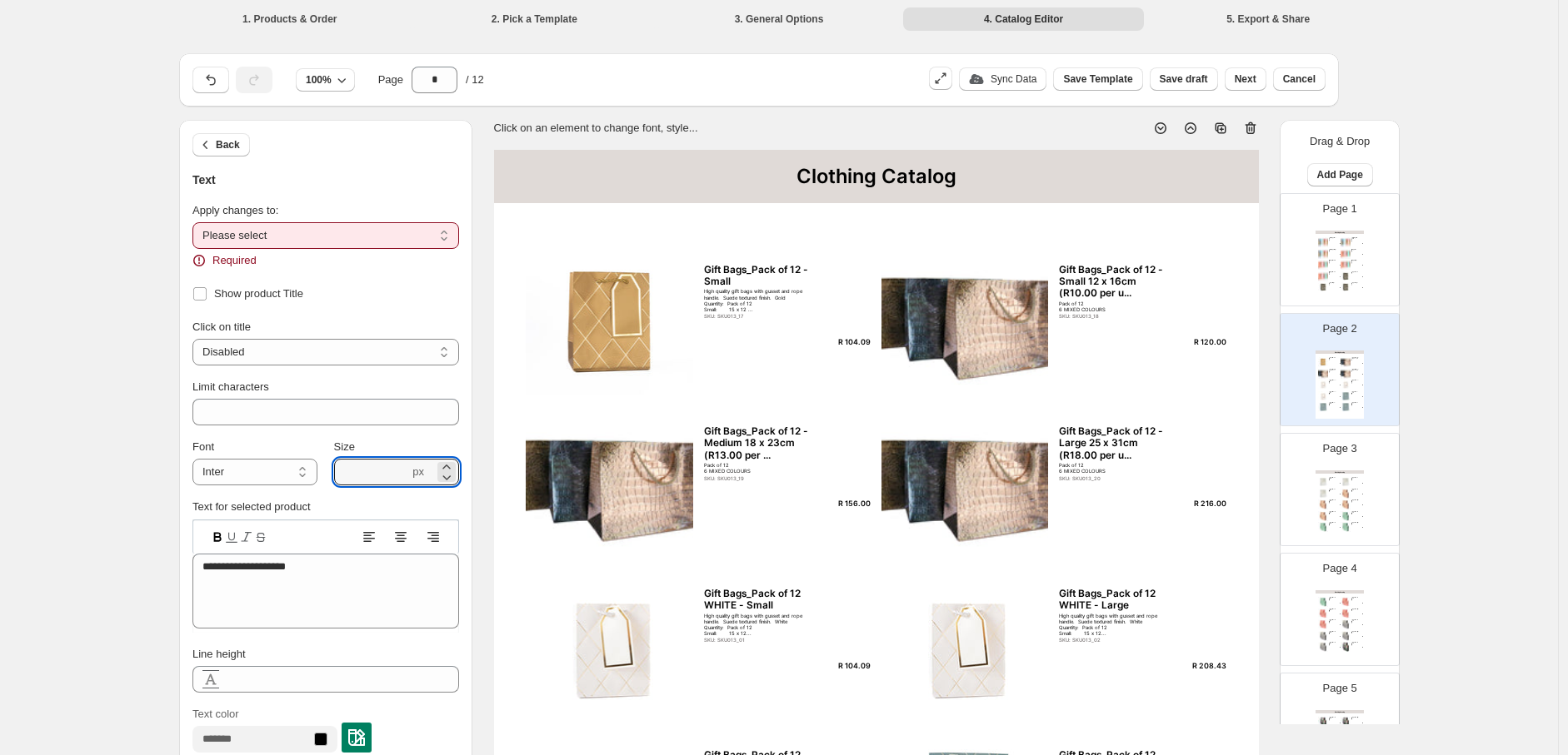
click at [448, 236] on select "**********" at bounding box center [326, 235] width 267 height 27
select select "**********"
click at [197, 222] on select "**********" at bounding box center [326, 235] width 267 height 27
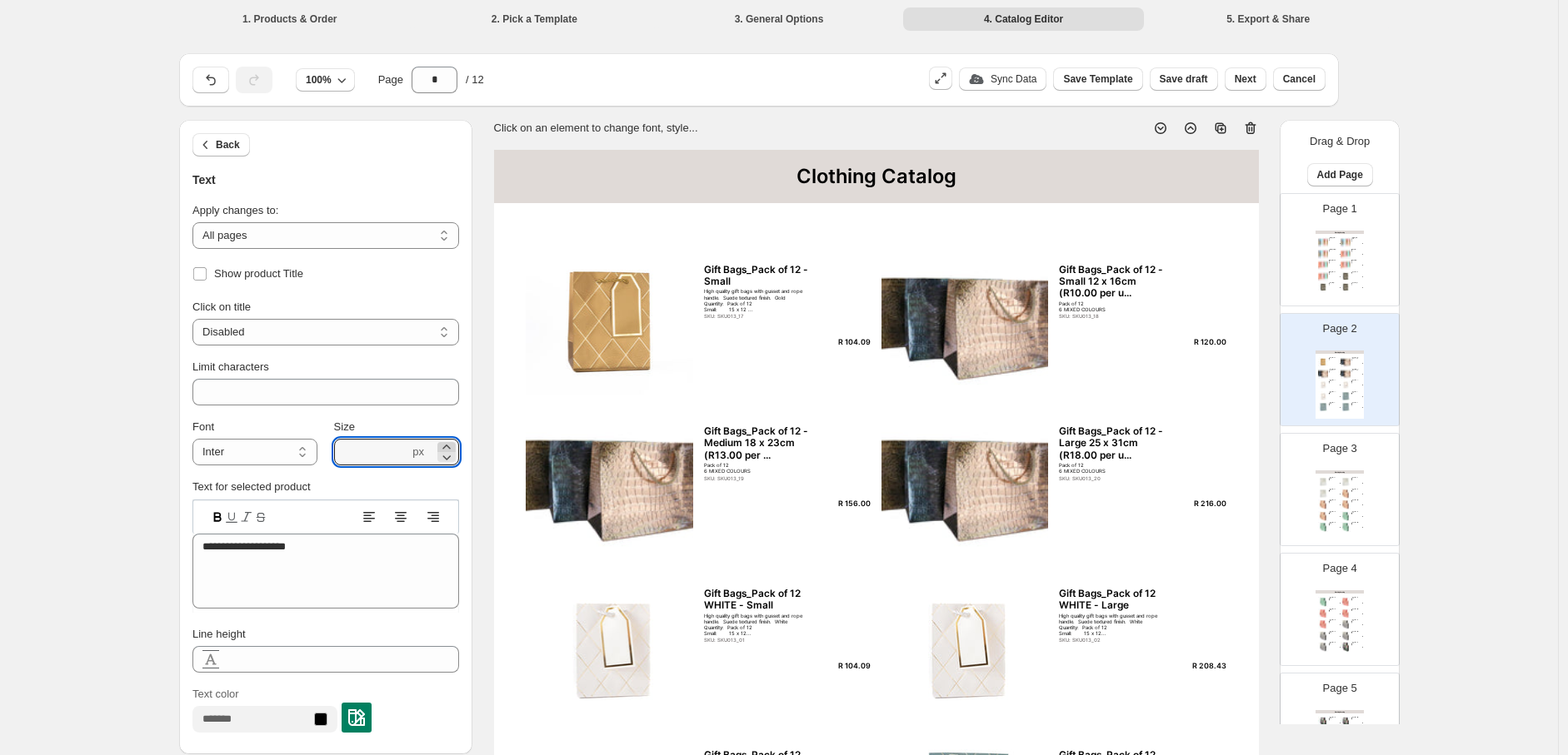
click at [448, 444] on icon at bounding box center [446, 446] width 16 height 16
type input "****"
click at [730, 298] on div "High quality gift bags with gusset and rope handle. Suede textured finish. Gold…" at bounding box center [760, 304] width 113 height 24
type input "***"
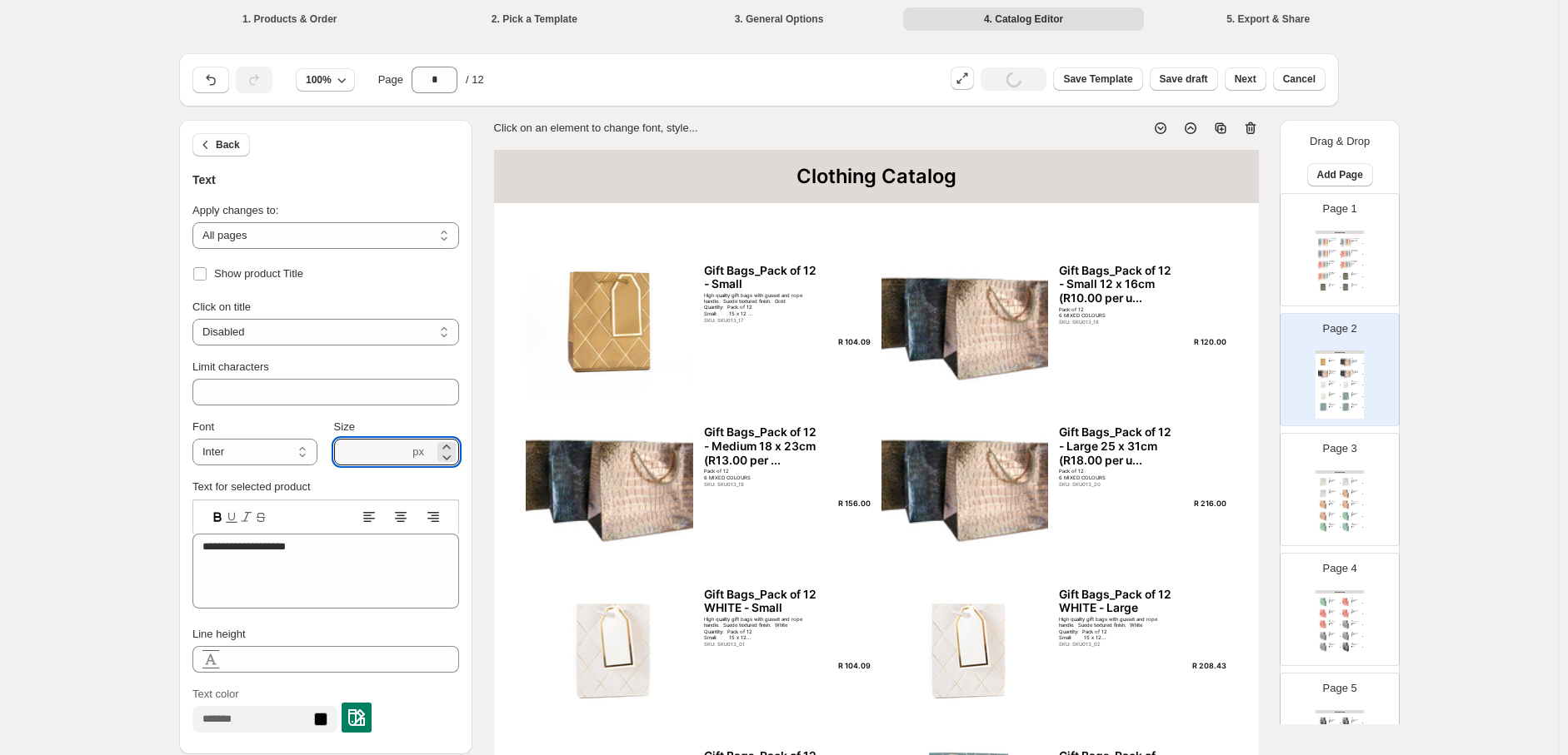
type input "***"
type textarea "**********"
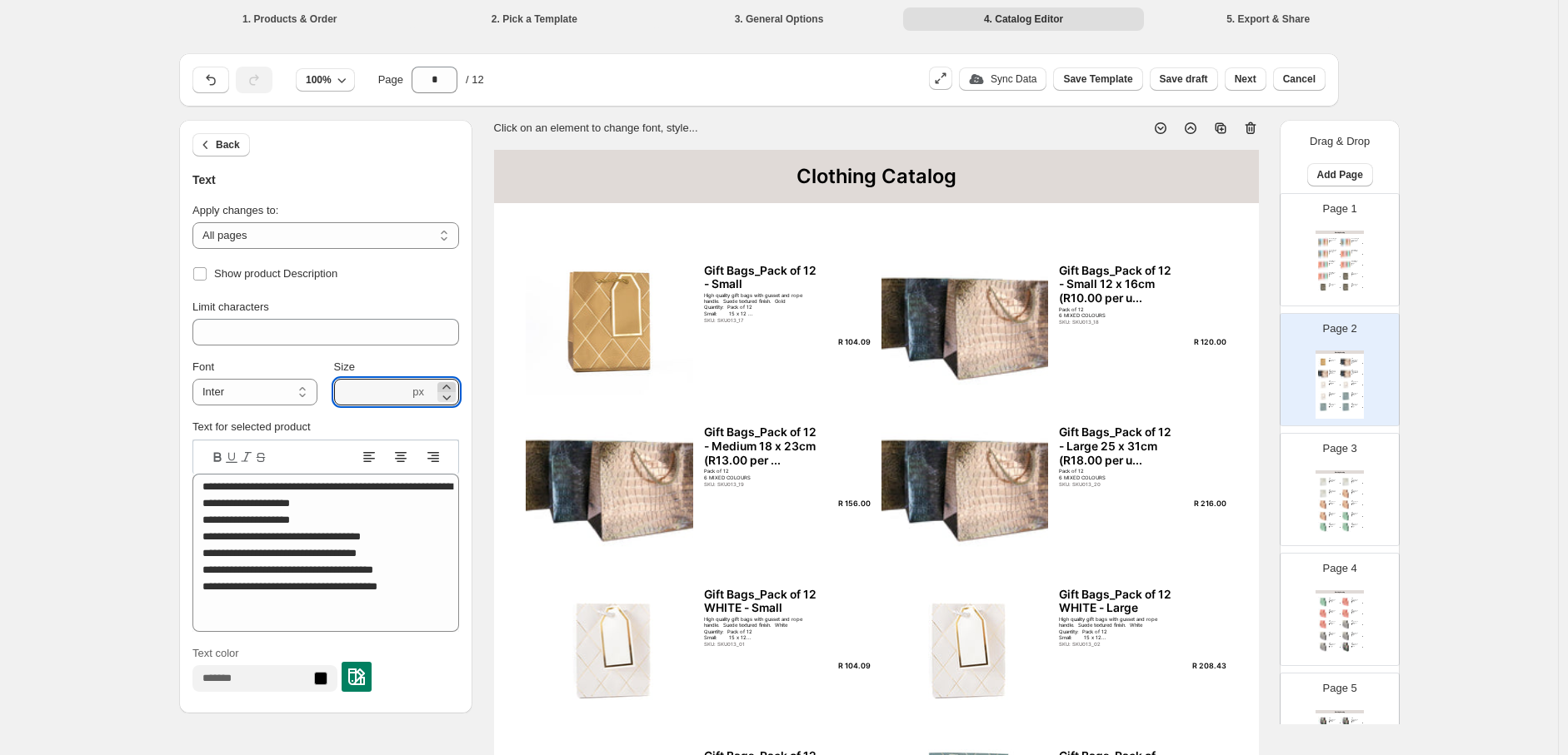
click at [450, 385] on icon at bounding box center [446, 386] width 8 height 4
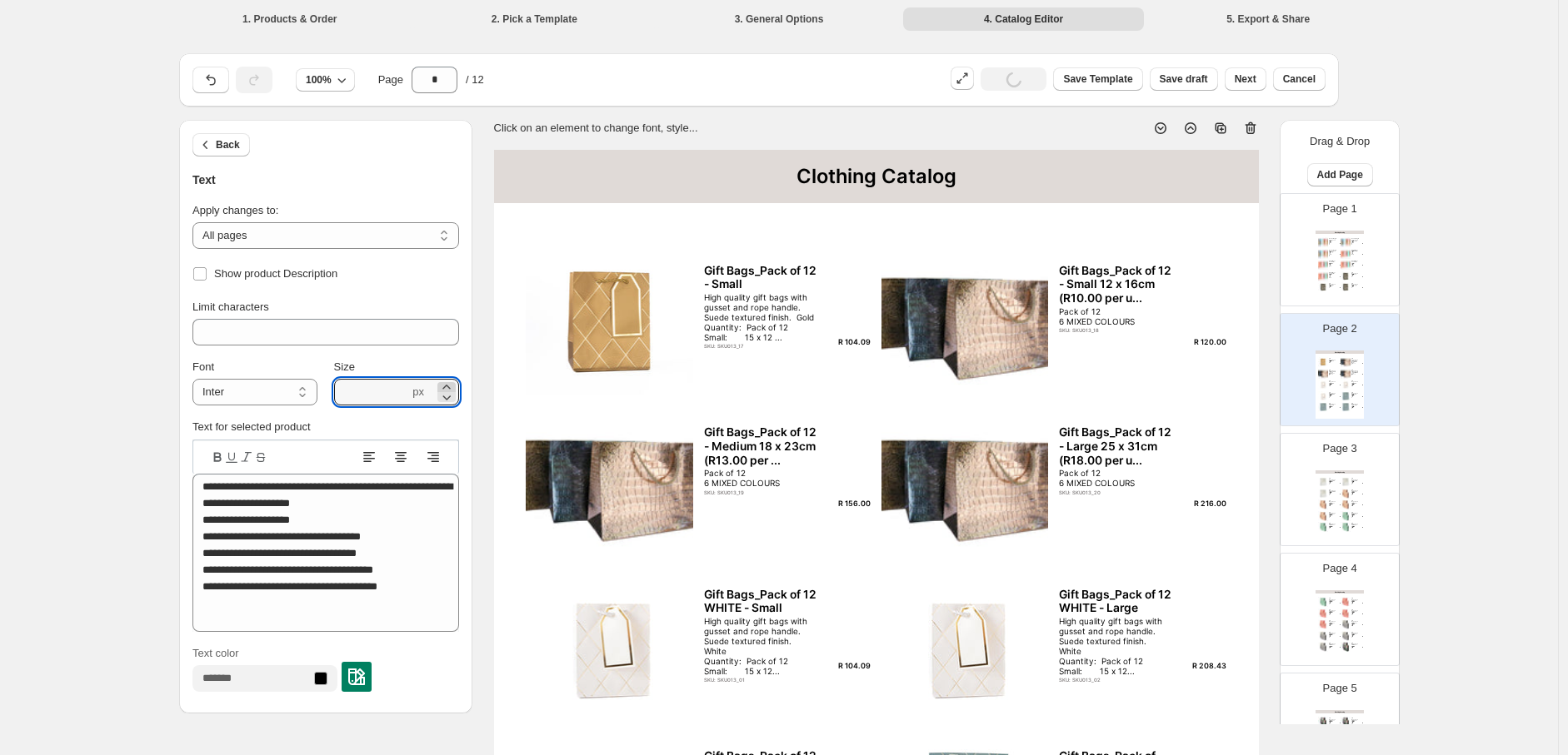
click at [451, 383] on icon at bounding box center [446, 386] width 16 height 16
type input "****"
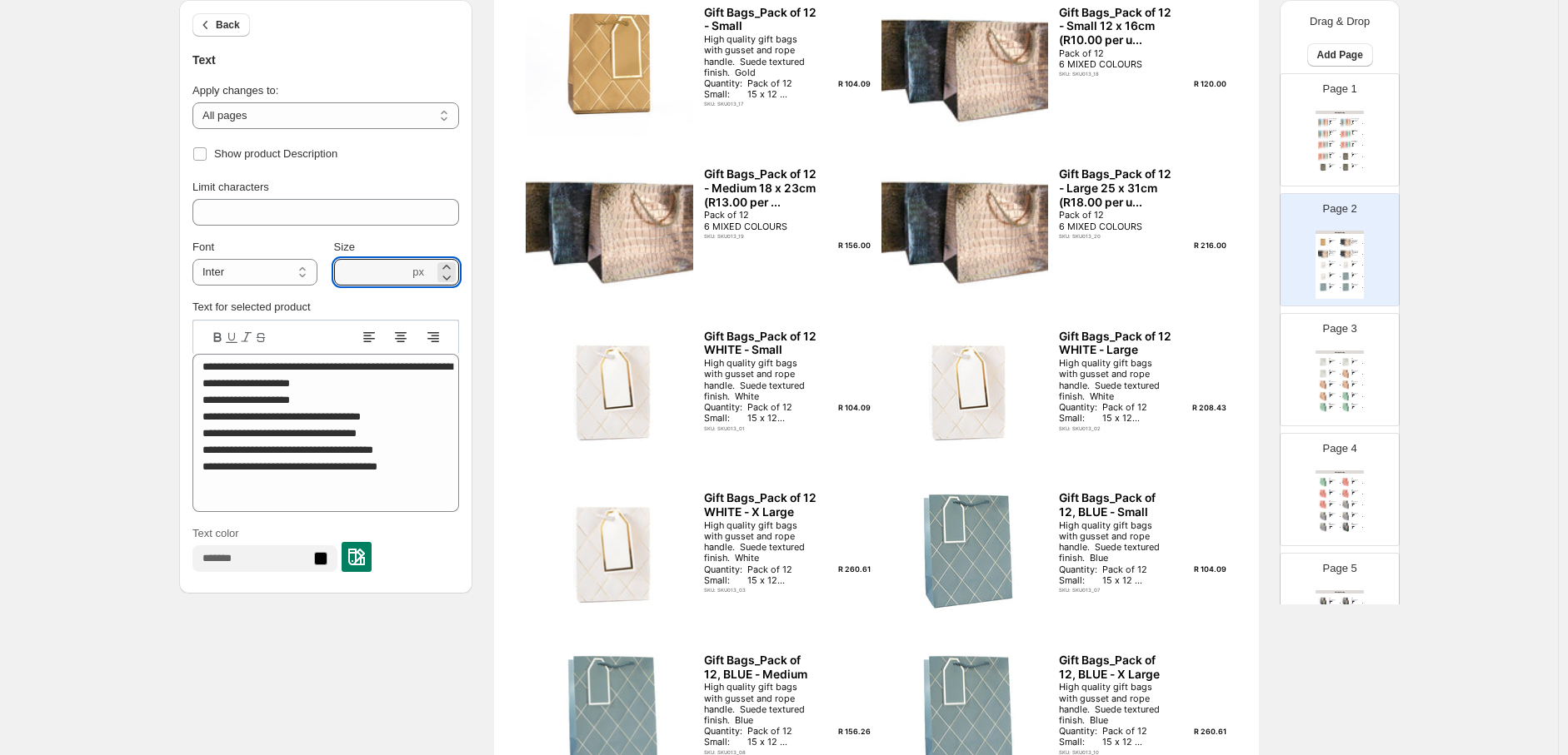
scroll to position [451, 0]
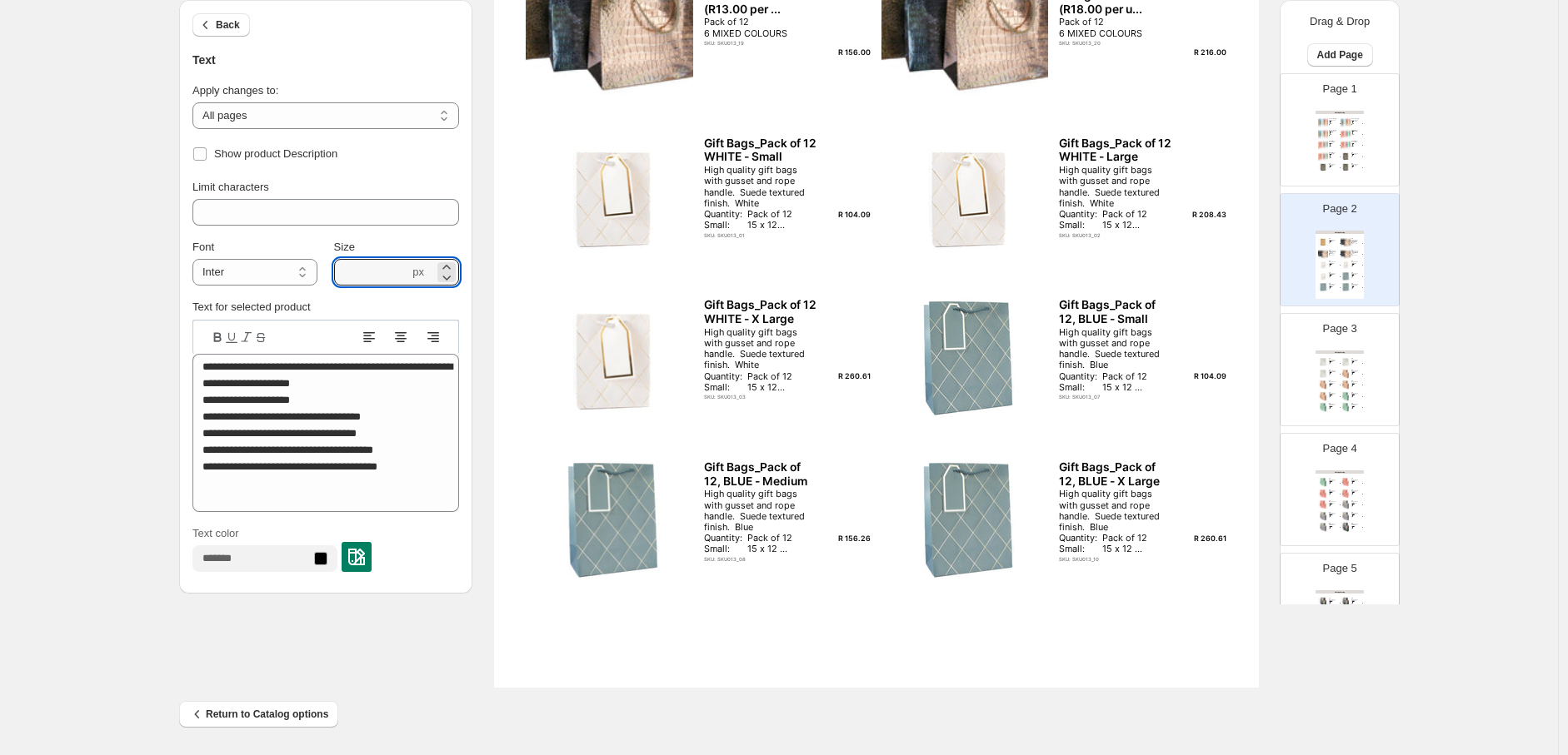
click at [1344, 377] on img at bounding box center [1346, 374] width 11 height 10
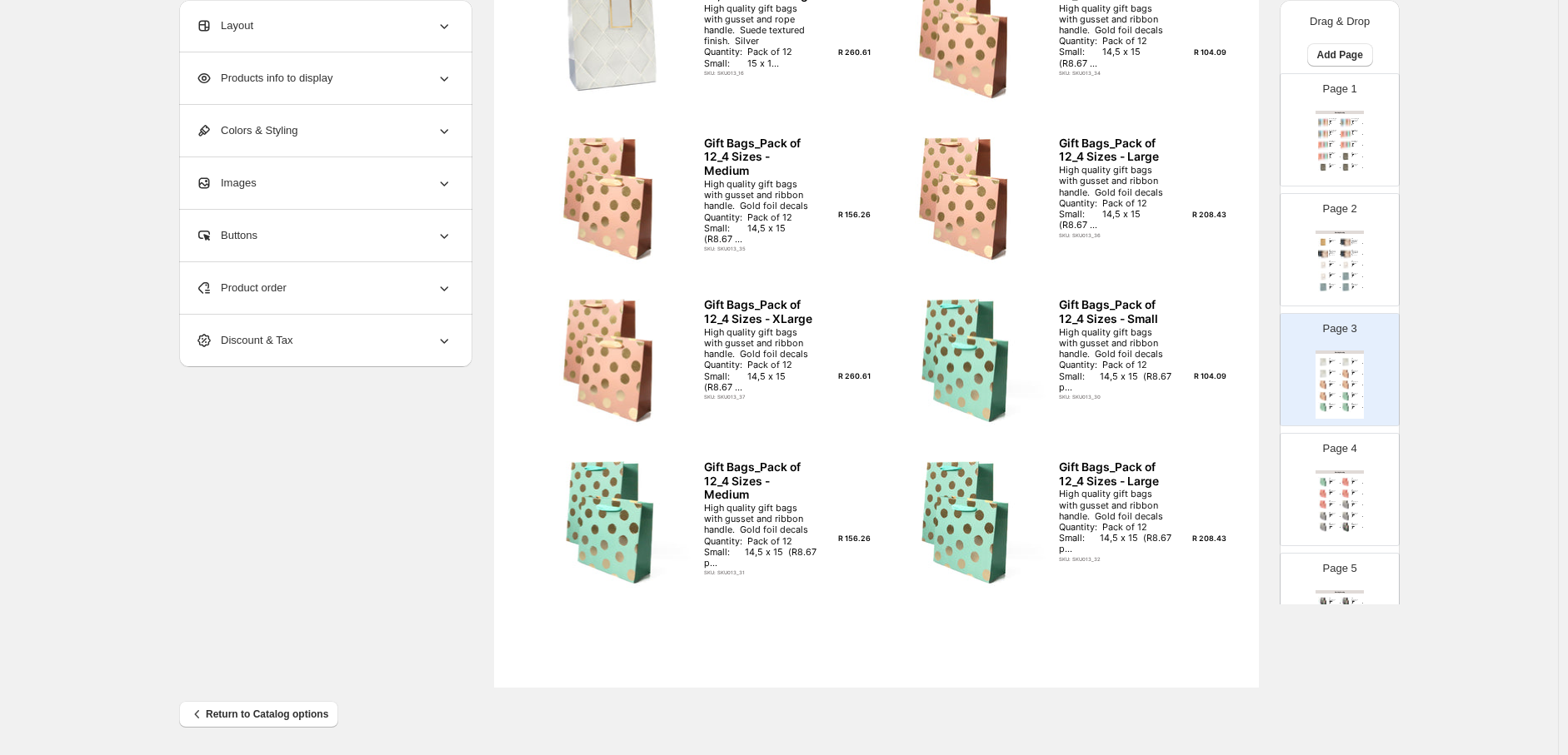
click at [1336, 494] on div "R 156.26" at bounding box center [1338, 494] width 3 height 1
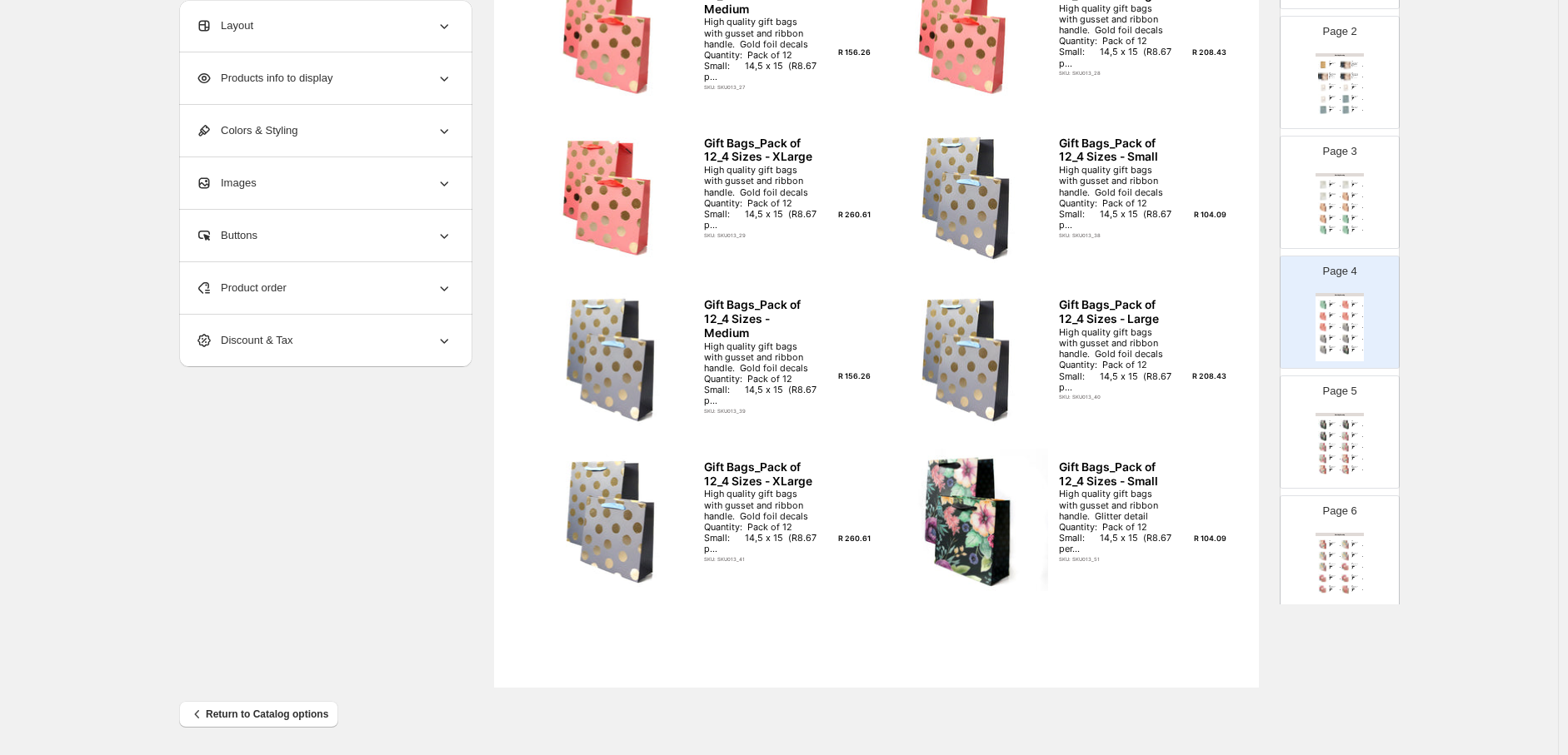
scroll to position [185, 0]
click at [1347, 444] on img at bounding box center [1346, 439] width 11 height 10
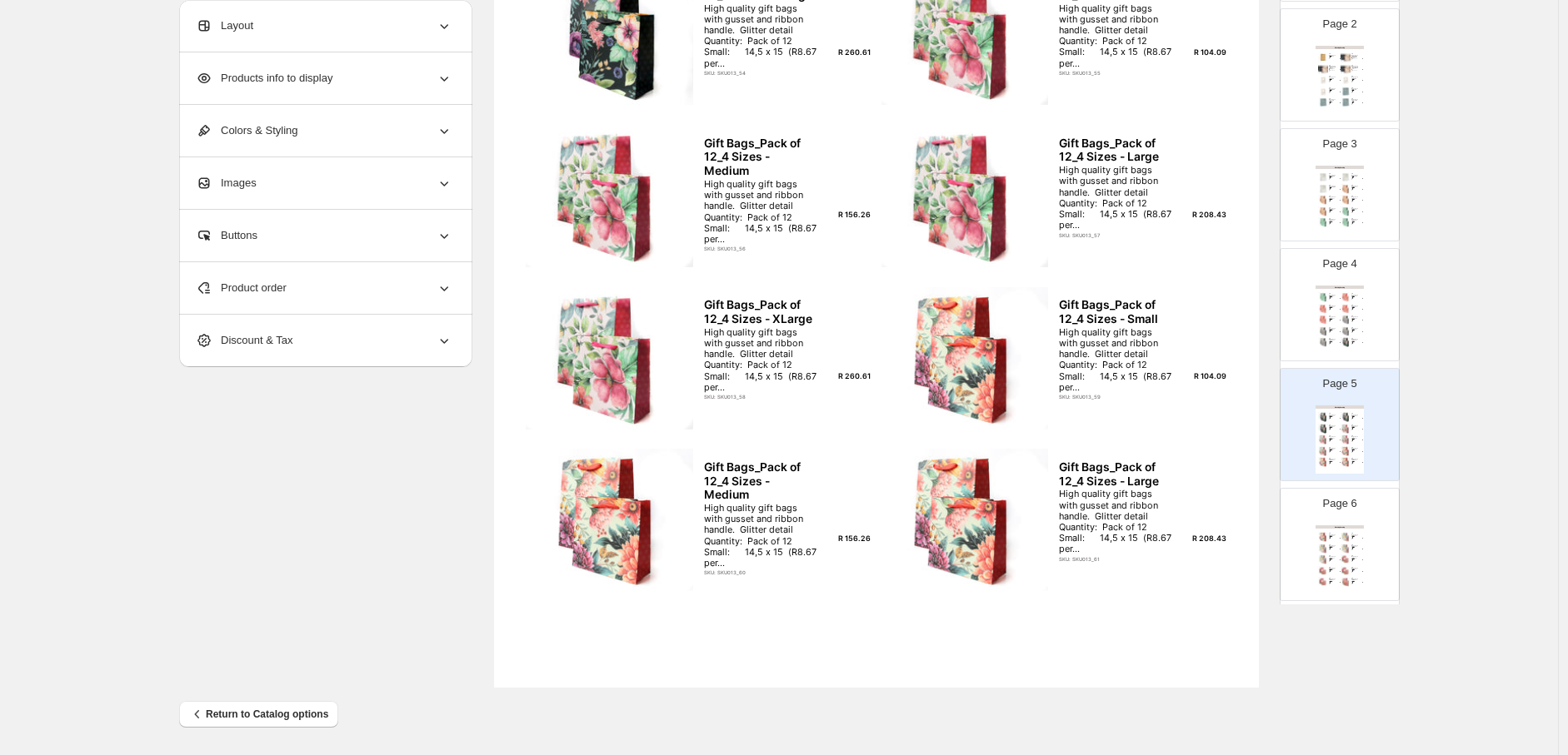
click at [1348, 516] on div "Page 6 Clothing Catalog Gift Bags_Pack of 12_4 Sizes - XLarge High quality gift…" at bounding box center [1333, 538] width 105 height 111
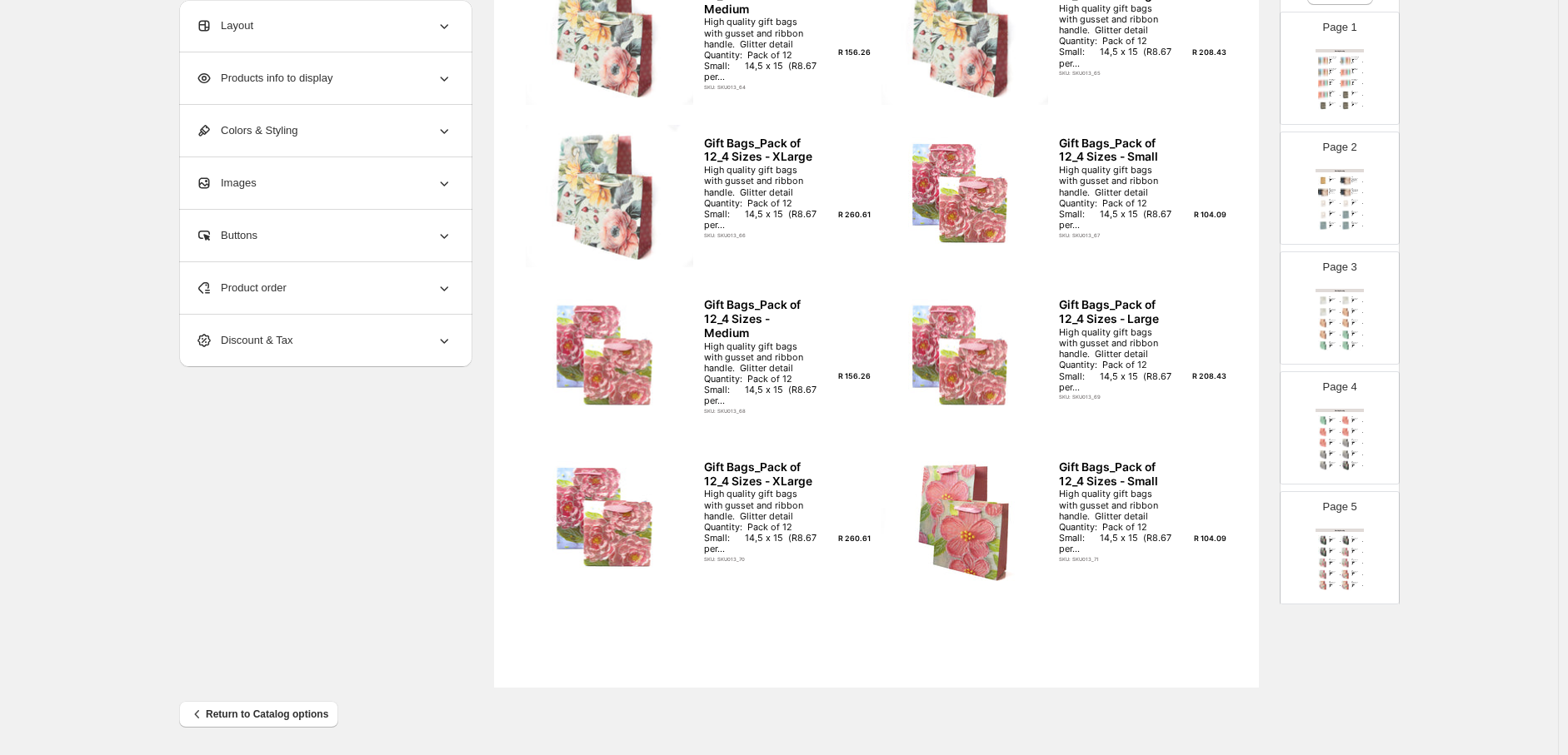
scroll to position [0, 0]
click at [1328, 146] on div "High quality gift bags with gusset and rope handle. Quantity: Pack of 12 Mixed …" at bounding box center [1332, 145] width 8 height 4
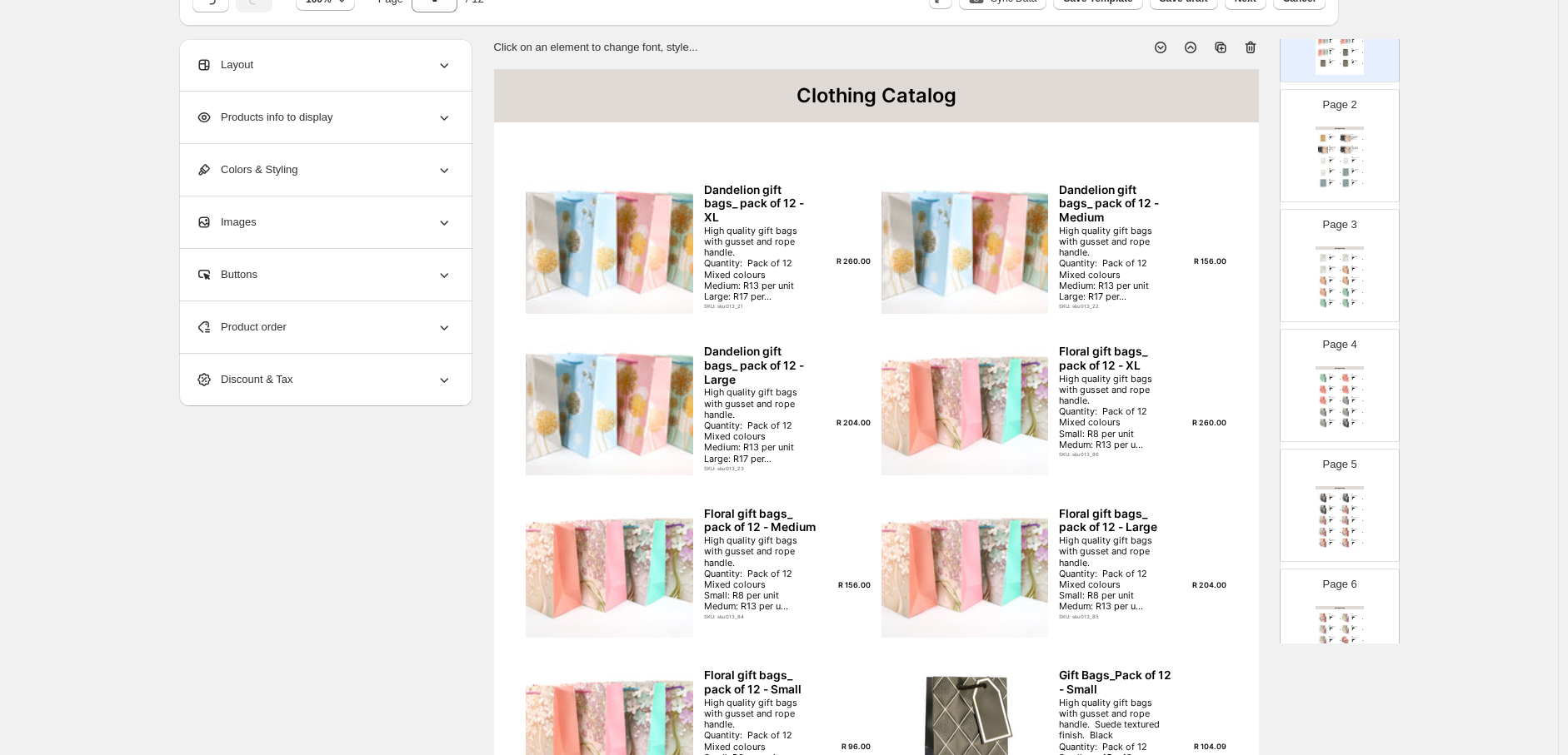
scroll to position [462, 0]
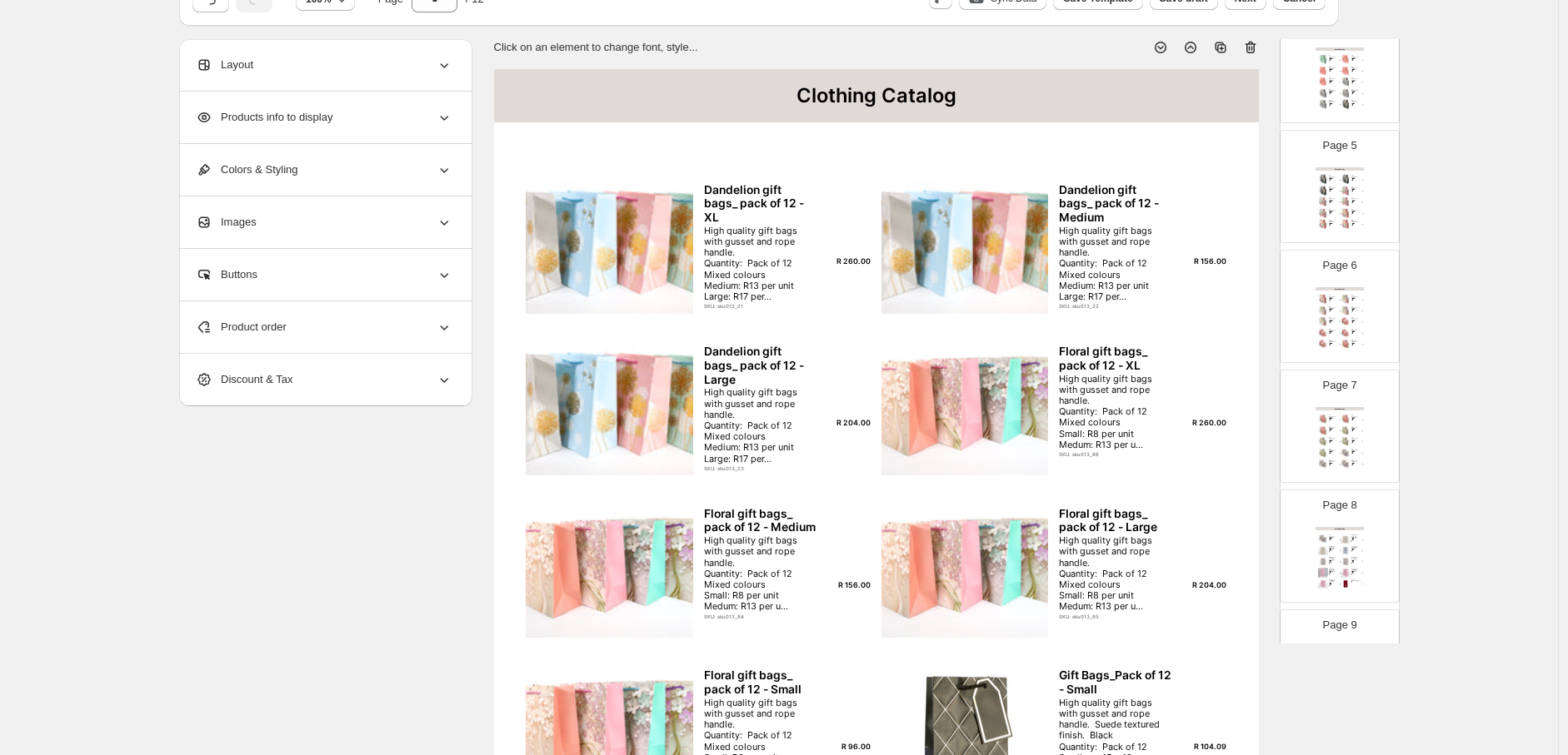
click at [1338, 555] on div "Clothing Catalog Gift Bags_Pack of 12_4 Sizes - XLarge High quality gift bags w…" at bounding box center [1340, 561] width 48 height 68
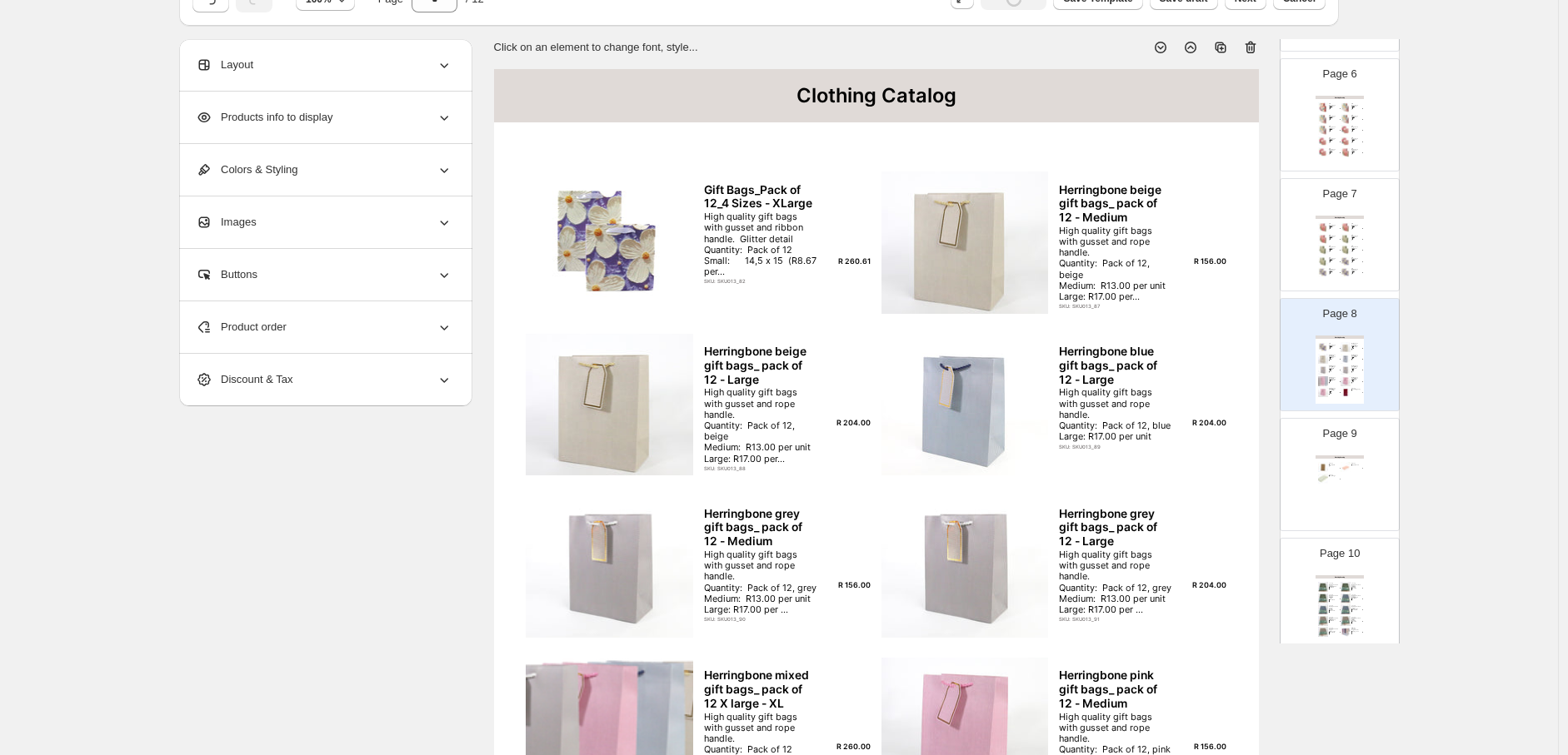
scroll to position [740, 0]
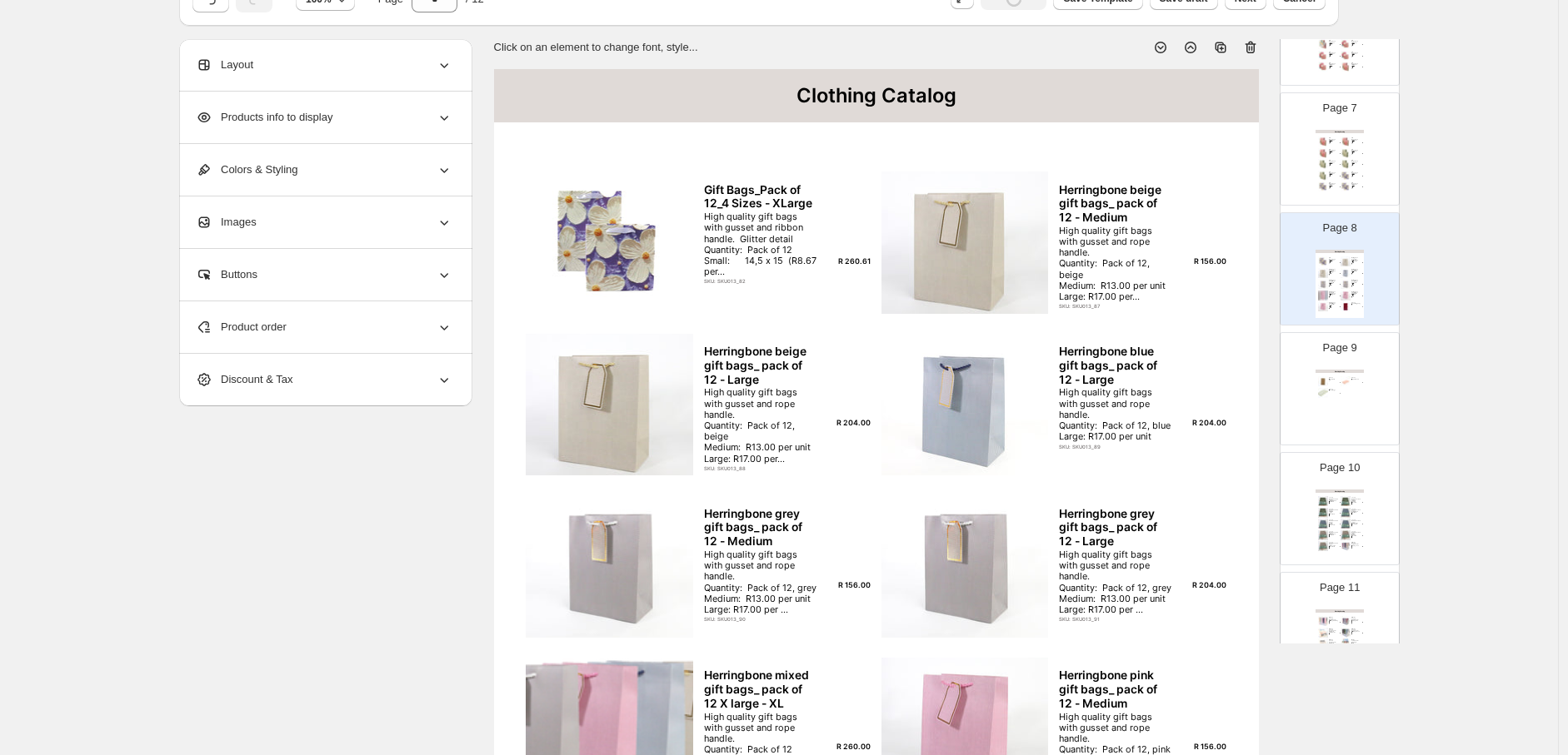
click at [1352, 537] on div "Lined note book. 112 pages Recycled Paper 3 sizes to choose from" at bounding box center [1355, 538] width 8 height 3
type input "**"
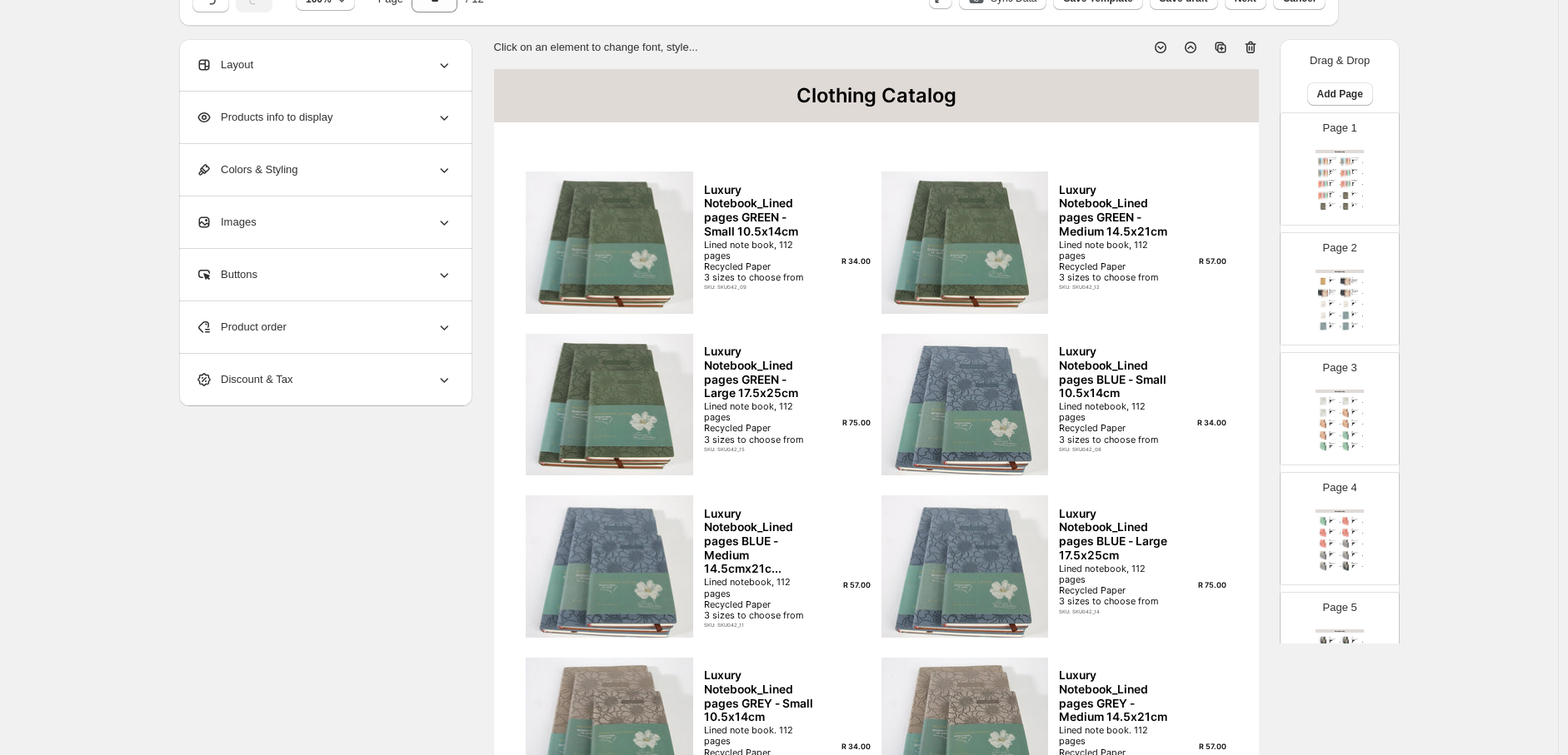
scroll to position [0, 0]
